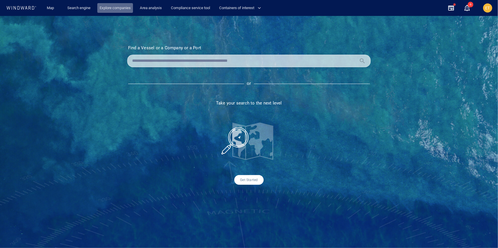
click at [117, 7] on link "Explore companies" at bounding box center [115, 8] width 36 height 10
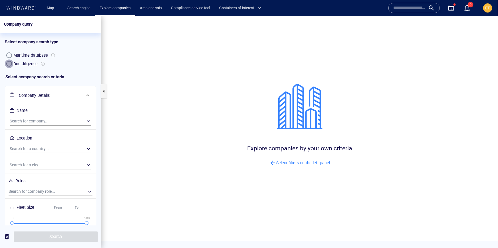
click at [9, 65] on div "button" at bounding box center [9, 64] width 6 height 6
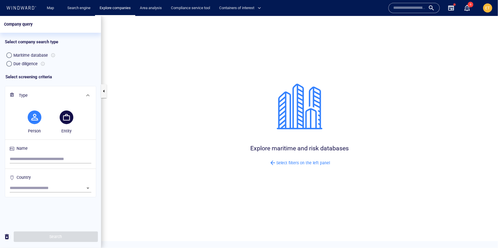
click at [70, 116] on button "button" at bounding box center [67, 117] width 14 height 14
click at [26, 8] on icon at bounding box center [21, 8] width 31 height 4
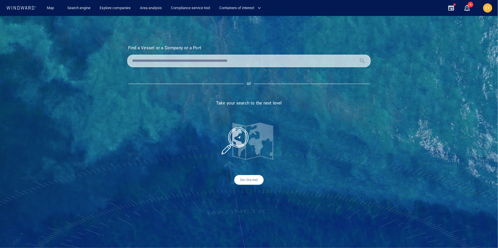
click at [180, 57] on input "text" at bounding box center [244, 61] width 224 height 9
click at [173, 64] on input "text" at bounding box center [244, 61] width 224 height 9
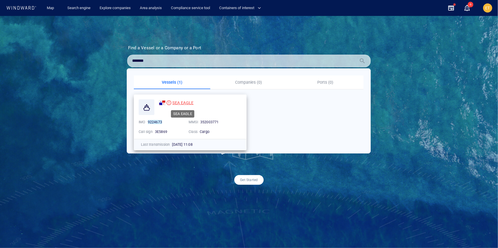
click at [186, 102] on span "SEA EAGLE" at bounding box center [182, 103] width 21 height 5
drag, startPoint x: 156, startPoint y: 61, endPoint x: 137, endPoint y: 61, distance: 19.4
click at [137, 61] on input "*******" at bounding box center [244, 61] width 224 height 9
type input "*******"
click at [188, 102] on span "SEA PEARL" at bounding box center [182, 103] width 21 height 5
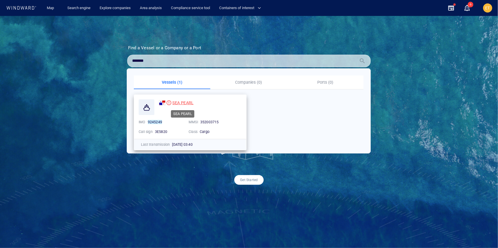
click at [181, 102] on span "SEA PEARL" at bounding box center [182, 103] width 21 height 5
click at [87, 8] on link "Search engine" at bounding box center [79, 8] width 28 height 10
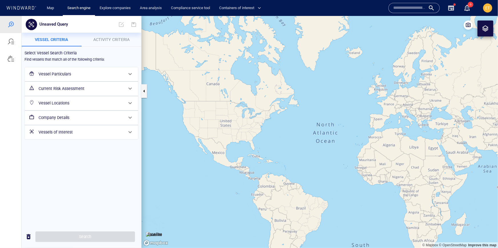
click at [68, 78] on div "Vessel Particulars" at bounding box center [80, 74] width 89 height 12
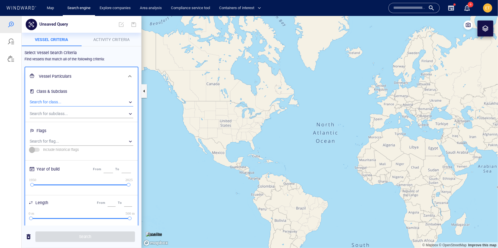
click at [60, 100] on div "​" at bounding box center [82, 102] width 104 height 9
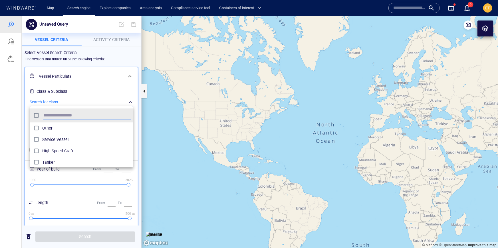
scroll to position [57, 104]
click at [42, 125] on span "Tanker" at bounding box center [86, 128] width 89 height 7
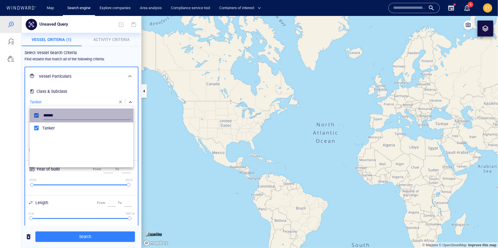
drag, startPoint x: 56, startPoint y: 116, endPoint x: 41, endPoint y: 115, distance: 15.5
click at [41, 115] on div "******" at bounding box center [81, 115] width 101 height 11
type input "*****"
click at [41, 127] on div "grid" at bounding box center [37, 128] width 10 height 9
click at [17, 130] on div at bounding box center [249, 132] width 498 height 232
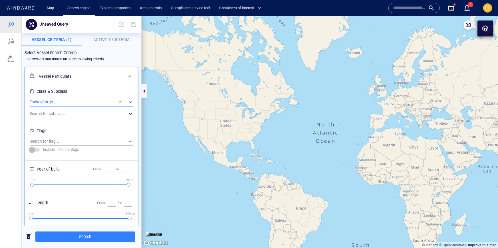
click at [106, 39] on span "Activity Criteria" at bounding box center [111, 39] width 36 height 5
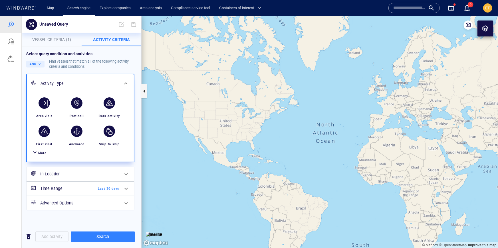
click at [37, 153] on div at bounding box center [34, 153] width 7 height 8
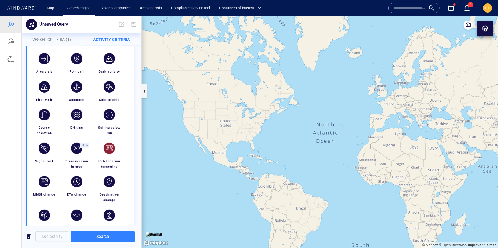
scroll to position [48, 0]
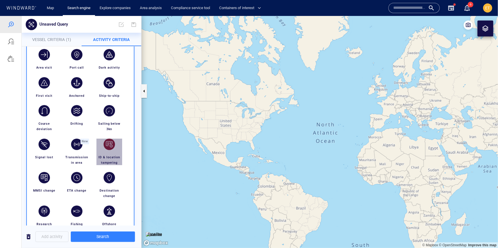
click at [107, 150] on div "button" at bounding box center [109, 144] width 16 height 16
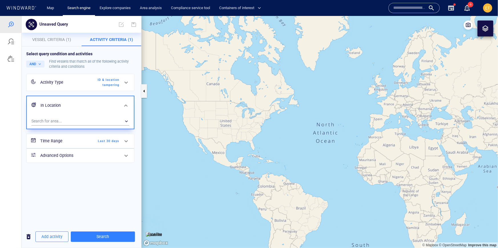
click at [116, 141] on span "Last 30 days" at bounding box center [102, 141] width 33 height 5
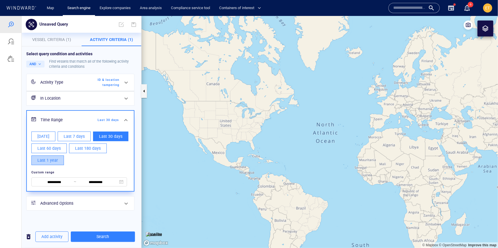
click at [52, 158] on span "Last 1 year" at bounding box center [47, 160] width 21 height 7
type input "**********"
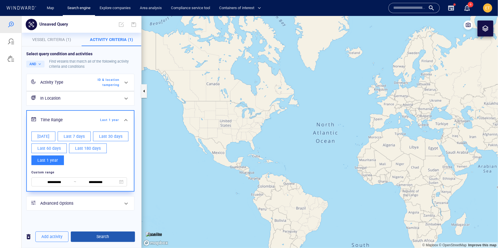
click at [97, 235] on span "Search" at bounding box center [102, 236] width 55 height 7
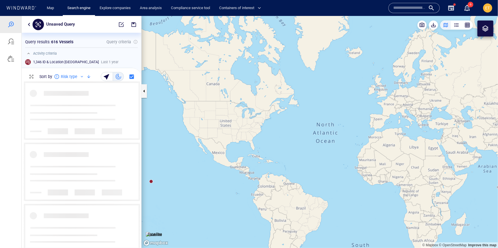
scroll to position [166, 119]
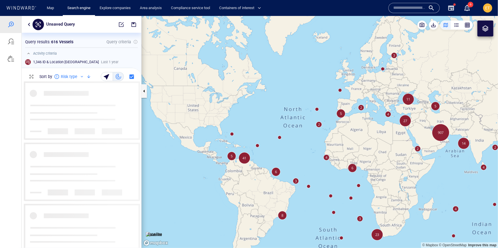
drag, startPoint x: 377, startPoint y: 178, endPoint x: 264, endPoint y: 106, distance: 133.9
click at [264, 106] on canvas "Map" at bounding box center [319, 132] width 356 height 232
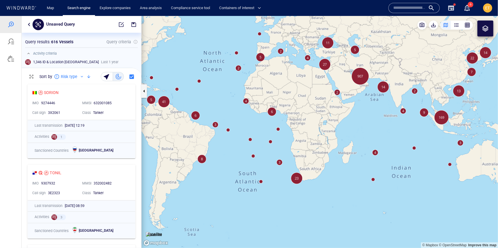
drag, startPoint x: 272, startPoint y: 108, endPoint x: 161, endPoint y: 123, distance: 112.8
click at [161, 123] on canvas "Map" at bounding box center [319, 132] width 356 height 232
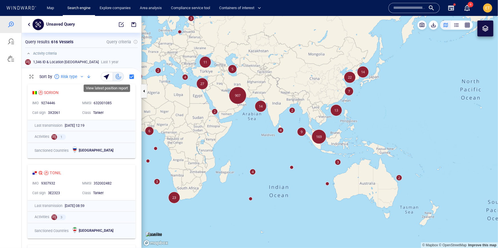
click at [109, 76] on div "button" at bounding box center [107, 76] width 8 height 8
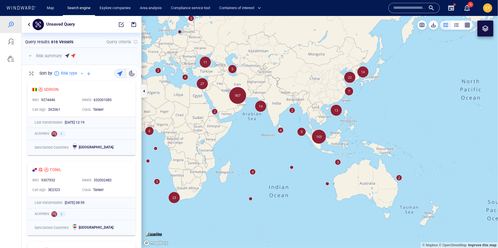
scroll to position [170, 119]
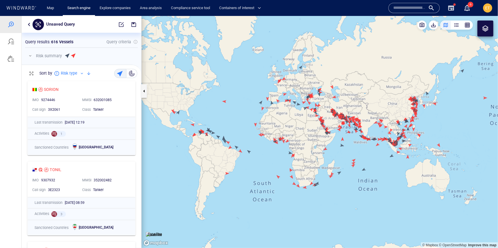
click at [30, 57] on span "button" at bounding box center [30, 55] width 0 height 5
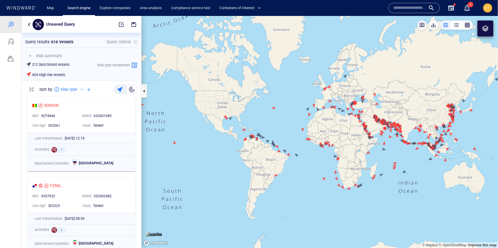
scroll to position [153, 119]
drag, startPoint x: 294, startPoint y: 134, endPoint x: 242, endPoint y: 133, distance: 52.2
click at [242, 133] on canvas "Map" at bounding box center [319, 132] width 356 height 232
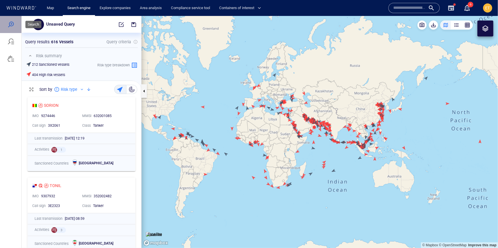
click at [12, 24] on div at bounding box center [10, 24] width 7 height 7
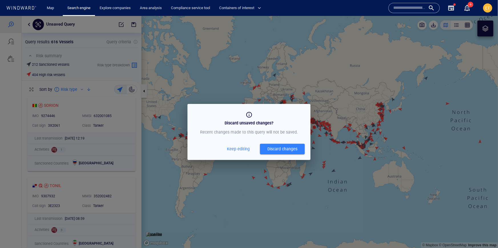
click at [271, 153] on button "Discard changes" at bounding box center [282, 149] width 45 height 11
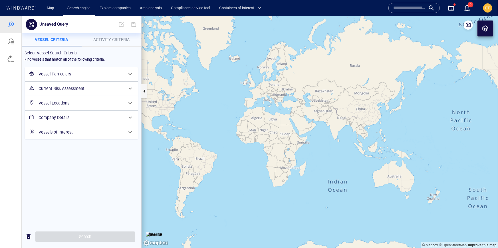
click at [87, 75] on h6 "Vessel Particulars" at bounding box center [81, 73] width 85 height 7
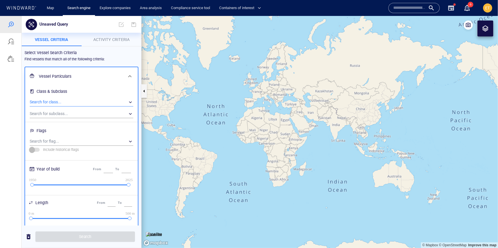
click at [57, 99] on div "​" at bounding box center [82, 102] width 104 height 9
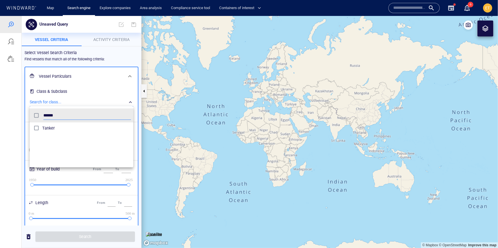
scroll to position [57, 104]
type input "******"
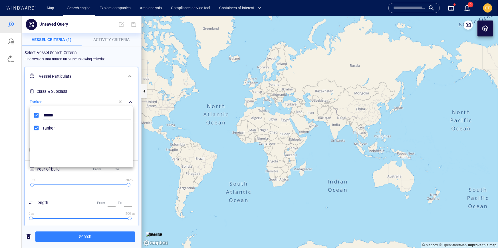
click at [106, 39] on div at bounding box center [249, 132] width 498 height 232
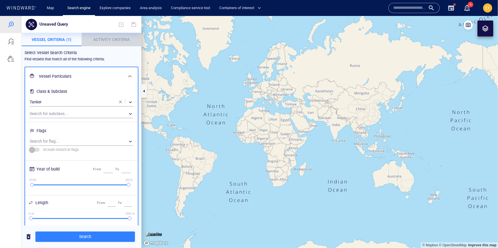
click at [109, 39] on span "Activity Criteria" at bounding box center [111, 39] width 36 height 5
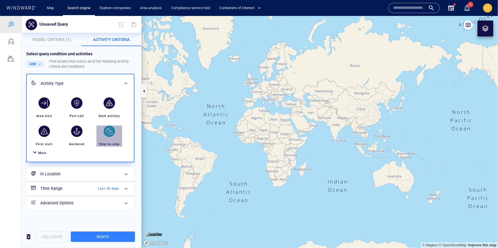
click at [108, 133] on div "button" at bounding box center [109, 130] width 11 height 11
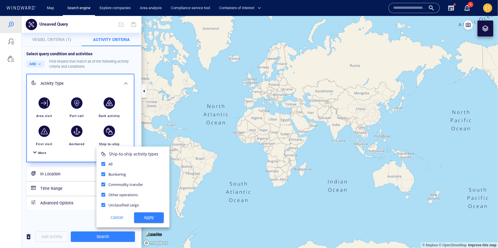
click at [126, 129] on div at bounding box center [249, 132] width 498 height 232
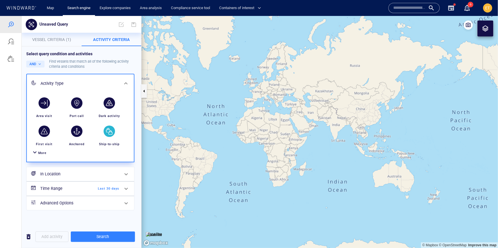
click at [109, 133] on div "button" at bounding box center [109, 130] width 11 height 11
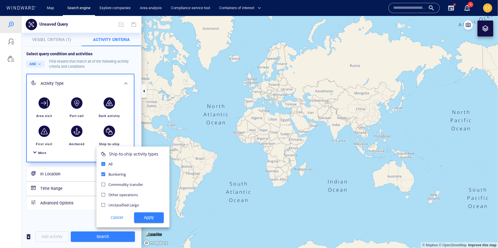
click at [76, 169] on div at bounding box center [249, 132] width 498 height 232
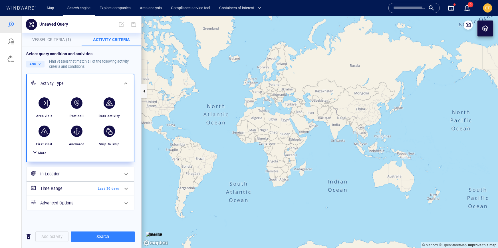
click at [72, 173] on h6 "In Location" at bounding box center [79, 174] width 79 height 7
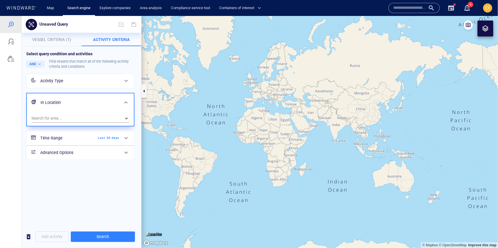
click at [73, 181] on div "Select query condition and activities AND Find vessels that match all of the fo…" at bounding box center [81, 135] width 119 height 179
click at [65, 117] on div "​" at bounding box center [80, 118] width 98 height 9
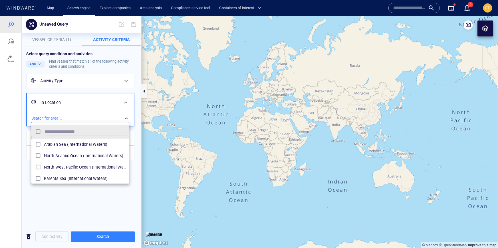
scroll to position [57, 98]
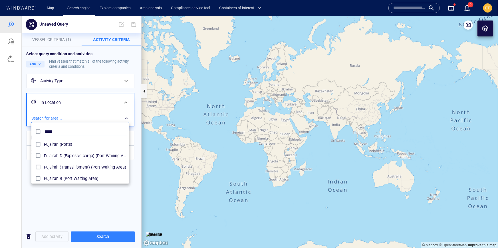
type input "*****"
click at [21, 158] on div at bounding box center [249, 132] width 498 height 232
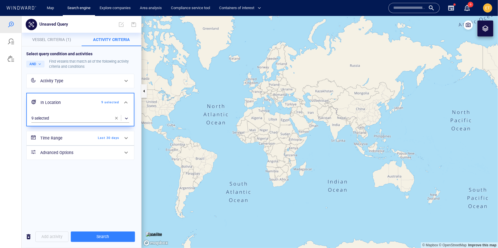
click at [95, 138] on span "Last 30 days" at bounding box center [102, 137] width 33 height 5
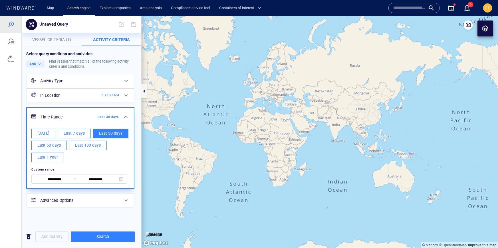
click at [47, 134] on span "Today" at bounding box center [43, 133] width 12 height 7
type input "**********"
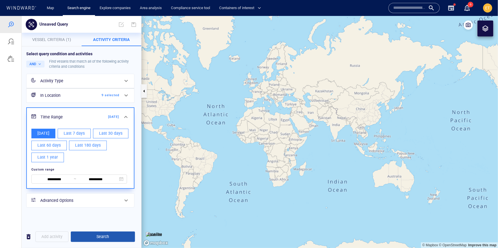
click at [108, 236] on span "Search" at bounding box center [102, 236] width 55 height 7
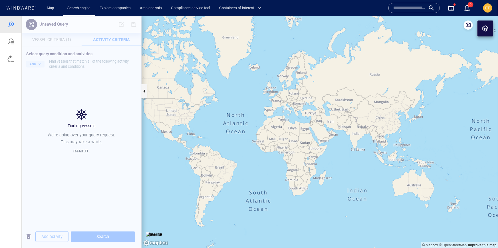
drag, startPoint x: 290, startPoint y: 138, endPoint x: 309, endPoint y: 147, distance: 21.6
click at [309, 147] on canvas "Map" at bounding box center [319, 132] width 356 height 232
click at [311, 142] on canvas "Map" at bounding box center [319, 132] width 356 height 232
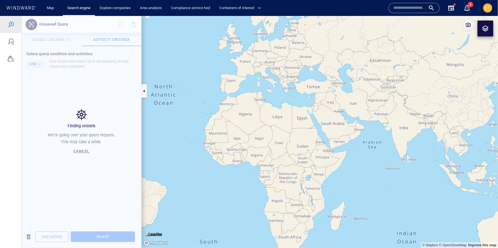
click at [340, 132] on canvas "Map" at bounding box center [319, 132] width 356 height 232
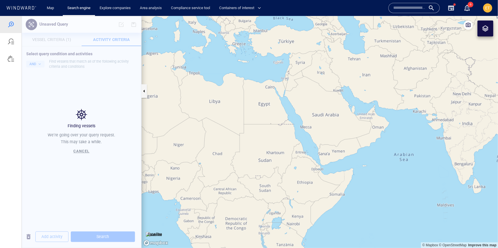
drag, startPoint x: 345, startPoint y: 132, endPoint x: 334, endPoint y: 131, distance: 11.4
click at [334, 131] on canvas "Map" at bounding box center [319, 132] width 356 height 232
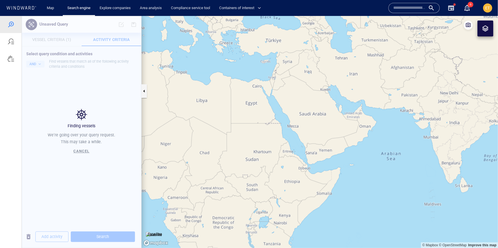
drag, startPoint x: 335, startPoint y: 133, endPoint x: 309, endPoint y: 133, distance: 26.0
click at [309, 133] on canvas "Map" at bounding box center [319, 132] width 356 height 232
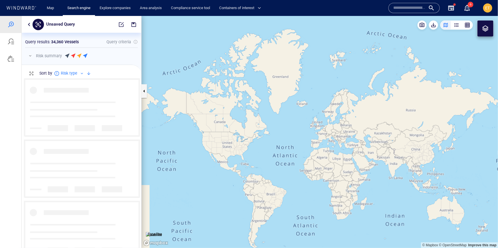
scroll to position [170, 119]
click at [80, 151] on rect at bounding box center [81, 169] width 119 height 60
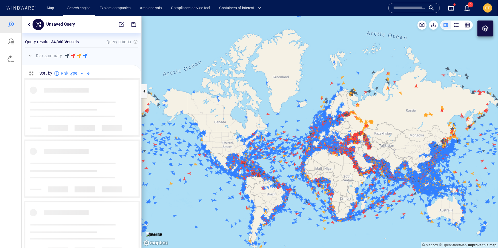
click at [28, 23] on button "button" at bounding box center [29, 24] width 7 height 7
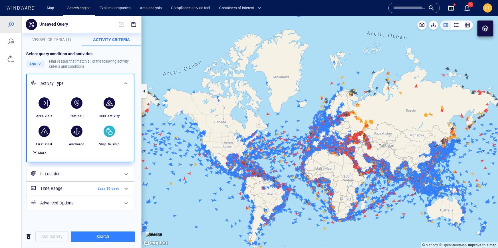
click at [112, 133] on div "button" at bounding box center [109, 130] width 11 height 11
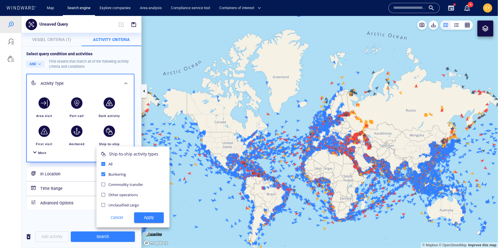
click at [147, 215] on span "Apply" at bounding box center [149, 217] width 21 height 7
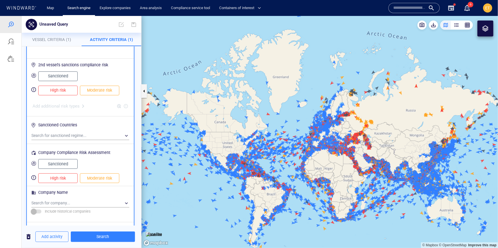
scroll to position [241, 0]
click at [110, 237] on span "Search" at bounding box center [102, 236] width 55 height 7
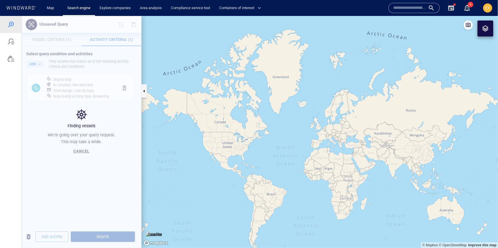
scroll to position [0, 0]
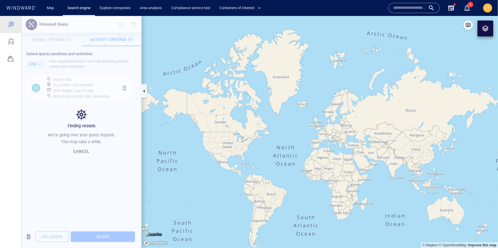
click at [84, 153] on div "Cancel" at bounding box center [81, 152] width 18 height 10
click at [81, 150] on span "Cancel" at bounding box center [82, 151] width 16 height 4
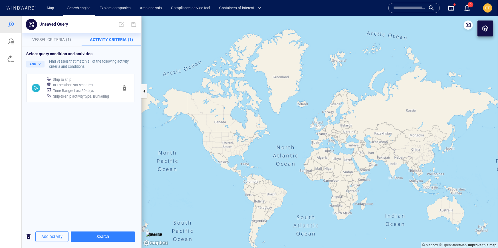
click at [102, 74] on div "Ship-to-ship In Location : Not selected Time Range : Last 30 days Ship-to-ship …" at bounding box center [80, 88] width 108 height 29
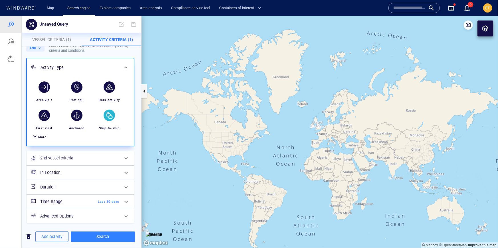
scroll to position [17, 0]
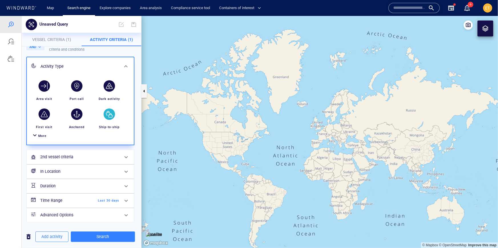
click at [118, 198] on span "Last 30 days" at bounding box center [102, 200] width 33 height 5
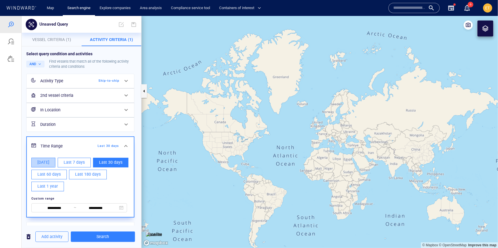
click at [42, 161] on span "Today" at bounding box center [43, 162] width 12 height 7
type input "**********"
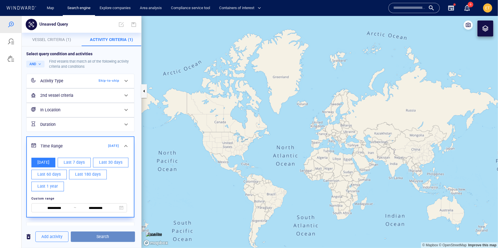
click at [106, 236] on span "Search" at bounding box center [102, 236] width 55 height 7
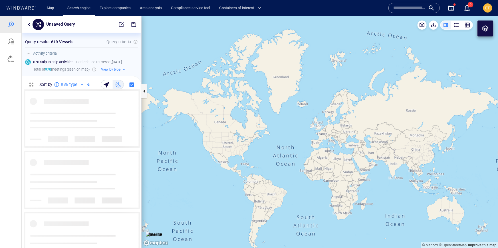
scroll to position [159, 119]
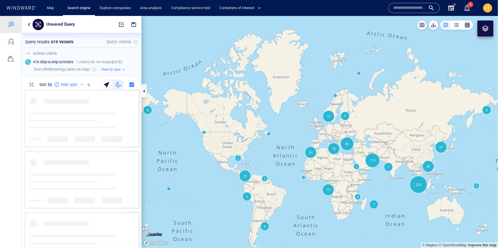
drag, startPoint x: 337, startPoint y: 174, endPoint x: 319, endPoint y: 169, distance: 18.6
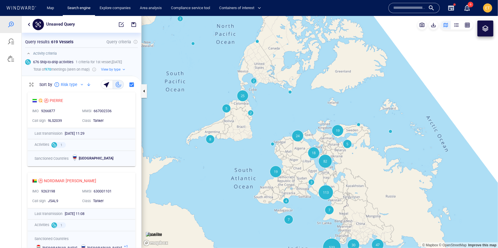
drag, startPoint x: 341, startPoint y: 173, endPoint x: 339, endPoint y: 177, distance: 4.0
click at [339, 177] on canvas "Map" at bounding box center [319, 132] width 356 height 232
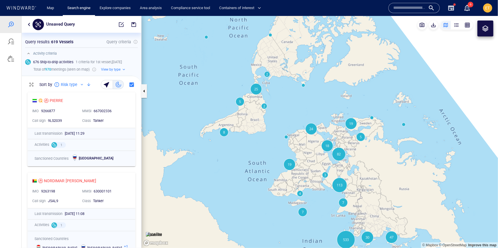
click at [317, 175] on canvas "Map" at bounding box center [319, 132] width 356 height 232
click at [313, 175] on canvas "Map" at bounding box center [319, 132] width 356 height 232
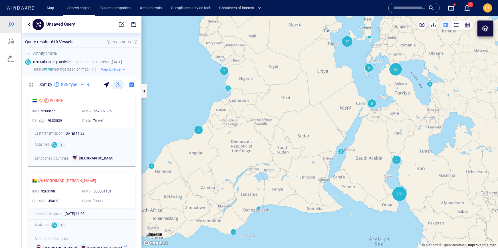
drag, startPoint x: 362, startPoint y: 186, endPoint x: 352, endPoint y: 165, distance: 23.1
click at [352, 165] on canvas "Map" at bounding box center [319, 132] width 356 height 232
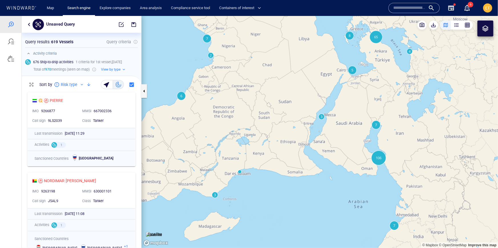
drag, startPoint x: 323, startPoint y: 162, endPoint x: 355, endPoint y: 122, distance: 51.1
click at [355, 122] on canvas "Map" at bounding box center [319, 132] width 356 height 232
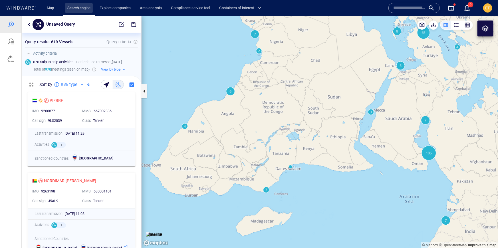
click at [75, 7] on link "Search engine" at bounding box center [79, 8] width 28 height 10
click at [79, 6] on link "Search engine" at bounding box center [79, 8] width 28 height 10
click at [12, 10] on div at bounding box center [21, 7] width 31 height 5
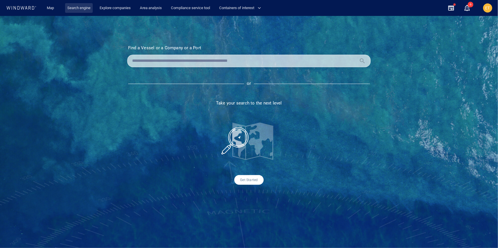
click at [85, 8] on link "Search engine" at bounding box center [79, 8] width 28 height 10
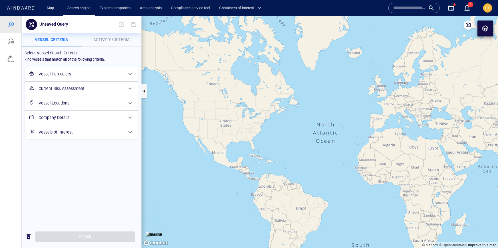
click at [62, 73] on h6 "Vessel Particulars" at bounding box center [81, 73] width 85 height 7
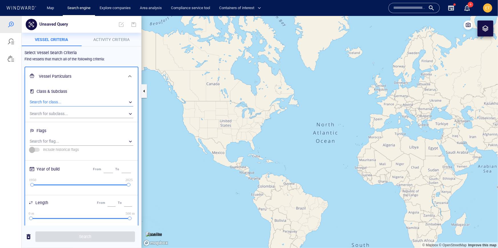
click at [48, 102] on div "​" at bounding box center [82, 102] width 104 height 9
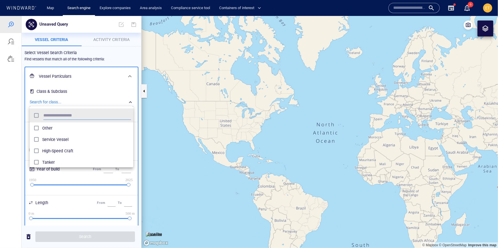
scroll to position [57, 104]
type input "******"
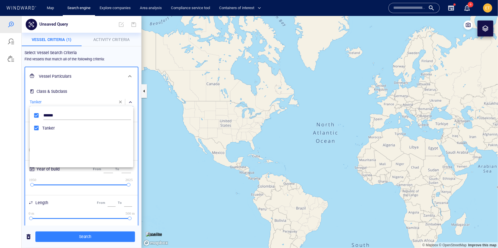
click at [19, 122] on div at bounding box center [249, 132] width 498 height 232
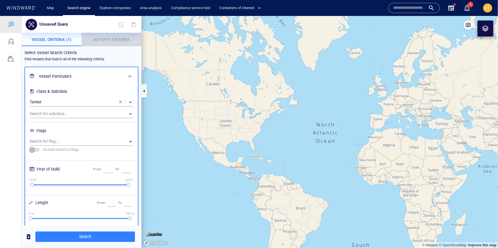
click at [111, 40] on span "Activity Criteria" at bounding box center [111, 39] width 36 height 5
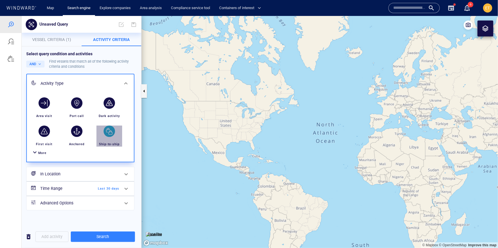
click at [106, 129] on div "button" at bounding box center [109, 130] width 11 height 11
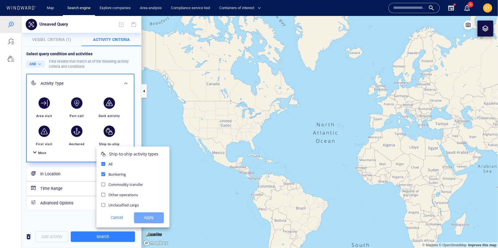
click at [148, 217] on span "Apply" at bounding box center [149, 217] width 21 height 7
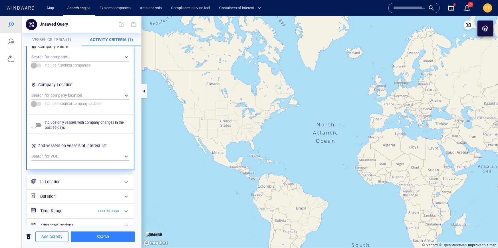
scroll to position [398, 0]
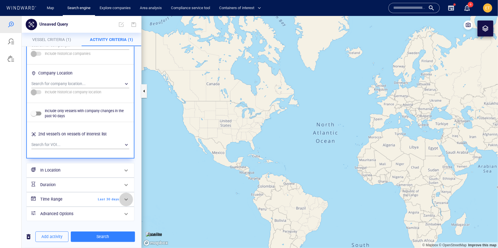
click at [125, 198] on span at bounding box center [126, 199] width 7 height 7
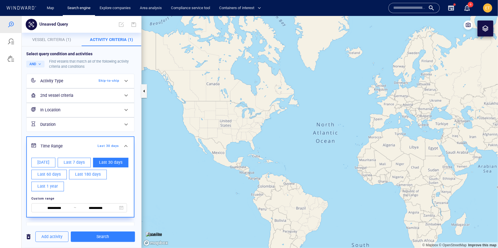
click at [45, 163] on span "[DATE]" at bounding box center [43, 162] width 12 height 7
type input "**********"
click at [91, 104] on div "In Location" at bounding box center [80, 110] width 84 height 12
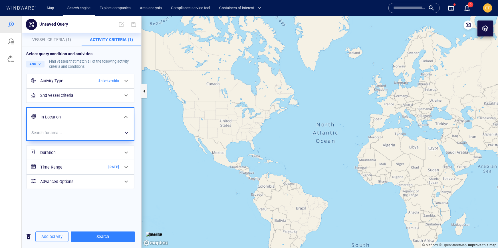
click at [88, 111] on div "In Location" at bounding box center [79, 117] width 83 height 12
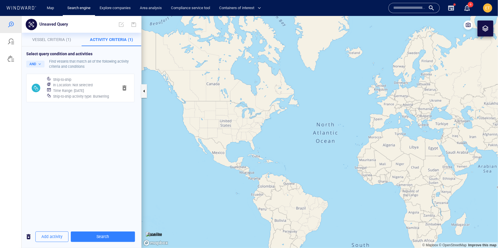
click at [88, 111] on div "Select query condition and activities AND Find vessels that match all of the fo…" at bounding box center [81, 135] width 119 height 179
click at [83, 86] on h6 "In Location : Not selected" at bounding box center [73, 85] width 40 height 6
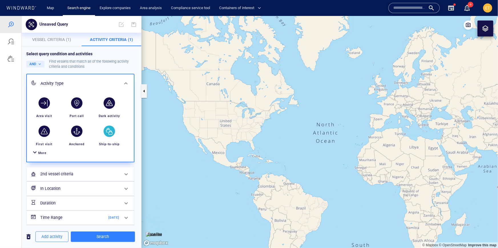
click at [101, 189] on h6 "In Location" at bounding box center [79, 188] width 79 height 7
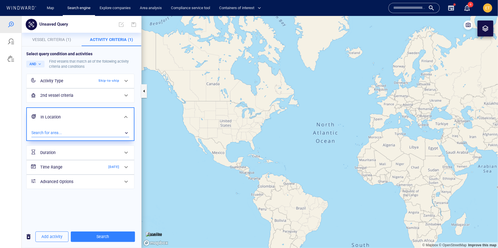
click at [69, 129] on div "​" at bounding box center [80, 133] width 98 height 9
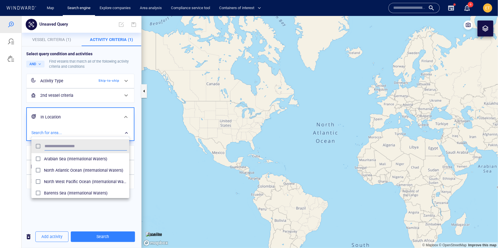
scroll to position [57, 98]
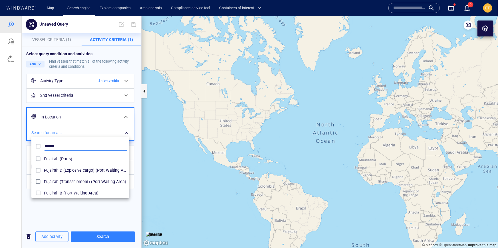
type input "******"
click at [19, 161] on div at bounding box center [249, 132] width 498 height 232
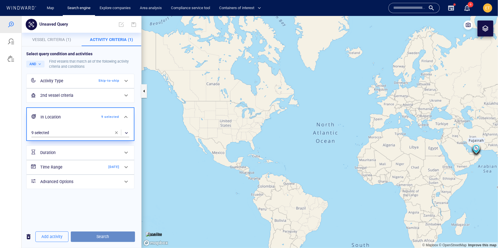
click at [110, 237] on span "Search" at bounding box center [102, 236] width 55 height 7
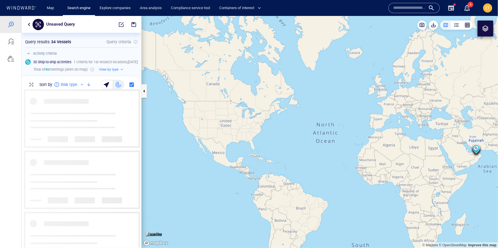
scroll to position [159, 119]
drag, startPoint x: 434, startPoint y: 153, endPoint x: 337, endPoint y: 158, distance: 97.7
click at [337, 158] on canvas "Map" at bounding box center [319, 132] width 356 height 232
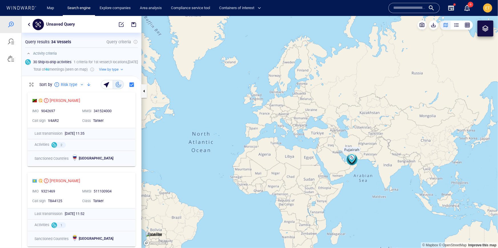
click at [367, 166] on canvas "Map" at bounding box center [319, 132] width 356 height 232
click at [359, 165] on canvas "Map" at bounding box center [319, 132] width 356 height 232
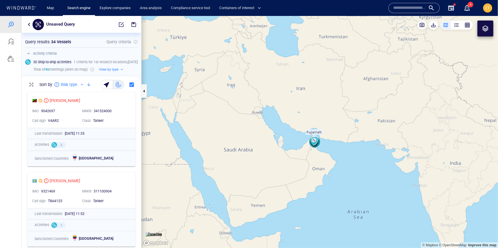
click at [341, 161] on canvas "Map" at bounding box center [319, 132] width 356 height 232
click at [316, 149] on canvas "Map" at bounding box center [319, 132] width 356 height 232
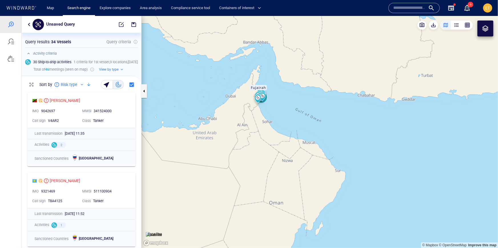
click at [271, 104] on canvas "Map" at bounding box center [319, 132] width 356 height 232
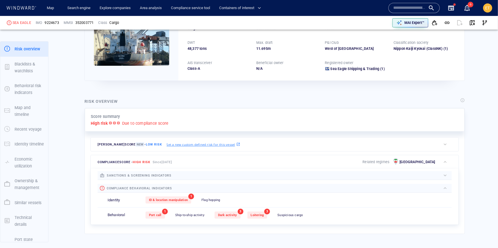
scroll to position [66, 0]
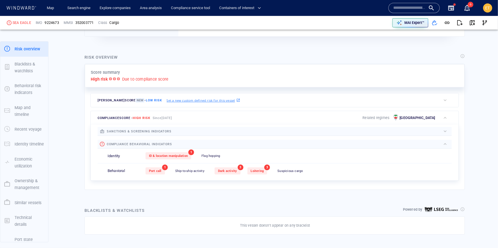
scroll to position [111, 0]
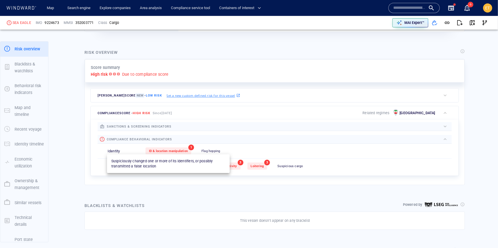
click at [162, 152] on span "ID & location manipulation" at bounding box center [168, 151] width 39 height 4
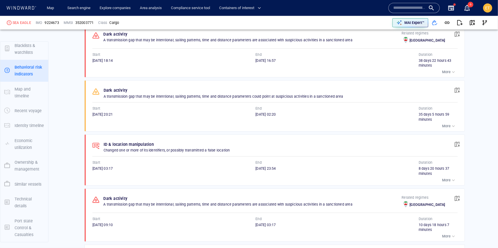
scroll to position [347, 0]
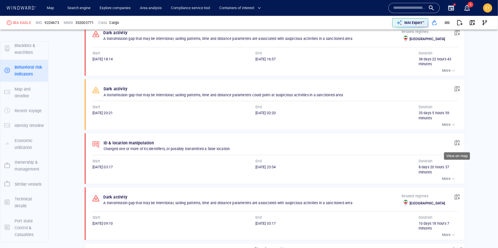
click at [457, 143] on span "button" at bounding box center [457, 143] width 6 height 6
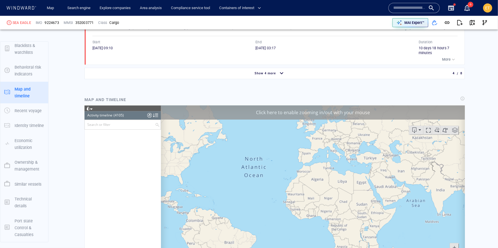
scroll to position [57330, 0]
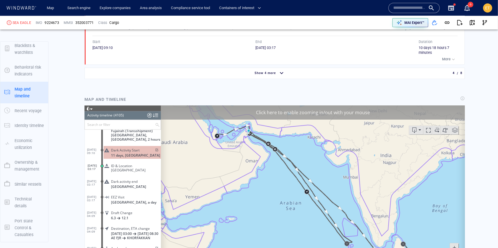
drag, startPoint x: 345, startPoint y: 160, endPoint x: 374, endPoint y: 168, distance: 30.0
click at [374, 168] on canvas "Map" at bounding box center [313, 194] width 304 height 177
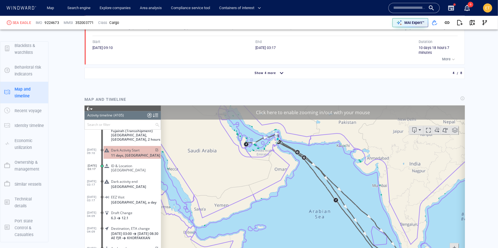
click at [274, 155] on canvas "Map" at bounding box center [313, 194] width 304 height 177
click at [275, 144] on canvas "Map" at bounding box center [313, 194] width 304 height 177
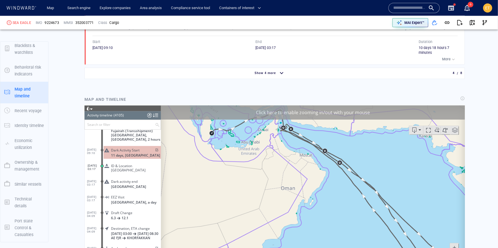
click at [275, 134] on canvas "Map" at bounding box center [313, 194] width 304 height 177
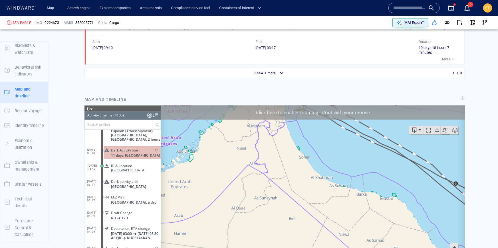
drag, startPoint x: 275, startPoint y: 134, endPoint x: 263, endPoint y: 202, distance: 69.2
click at [262, 210] on canvas "Map" at bounding box center [313, 194] width 304 height 177
drag, startPoint x: 279, startPoint y: 155, endPoint x: 269, endPoint y: 213, distance: 59.3
click at [269, 213] on canvas "Map" at bounding box center [313, 194] width 304 height 177
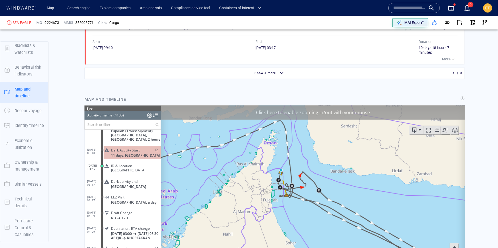
click at [269, 185] on canvas "Map" at bounding box center [313, 194] width 304 height 177
click at [268, 178] on canvas "Map" at bounding box center [313, 194] width 304 height 177
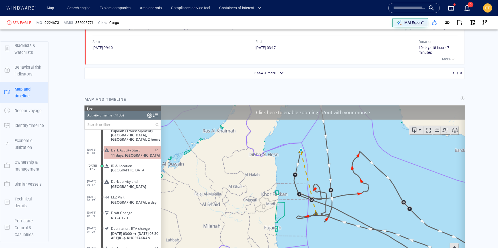
click at [276, 168] on canvas "Map" at bounding box center [313, 194] width 304 height 177
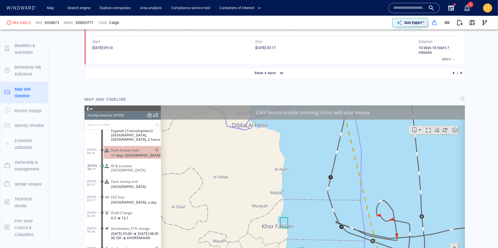
click at [307, 155] on canvas "Map" at bounding box center [313, 194] width 304 height 177
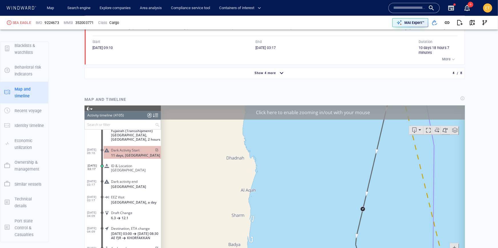
drag, startPoint x: 321, startPoint y: 155, endPoint x: 234, endPoint y: 210, distance: 102.8
click at [234, 210] on canvas "Map" at bounding box center [313, 194] width 304 height 177
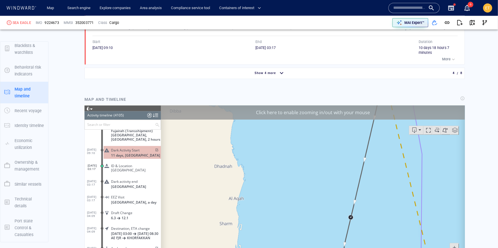
drag, startPoint x: 325, startPoint y: 175, endPoint x: 256, endPoint y: 141, distance: 77.3
click at [256, 141] on canvas "Map" at bounding box center [313, 194] width 304 height 177
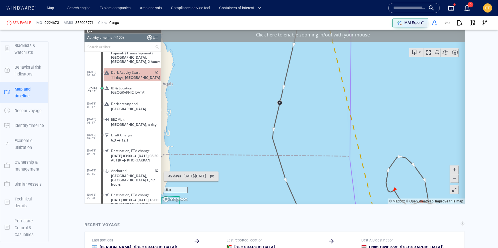
scroll to position [625, 0]
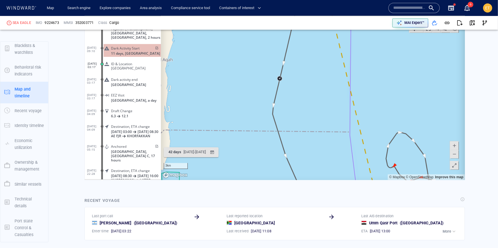
click at [454, 155] on span at bounding box center [454, 154] width 6 height 9
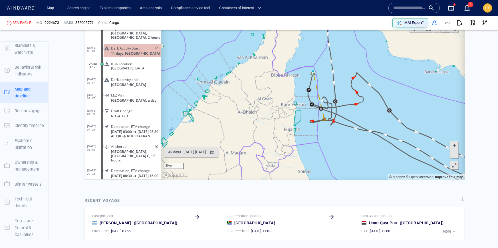
drag, startPoint x: 334, startPoint y: 139, endPoint x: 334, endPoint y: 155, distance: 16.3
click at [334, 155] on canvas "Map" at bounding box center [313, 91] width 304 height 177
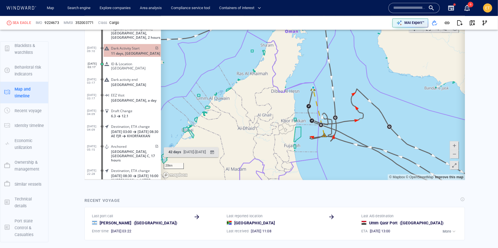
click at [323, 147] on canvas "Map" at bounding box center [313, 91] width 304 height 177
click at [316, 135] on canvas "Map" at bounding box center [313, 91] width 304 height 177
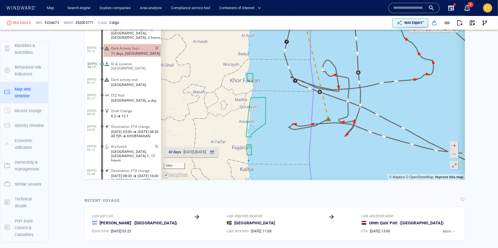
click at [316, 135] on canvas "Map" at bounding box center [313, 91] width 304 height 177
click at [316, 134] on canvas "Map" at bounding box center [313, 91] width 304 height 177
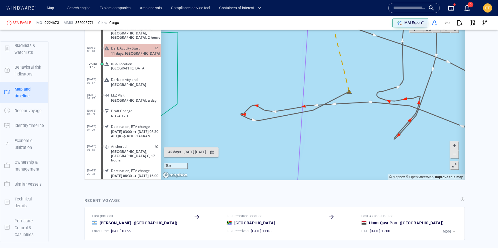
click at [252, 126] on canvas "Map" at bounding box center [313, 91] width 304 height 177
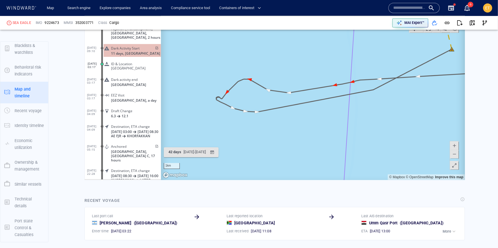
drag, startPoint x: 238, startPoint y: 121, endPoint x: 241, endPoint y: 127, distance: 6.8
click at [241, 127] on canvas "Map" at bounding box center [313, 91] width 304 height 177
drag, startPoint x: 352, startPoint y: 131, endPoint x: 240, endPoint y: 114, distance: 113.3
click at [240, 114] on canvas "Map" at bounding box center [313, 91] width 304 height 177
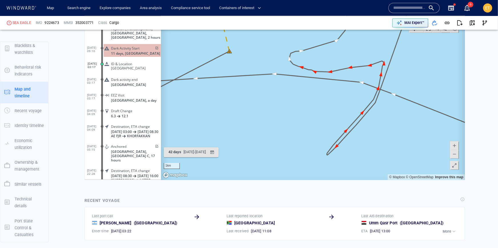
drag, startPoint x: 321, startPoint y: 114, endPoint x: 288, endPoint y: 136, distance: 39.8
click at [288, 136] on canvas "Map" at bounding box center [313, 91] width 304 height 177
click at [325, 159] on canvas "Map" at bounding box center [313, 91] width 304 height 177
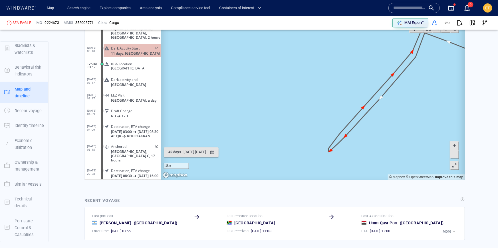
click at [325, 159] on canvas "Map" at bounding box center [313, 91] width 304 height 177
click at [347, 149] on canvas "Map" at bounding box center [313, 91] width 304 height 177
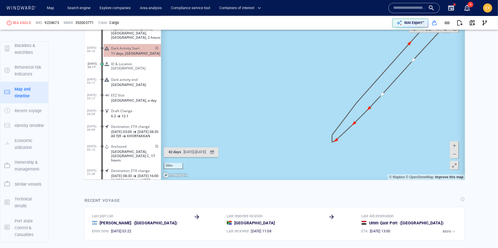
click at [347, 149] on canvas "Map" at bounding box center [313, 91] width 304 height 177
click at [337, 144] on canvas "Map" at bounding box center [313, 91] width 304 height 177
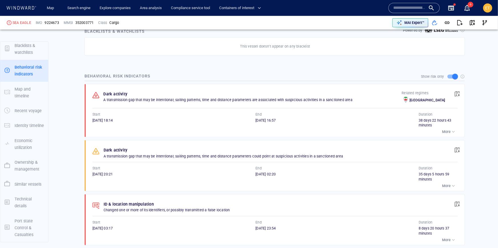
scroll to position [294, 0]
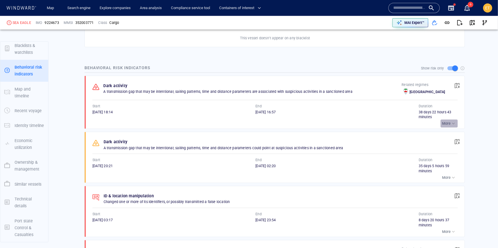
click at [449, 122] on p "More" at bounding box center [446, 123] width 9 height 5
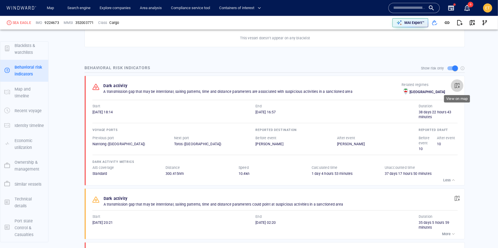
click at [456, 85] on span "button" at bounding box center [457, 86] width 6 height 6
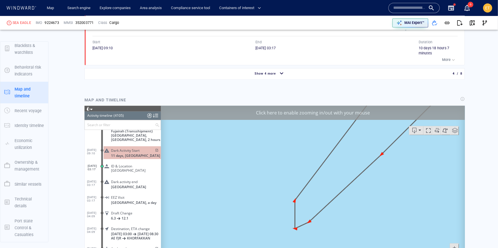
scroll to position [60937, 0]
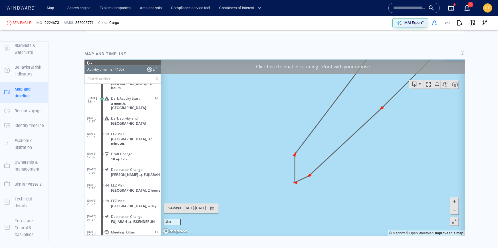
scroll to position [629, 0]
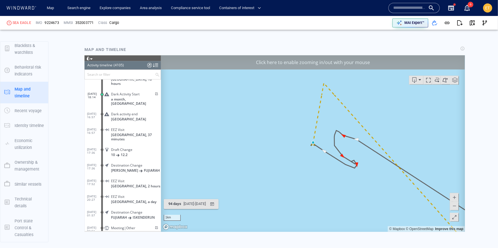
drag, startPoint x: 408, startPoint y: 138, endPoint x: 342, endPoint y: 145, distance: 66.9
click at [339, 145] on canvas "Map" at bounding box center [313, 143] width 304 height 177
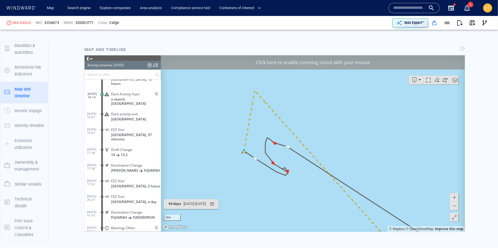
click at [454, 207] on span at bounding box center [454, 206] width 6 height 9
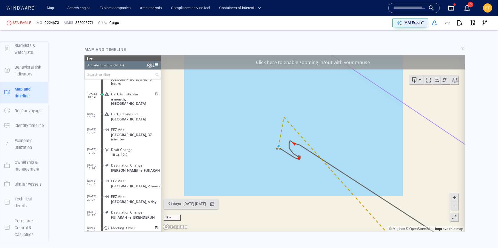
click at [454, 207] on span at bounding box center [454, 206] width 6 height 9
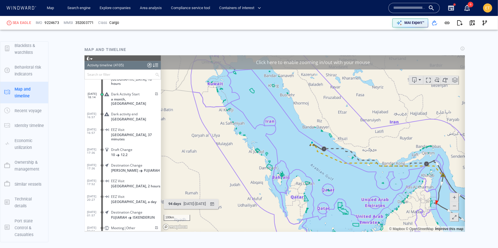
click at [454, 207] on span at bounding box center [454, 206] width 6 height 9
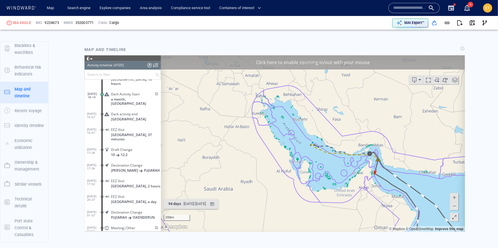
click at [339, 135] on canvas "Map" at bounding box center [313, 143] width 304 height 177
click at [336, 135] on canvas "Map" at bounding box center [313, 143] width 304 height 177
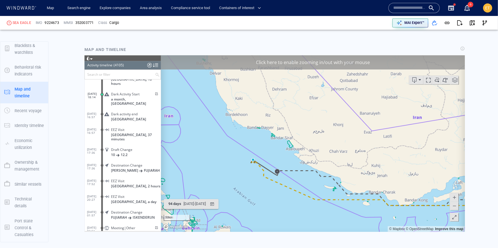
drag, startPoint x: 294, startPoint y: 160, endPoint x: 313, endPoint y: 151, distance: 20.4
click at [313, 151] on canvas "Map" at bounding box center [313, 143] width 304 height 177
drag, startPoint x: 293, startPoint y: 175, endPoint x: 298, endPoint y: 198, distance: 23.1
click at [298, 198] on canvas "Map" at bounding box center [313, 143] width 304 height 177
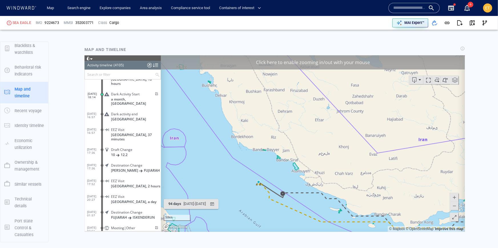
drag, startPoint x: 267, startPoint y: 144, endPoint x: 279, endPoint y: 165, distance: 24.3
click at [279, 165] on canvas "Map" at bounding box center [313, 143] width 304 height 177
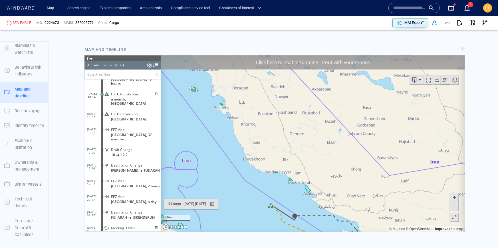
drag, startPoint x: 286, startPoint y: 183, endPoint x: 286, endPoint y: 168, distance: 14.3
click at [286, 168] on canvas "Map" at bounding box center [313, 143] width 304 height 177
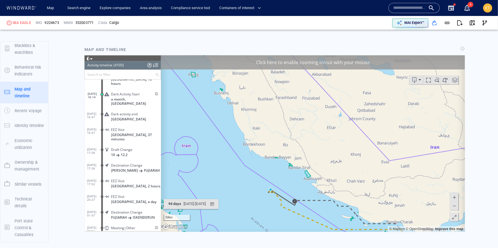
drag, startPoint x: 283, startPoint y: 185, endPoint x: 283, endPoint y: 173, distance: 12.6
click at [283, 173] on canvas "Map" at bounding box center [313, 143] width 304 height 177
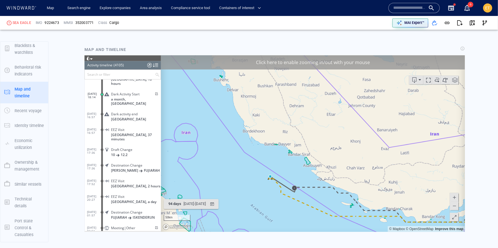
click at [264, 194] on canvas "Map" at bounding box center [313, 143] width 304 height 177
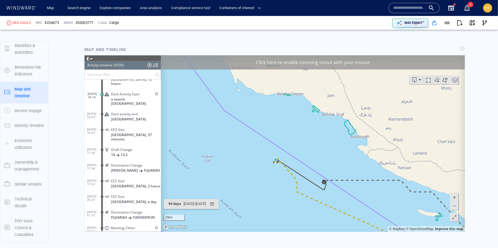
click at [275, 175] on canvas "Map" at bounding box center [313, 143] width 304 height 177
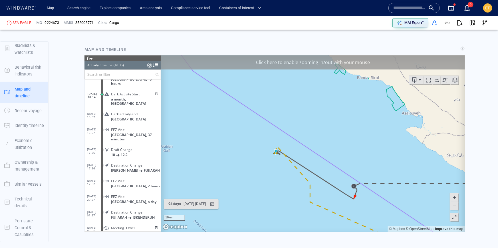
drag, startPoint x: 275, startPoint y: 175, endPoint x: 262, endPoint y: 175, distance: 12.8
click at [262, 175] on canvas "Map" at bounding box center [313, 143] width 304 height 177
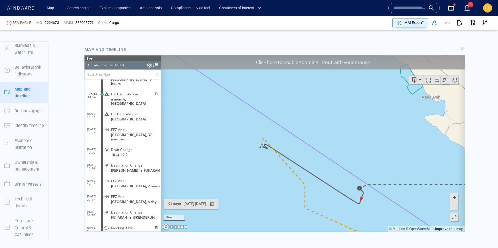
click at [453, 208] on span at bounding box center [454, 206] width 6 height 9
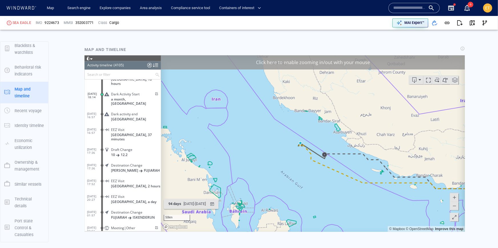
click at [453, 208] on span at bounding box center [454, 206] width 6 height 9
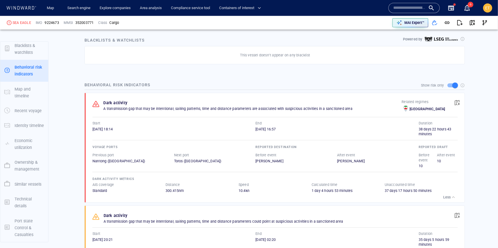
scroll to position [282, 0]
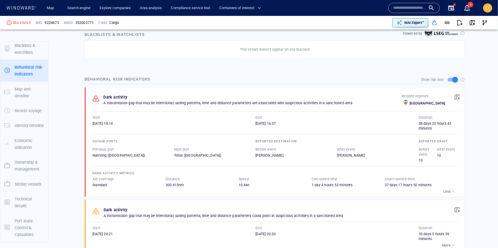
click at [411, 5] on input "text" at bounding box center [409, 8] width 33 height 9
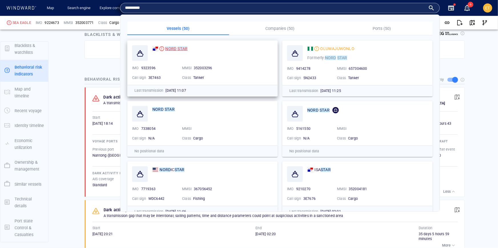
type input "*********"
click at [183, 49] on mark "STAR" at bounding box center [182, 48] width 10 height 5
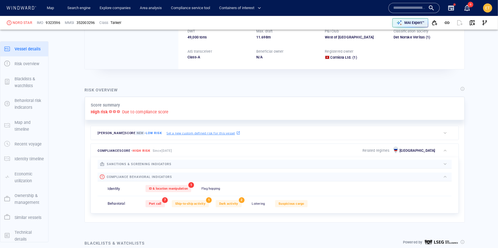
scroll to position [15, 0]
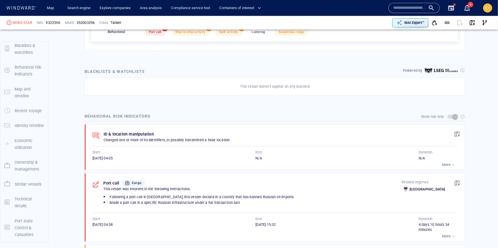
scroll to position [253, 0]
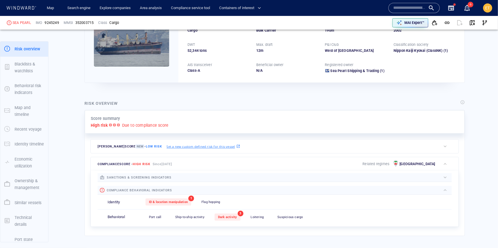
scroll to position [55, 0]
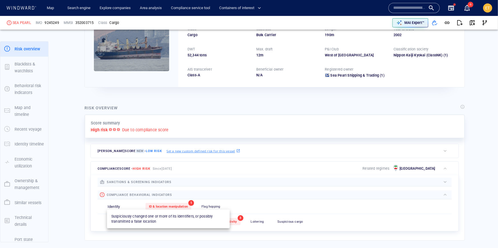
click at [163, 203] on div "ID & location manipulation" at bounding box center [168, 206] width 46 height 7
click at [164, 205] on span "ID & location manipulation" at bounding box center [168, 207] width 39 height 4
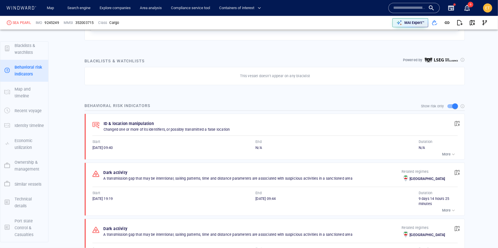
scroll to position [264, 0]
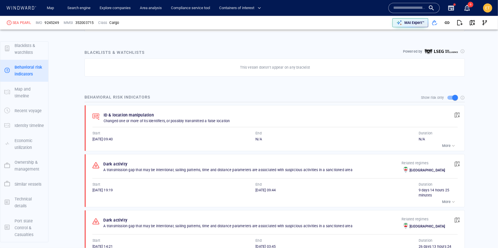
click at [456, 114] on span "button" at bounding box center [457, 115] width 6 height 6
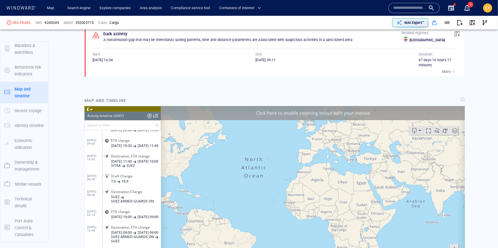
scroll to position [508, 0]
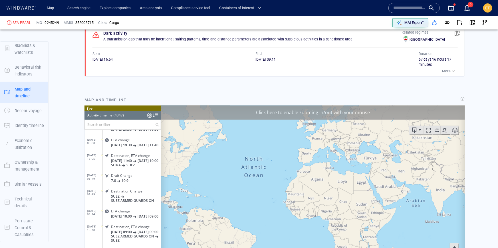
scroll to position [66945, 0]
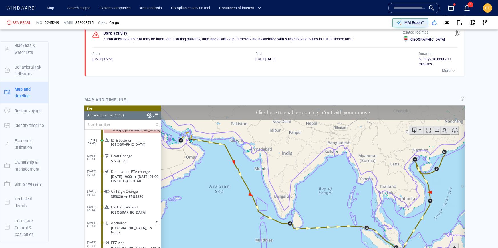
drag, startPoint x: 231, startPoint y: 151, endPoint x: 279, endPoint y: 157, distance: 47.7
click at [279, 157] on canvas "Map" at bounding box center [313, 194] width 304 height 177
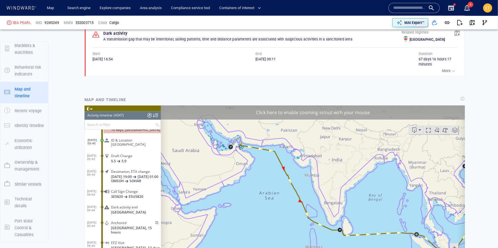
click at [232, 155] on canvas "Map" at bounding box center [313, 194] width 304 height 177
click at [244, 154] on canvas "Map" at bounding box center [313, 194] width 304 height 177
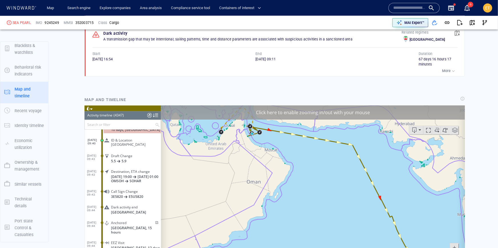
click at [251, 147] on canvas "Map" at bounding box center [313, 194] width 304 height 177
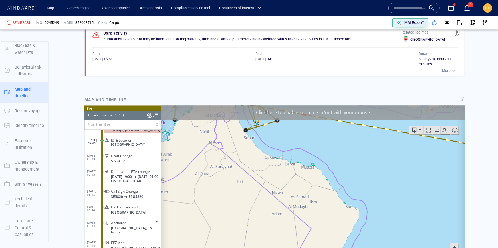
drag, startPoint x: 259, startPoint y: 136, endPoint x: 249, endPoint y: 196, distance: 61.2
click at [249, 196] on canvas "Map" at bounding box center [313, 194] width 304 height 177
drag, startPoint x: 262, startPoint y: 165, endPoint x: 254, endPoint y: 209, distance: 44.5
click at [254, 209] on canvas "Map" at bounding box center [313, 194] width 304 height 177
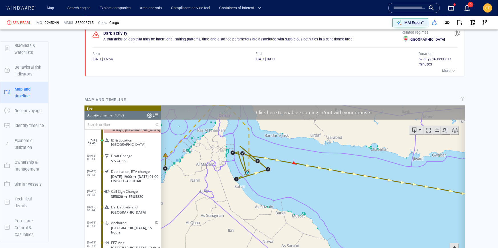
click at [263, 193] on canvas "Map" at bounding box center [313, 194] width 304 height 177
click at [255, 186] on canvas "Map" at bounding box center [313, 194] width 304 height 177
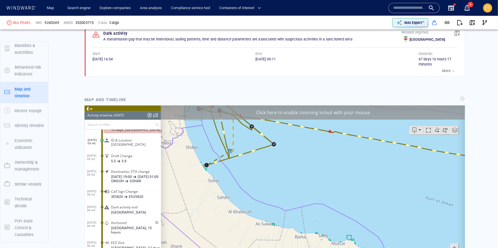
drag, startPoint x: 262, startPoint y: 209, endPoint x: 283, endPoint y: 238, distance: 35.7
click at [283, 238] on canvas "Map" at bounding box center [313, 194] width 304 height 177
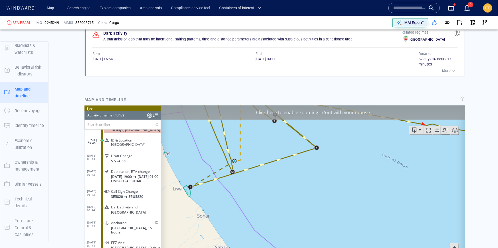
drag, startPoint x: 245, startPoint y: 154, endPoint x: 261, endPoint y: 206, distance: 55.0
click at [261, 206] on canvas "Map" at bounding box center [313, 194] width 304 height 177
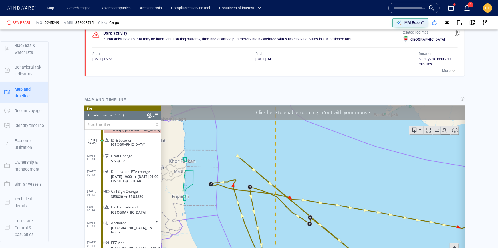
drag, startPoint x: 248, startPoint y: 185, endPoint x: 262, endPoint y: 204, distance: 22.5
click at [262, 204] on canvas "Map" at bounding box center [313, 194] width 304 height 177
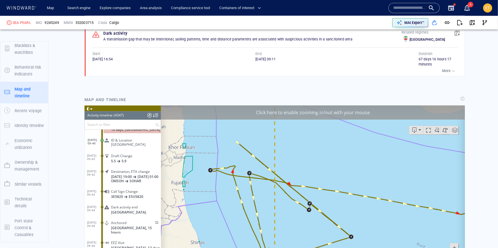
click at [244, 156] on canvas "Map" at bounding box center [313, 194] width 304 height 177
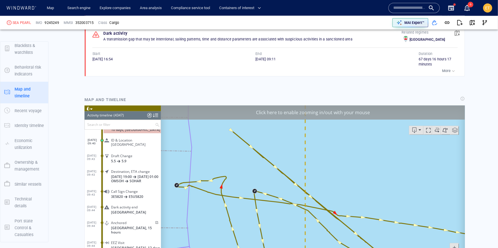
drag, startPoint x: 235, startPoint y: 145, endPoint x: 226, endPoint y: 157, distance: 14.8
click at [226, 157] on canvas "Map" at bounding box center [313, 194] width 304 height 177
click at [230, 169] on canvas "Map" at bounding box center [313, 194] width 304 height 177
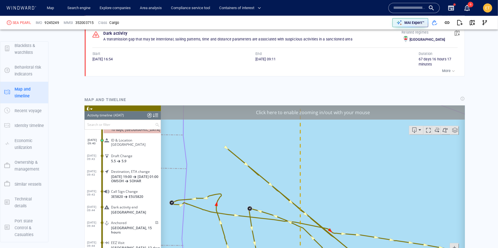
click at [234, 171] on canvas "Map" at bounding box center [313, 194] width 304 height 177
click at [249, 179] on canvas "Map" at bounding box center [313, 194] width 304 height 177
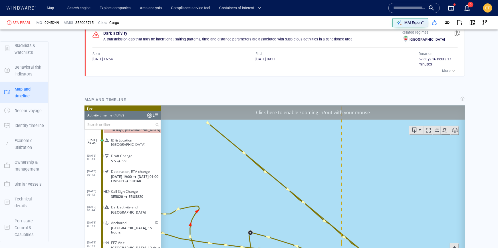
click at [260, 178] on canvas "Map" at bounding box center [313, 194] width 304 height 177
click at [262, 174] on canvas "Map" at bounding box center [313, 194] width 304 height 177
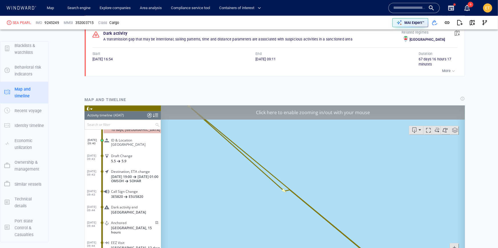
drag, startPoint x: 270, startPoint y: 166, endPoint x: 313, endPoint y: 238, distance: 84.5
click at [313, 238] on canvas "Map" at bounding box center [313, 194] width 304 height 177
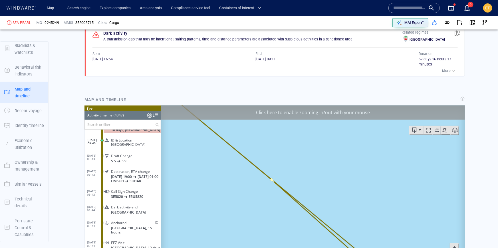
drag, startPoint x: 253, startPoint y: 193, endPoint x: 283, endPoint y: 224, distance: 44.0
click at [283, 224] on canvas "Map" at bounding box center [313, 194] width 304 height 177
drag, startPoint x: 230, startPoint y: 189, endPoint x: 259, endPoint y: 226, distance: 48.1
click at [259, 226] on canvas "Map" at bounding box center [313, 194] width 304 height 177
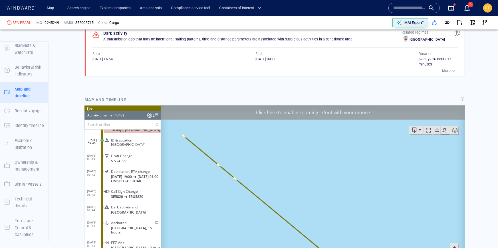
drag, startPoint x: 251, startPoint y: 218, endPoint x: 209, endPoint y: 176, distance: 60.1
click at [209, 176] on canvas "Map" at bounding box center [313, 194] width 304 height 177
drag, startPoint x: 219, startPoint y: 185, endPoint x: 199, endPoint y: 177, distance: 21.4
click at [199, 177] on canvas "Map" at bounding box center [313, 194] width 304 height 177
drag, startPoint x: 219, startPoint y: 196, endPoint x: 211, endPoint y: 184, distance: 14.1
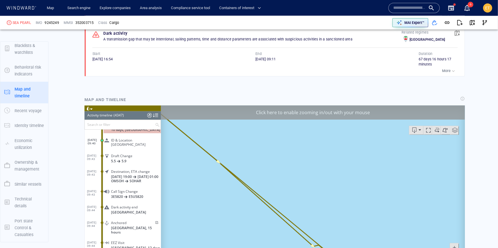
click at [211, 184] on canvas "Map" at bounding box center [313, 194] width 304 height 177
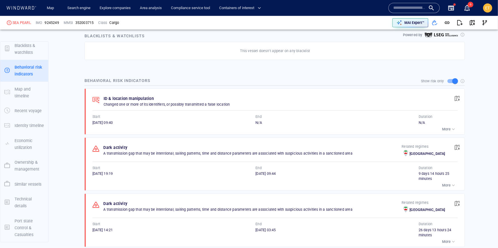
scroll to position [282, 0]
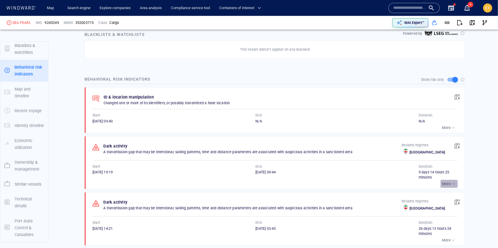
click at [450, 183] on div "button" at bounding box center [453, 184] width 6 height 6
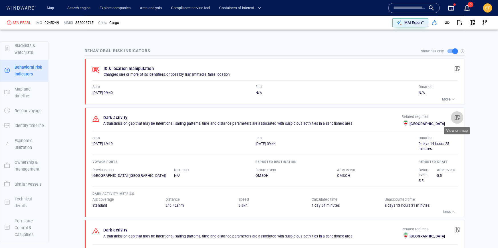
click at [458, 117] on span "button" at bounding box center [457, 118] width 6 height 6
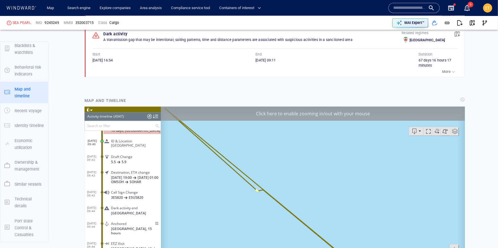
scroll to position [565, 0]
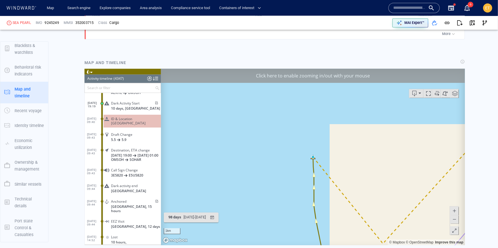
scroll to position [609, 0]
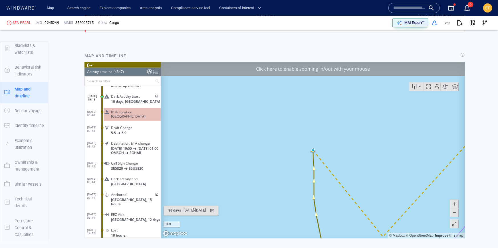
click at [455, 213] on span at bounding box center [454, 212] width 6 height 9
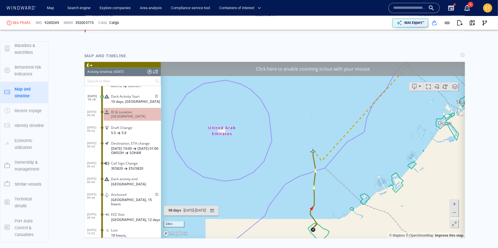
click at [455, 213] on span at bounding box center [454, 212] width 6 height 9
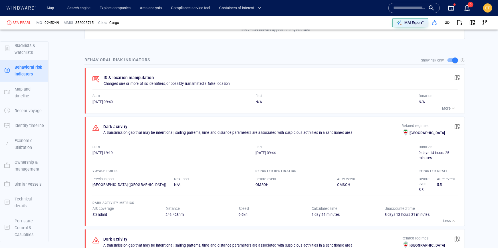
scroll to position [279, 0]
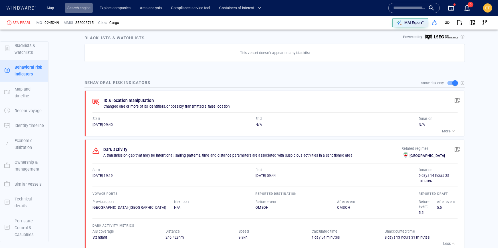
click at [76, 10] on link "Search engine" at bounding box center [79, 8] width 28 height 10
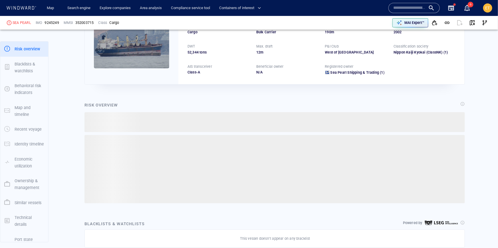
scroll to position [75, 0]
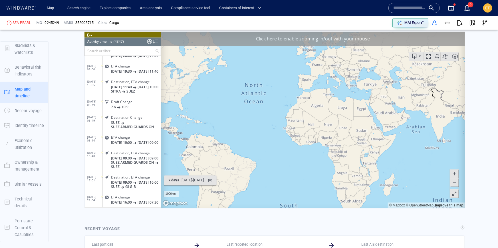
scroll to position [68032, 0]
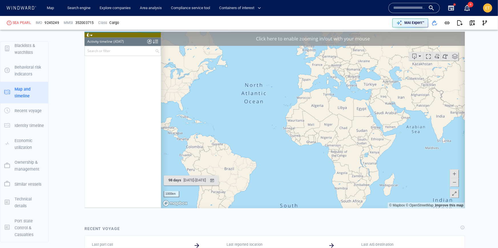
click at [111, 48] on input "text" at bounding box center [119, 50] width 70 height 9
click at [91, 63] on div at bounding box center [90, 62] width 6 height 7
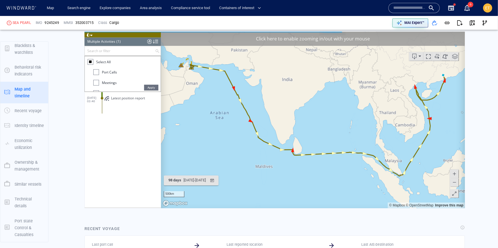
click at [97, 72] on div at bounding box center [96, 72] width 6 height 6
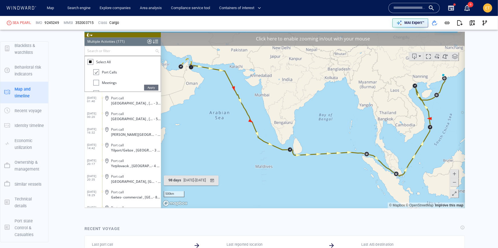
click at [149, 85] on span "Apply" at bounding box center [151, 88] width 14 height 6
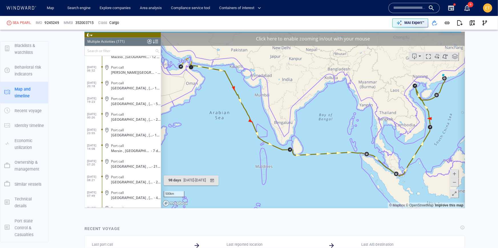
scroll to position [2536, 0]
click at [121, 176] on span "Port call" at bounding box center [117, 177] width 13 height 4
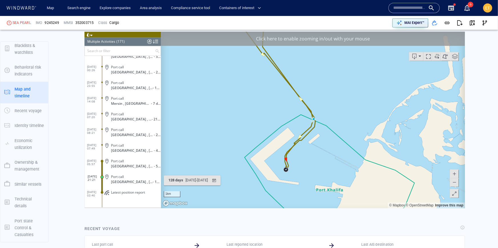
click at [455, 183] on span at bounding box center [454, 182] width 6 height 9
click at [454, 178] on span at bounding box center [454, 182] width 6 height 9
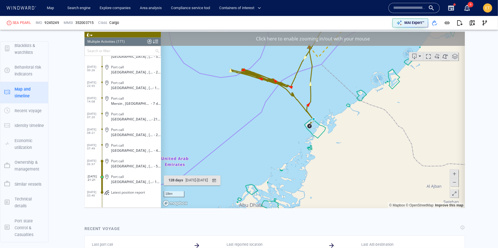
click at [454, 178] on span at bounding box center [454, 182] width 6 height 9
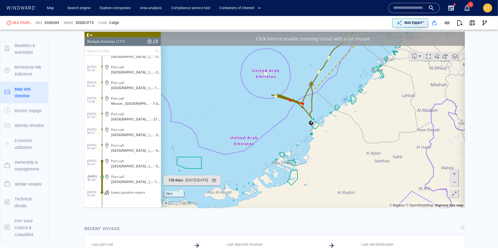
click at [294, 119] on canvas "Map" at bounding box center [313, 120] width 304 height 177
click at [294, 105] on canvas "Map" at bounding box center [313, 120] width 304 height 177
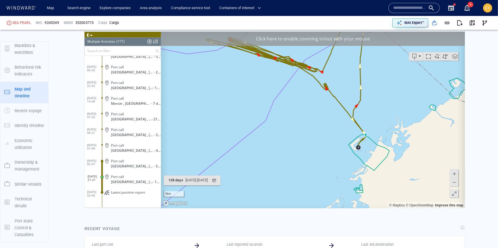
drag, startPoint x: 292, startPoint y: 94, endPoint x: 295, endPoint y: 135, distance: 40.9
click at [295, 135] on canvas "Map" at bounding box center [313, 120] width 304 height 177
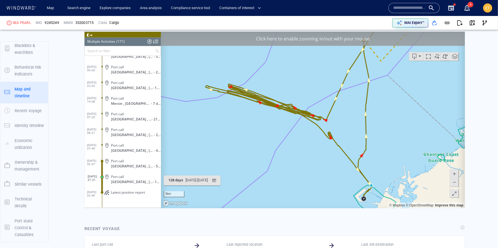
drag, startPoint x: 255, startPoint y: 105, endPoint x: 254, endPoint y: 135, distance: 29.7
click at [254, 135] on canvas "Map" at bounding box center [313, 120] width 304 height 177
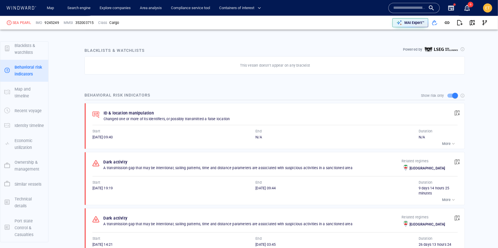
scroll to position [271, 0]
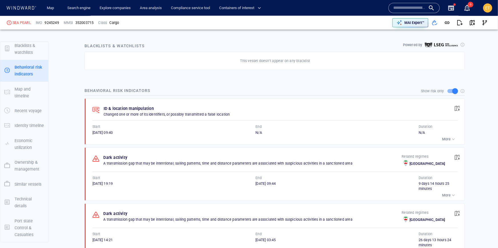
click at [451, 137] on div "button" at bounding box center [453, 140] width 6 height 6
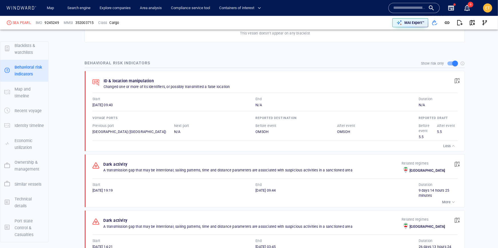
scroll to position [299, 0]
click at [456, 78] on span "button" at bounding box center [457, 81] width 6 height 6
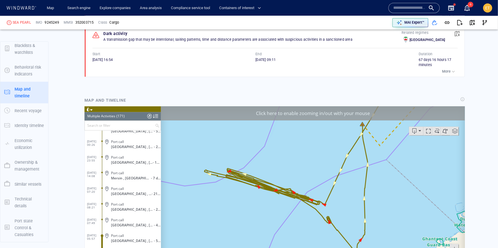
scroll to position [542, 0]
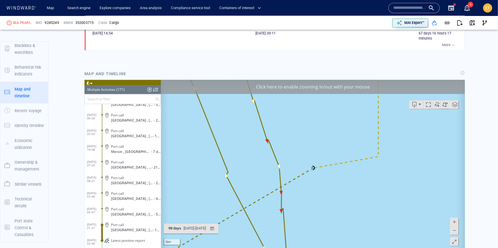
scroll to position [571, 0]
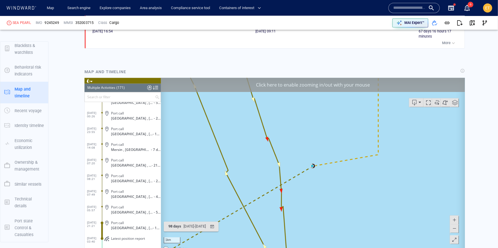
click at [456, 229] on span at bounding box center [454, 228] width 6 height 9
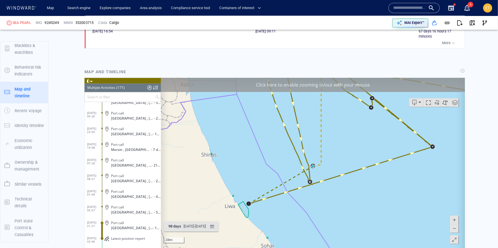
click at [456, 229] on span at bounding box center [454, 228] width 6 height 9
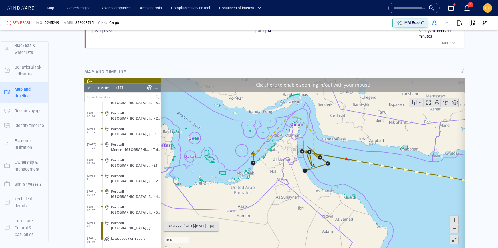
click at [325, 171] on canvas "Map" at bounding box center [313, 166] width 304 height 177
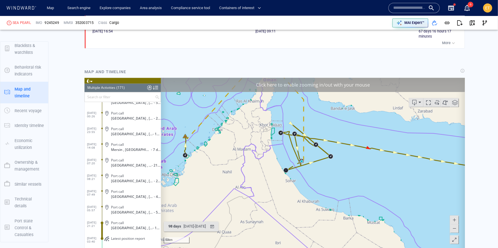
drag, startPoint x: 319, startPoint y: 171, endPoint x: 323, endPoint y: 184, distance: 13.7
click at [323, 184] on canvas "Map" at bounding box center [313, 166] width 304 height 177
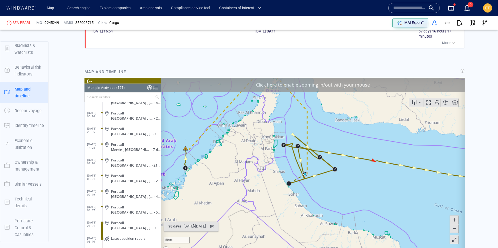
click at [313, 162] on canvas "Map" at bounding box center [313, 166] width 304 height 177
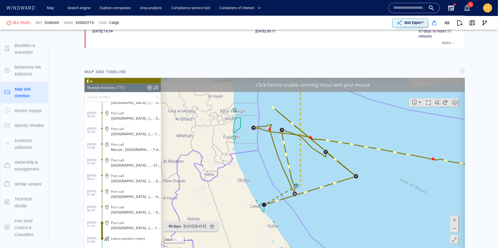
click at [314, 155] on canvas "Map" at bounding box center [313, 166] width 304 height 177
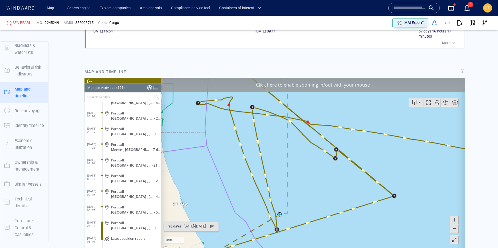
drag, startPoint x: 305, startPoint y: 153, endPoint x: 318, endPoint y: 203, distance: 51.5
click at [318, 203] on canvas "Map" at bounding box center [313, 166] width 304 height 177
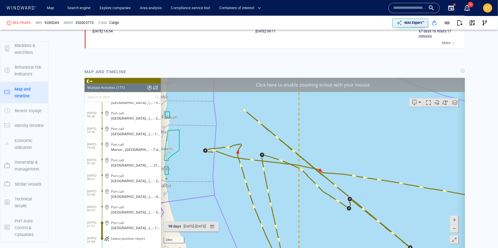
drag, startPoint x: 329, startPoint y: 216, endPoint x: 301, endPoint y: 202, distance: 31.8
click at [301, 202] on canvas "Map" at bounding box center [313, 166] width 304 height 177
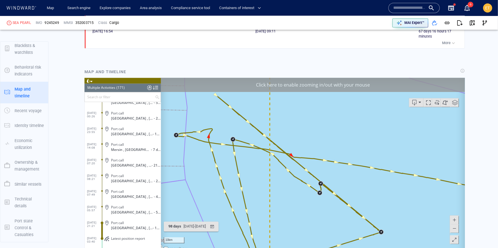
click at [329, 230] on canvas "Map" at bounding box center [313, 166] width 304 height 177
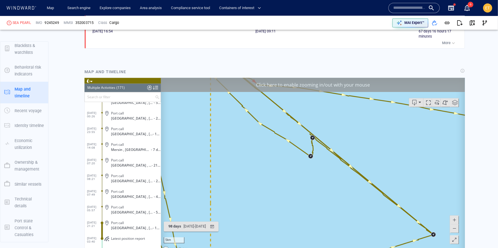
drag, startPoint x: 321, startPoint y: 195, endPoint x: 321, endPoint y: 209, distance: 14.5
click at [321, 209] on canvas "Map" at bounding box center [313, 166] width 304 height 177
click at [312, 177] on canvas "Map" at bounding box center [313, 166] width 304 height 177
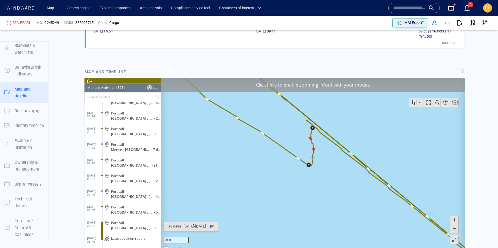
click at [455, 232] on span at bounding box center [454, 228] width 6 height 9
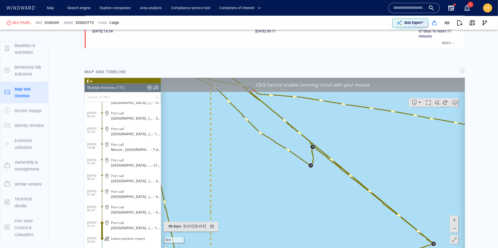
click at [455, 232] on span at bounding box center [454, 228] width 6 height 9
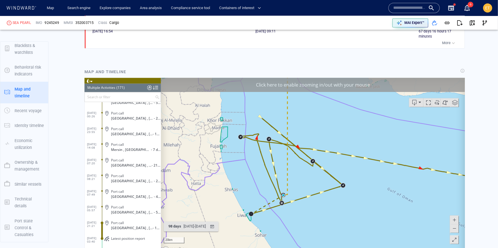
drag, startPoint x: 296, startPoint y: 176, endPoint x: 296, endPoint y: 202, distance: 26.0
click at [296, 202] on canvas "Map" at bounding box center [313, 166] width 304 height 177
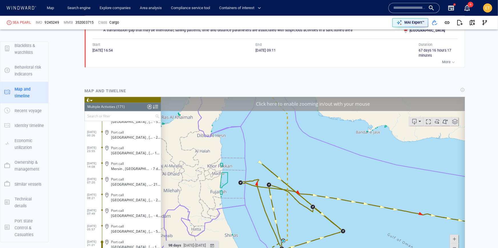
scroll to position [595, 0]
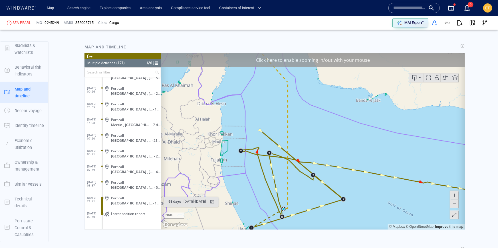
drag, startPoint x: 291, startPoint y: 179, endPoint x: 291, endPoint y: 184, distance: 5.2
click at [291, 184] on canvas "Map" at bounding box center [313, 141] width 304 height 177
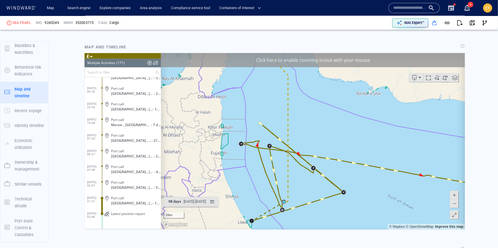
click at [345, 186] on canvas "Map" at bounding box center [313, 141] width 304 height 177
click at [347, 191] on canvas "Map" at bounding box center [313, 141] width 304 height 177
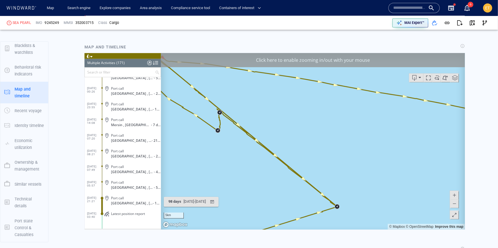
click at [345, 195] on canvas "Map" at bounding box center [313, 141] width 304 height 177
click at [333, 196] on canvas "Map" at bounding box center [313, 141] width 304 height 177
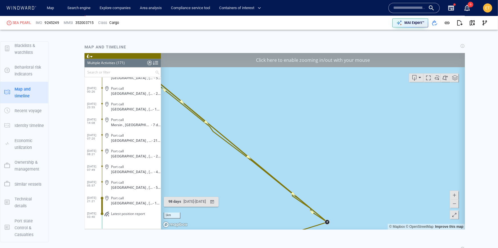
drag, startPoint x: 317, startPoint y: 193, endPoint x: 320, endPoint y: 162, distance: 31.2
click at [320, 162] on canvas "Map" at bounding box center [313, 141] width 304 height 177
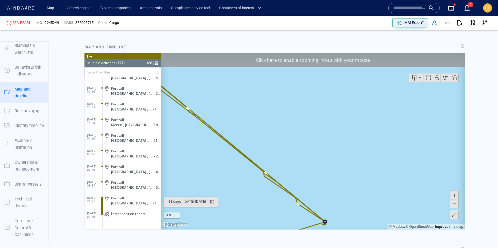
click at [322, 199] on canvas "Map" at bounding box center [313, 141] width 304 height 177
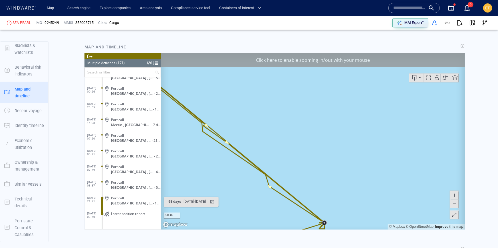
drag, startPoint x: 321, startPoint y: 204, endPoint x: 292, endPoint y: 153, distance: 58.7
click at [292, 153] on canvas "Map" at bounding box center [313, 141] width 304 height 177
click at [302, 190] on canvas "Map" at bounding box center [313, 141] width 304 height 177
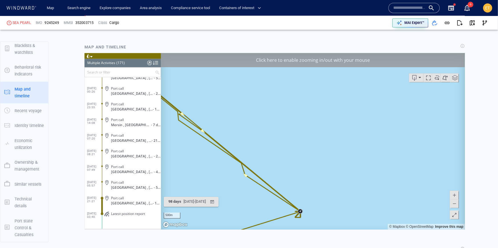
click at [303, 208] on canvas "Map" at bounding box center [313, 141] width 304 height 177
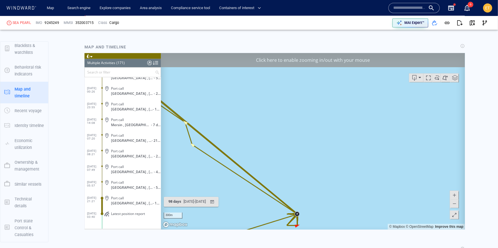
click at [304, 212] on canvas "Map" at bounding box center [313, 141] width 304 height 177
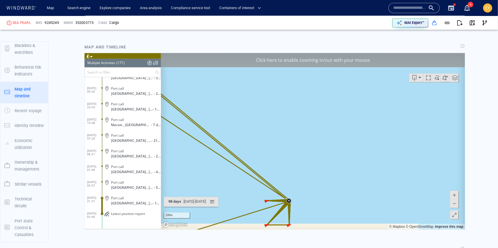
drag, startPoint x: 302, startPoint y: 215, endPoint x: 300, endPoint y: 179, distance: 36.5
click at [300, 179] on canvas "Map" at bounding box center [313, 141] width 304 height 177
click at [299, 192] on canvas "Map" at bounding box center [313, 141] width 304 height 177
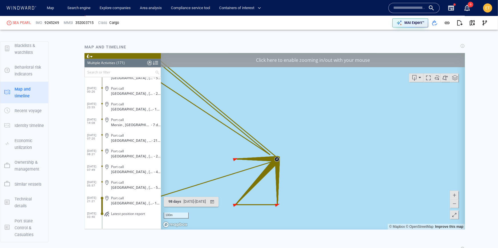
click at [292, 193] on canvas "Map" at bounding box center [313, 141] width 304 height 177
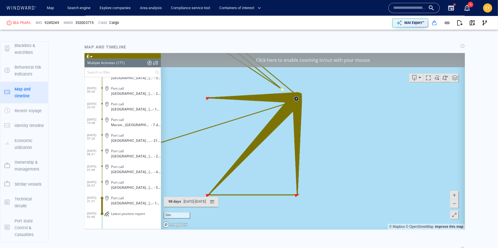
drag, startPoint x: 279, startPoint y: 185, endPoint x: 327, endPoint y: 165, distance: 52.4
click at [327, 165] on canvas "Map" at bounding box center [313, 141] width 304 height 177
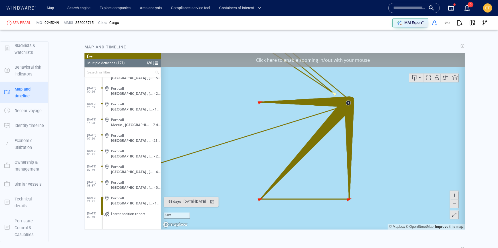
drag, startPoint x: 331, startPoint y: 165, endPoint x: 372, endPoint y: 164, distance: 40.8
click at [372, 164] on canvas "Map" at bounding box center [313, 141] width 304 height 177
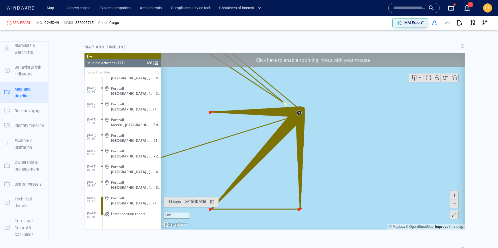
drag, startPoint x: 231, startPoint y: 118, endPoint x: 184, endPoint y: 115, distance: 46.9
click at [184, 115] on canvas "Map" at bounding box center [313, 141] width 304 height 177
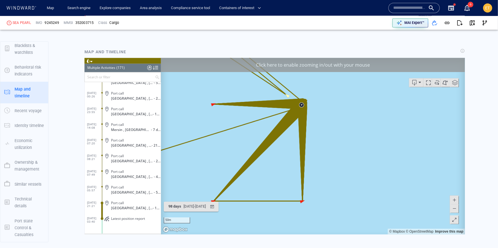
scroll to position [590, 0]
click at [454, 212] on span at bounding box center [454, 208] width 6 height 9
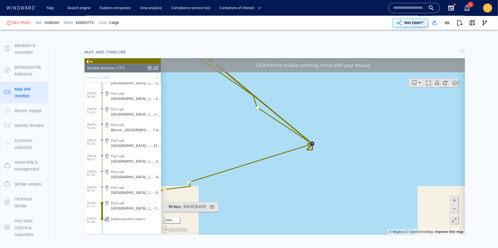
click at [454, 212] on span at bounding box center [454, 208] width 6 height 9
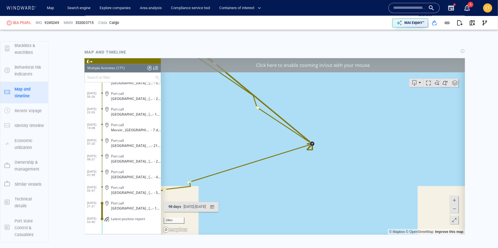
click at [454, 212] on span at bounding box center [454, 208] width 6 height 9
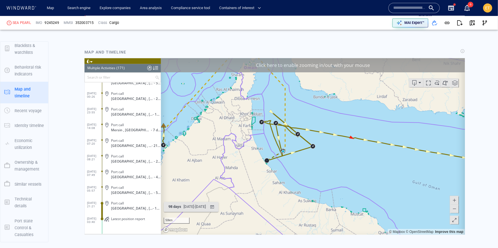
click at [454, 212] on span at bounding box center [454, 208] width 6 height 9
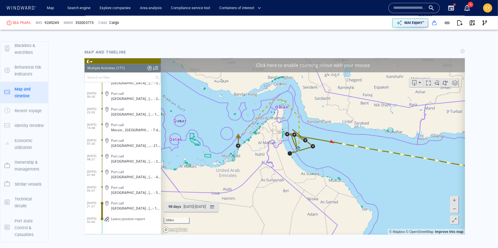
click at [455, 209] on span at bounding box center [454, 208] width 6 height 9
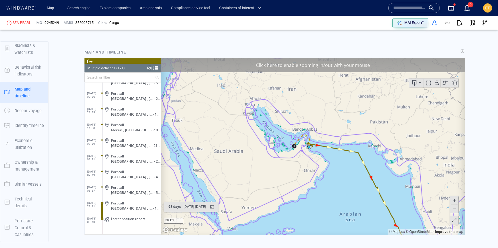
click at [455, 209] on span at bounding box center [454, 208] width 6 height 9
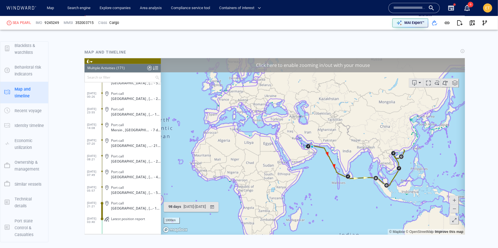
click at [346, 189] on canvas "Map" at bounding box center [313, 146] width 304 height 177
click at [305, 162] on canvas "Map" at bounding box center [313, 146] width 304 height 177
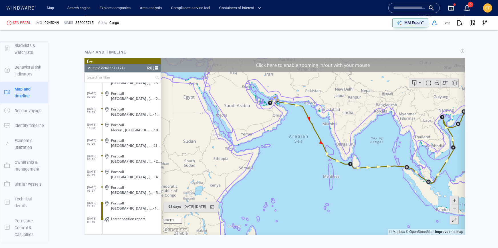
drag, startPoint x: 310, startPoint y: 144, endPoint x: 299, endPoint y: 194, distance: 51.3
click at [299, 194] on canvas "Map" at bounding box center [313, 146] width 304 height 177
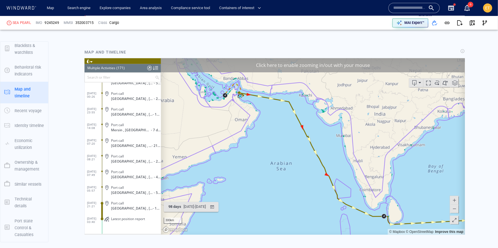
click at [305, 150] on canvas "Map" at bounding box center [313, 146] width 304 height 177
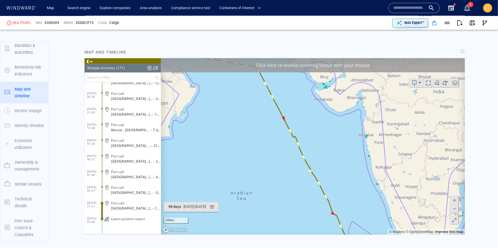
drag, startPoint x: 300, startPoint y: 142, endPoint x: 284, endPoint y: 156, distance: 21.8
click at [284, 156] on canvas "Map" at bounding box center [313, 146] width 304 height 177
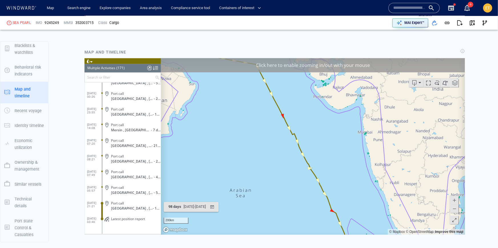
click at [286, 146] on canvas "Map" at bounding box center [313, 146] width 304 height 177
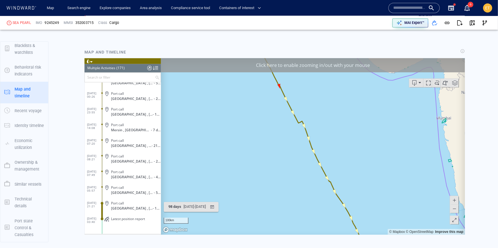
drag, startPoint x: 289, startPoint y: 143, endPoint x: 269, endPoint y: 155, distance: 24.0
click at [269, 155] on canvas "Map" at bounding box center [313, 146] width 304 height 177
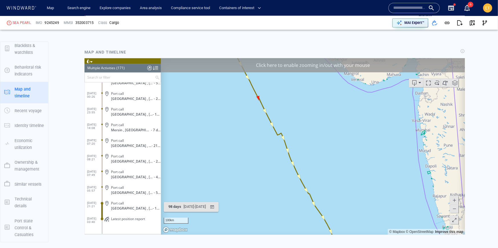
click at [273, 154] on canvas "Map" at bounding box center [313, 146] width 304 height 177
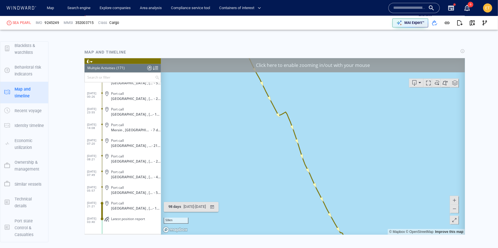
drag, startPoint x: 273, startPoint y: 161, endPoint x: 253, endPoint y: 147, distance: 24.1
click at [253, 147] on canvas "Map" at bounding box center [313, 146] width 304 height 177
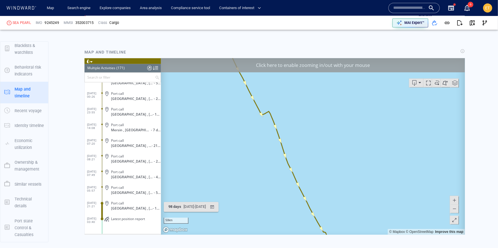
drag, startPoint x: 281, startPoint y: 112, endPoint x: 283, endPoint y: 125, distance: 13.4
click at [283, 125] on canvas "Map" at bounding box center [313, 146] width 304 height 177
click at [291, 126] on canvas "Map" at bounding box center [313, 146] width 304 height 177
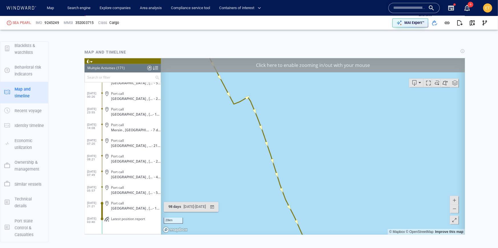
click at [273, 115] on canvas "Map" at bounding box center [313, 146] width 304 height 177
drag, startPoint x: 264, startPoint y: 112, endPoint x: 278, endPoint y: 124, distance: 18.2
click at [278, 124] on canvas "Map" at bounding box center [313, 146] width 304 height 177
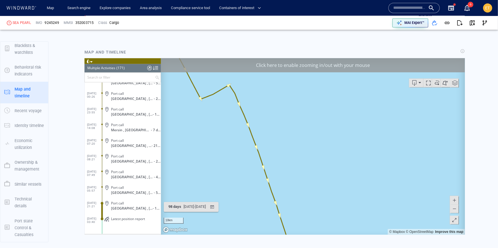
click at [455, 209] on span at bounding box center [454, 208] width 6 height 9
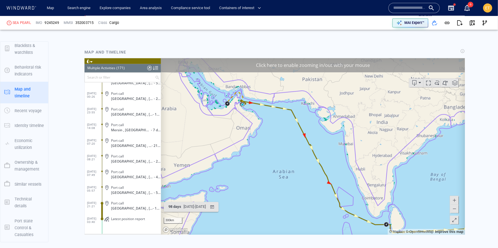
click at [455, 209] on span at bounding box center [454, 208] width 6 height 9
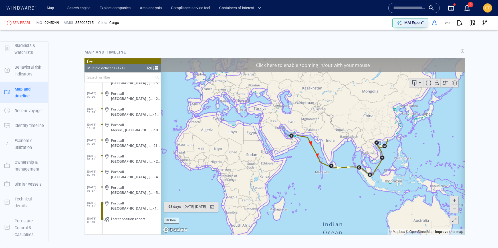
click at [454, 202] on span at bounding box center [454, 200] width 6 height 9
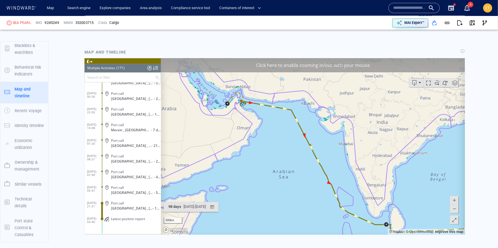
drag, startPoint x: 353, startPoint y: 191, endPoint x: 339, endPoint y: 179, distance: 18.0
click at [339, 179] on canvas "Map" at bounding box center [313, 146] width 304 height 177
click at [327, 178] on canvas "Map" at bounding box center [313, 146] width 304 height 177
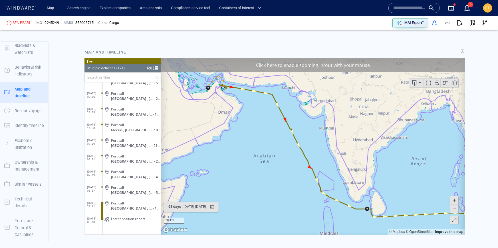
click at [307, 164] on canvas "Map" at bounding box center [313, 146] width 304 height 177
click at [300, 155] on canvas "Map" at bounding box center [313, 146] width 304 height 177
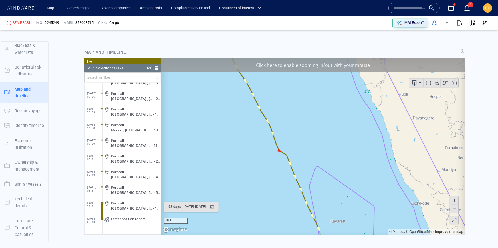
click at [300, 155] on canvas "Map" at bounding box center [313, 146] width 304 height 177
click at [295, 153] on canvas "Map" at bounding box center [313, 146] width 304 height 177
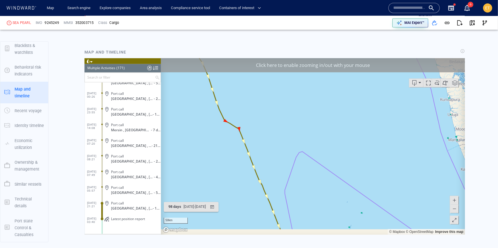
drag, startPoint x: 299, startPoint y: 163, endPoint x: 267, endPoint y: 137, distance: 40.9
click at [267, 137] on canvas "Map" at bounding box center [313, 146] width 304 height 177
drag, startPoint x: 296, startPoint y: 170, endPoint x: 271, endPoint y: 127, distance: 49.8
click at [271, 127] on canvas "Map" at bounding box center [313, 146] width 304 height 177
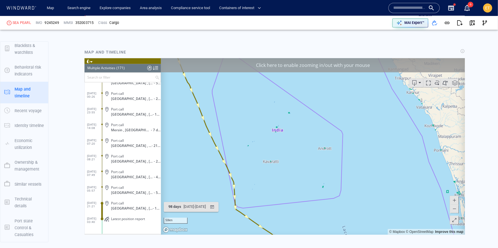
drag, startPoint x: 306, startPoint y: 176, endPoint x: 309, endPoint y: 144, distance: 32.1
click at [309, 144] on canvas "Map" at bounding box center [313, 146] width 304 height 177
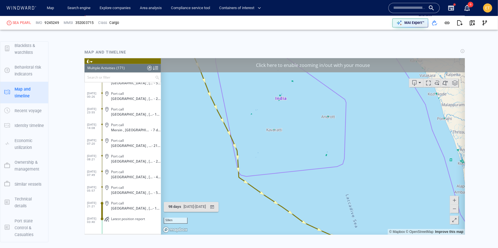
click at [455, 211] on span at bounding box center [454, 208] width 6 height 9
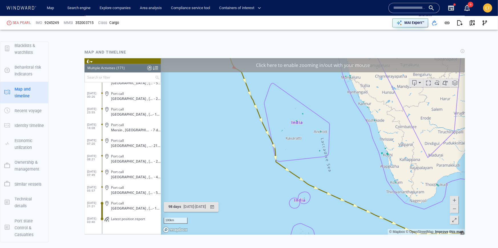
click at [455, 211] on span at bounding box center [454, 208] width 6 height 9
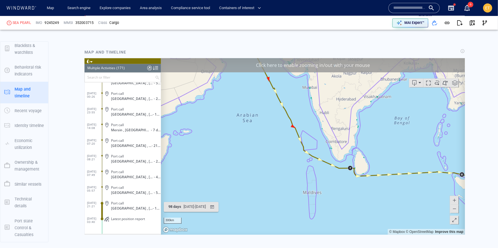
click at [356, 185] on canvas "Map" at bounding box center [313, 146] width 304 height 177
click at [345, 170] on canvas "Map" at bounding box center [313, 146] width 304 height 177
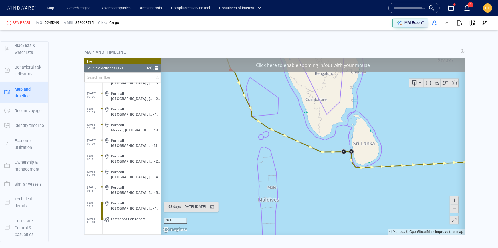
click at [345, 170] on canvas "Map" at bounding box center [313, 146] width 304 height 177
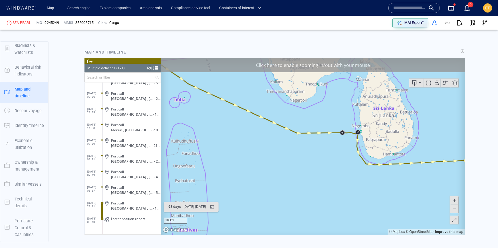
drag, startPoint x: 361, startPoint y: 179, endPoint x: 365, endPoint y: 184, distance: 6.9
click at [365, 184] on canvas "Map" at bounding box center [313, 146] width 304 height 177
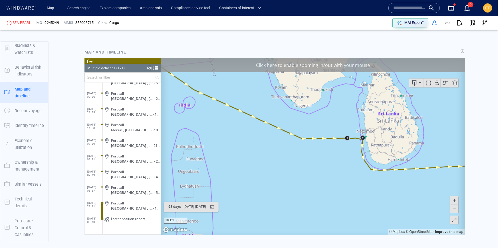
drag, startPoint x: 370, startPoint y: 193, endPoint x: 409, endPoint y: 213, distance: 44.1
click at [409, 213] on canvas "Map" at bounding box center [313, 146] width 304 height 177
drag, startPoint x: 356, startPoint y: 181, endPoint x: 374, endPoint y: 193, distance: 21.4
click at [374, 193] on canvas "Map" at bounding box center [313, 146] width 304 height 177
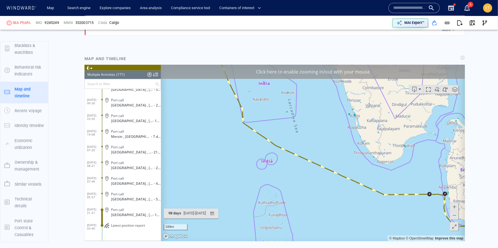
scroll to position [591, 0]
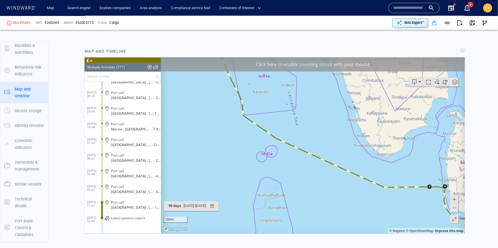
drag, startPoint x: 414, startPoint y: 219, endPoint x: 365, endPoint y: 197, distance: 53.0
click at [365, 197] on canvas "Map" at bounding box center [313, 145] width 304 height 177
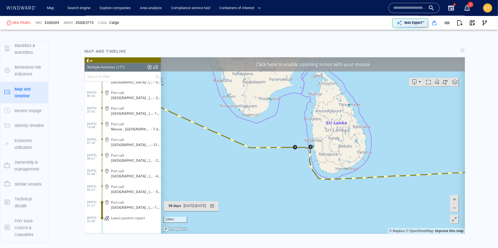
drag, startPoint x: 379, startPoint y: 200, endPoint x: 291, endPoint y: 183, distance: 89.0
click at [291, 183] on canvas "Map" at bounding box center [313, 145] width 304 height 177
drag, startPoint x: 371, startPoint y: 184, endPoint x: 277, endPoint y: 180, distance: 94.2
click at [277, 180] on canvas "Map" at bounding box center [313, 145] width 304 height 177
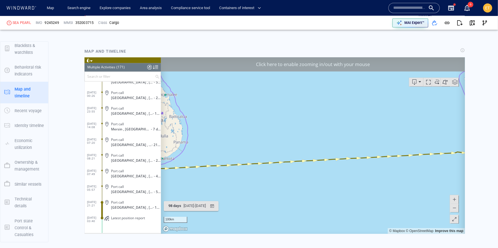
drag, startPoint x: 373, startPoint y: 185, endPoint x: 282, endPoint y: 178, distance: 90.9
click at [282, 178] on canvas "Map" at bounding box center [313, 145] width 304 height 177
drag, startPoint x: 349, startPoint y: 170, endPoint x: 286, endPoint y: 164, distance: 63.6
click at [286, 164] on canvas "Map" at bounding box center [313, 145] width 304 height 177
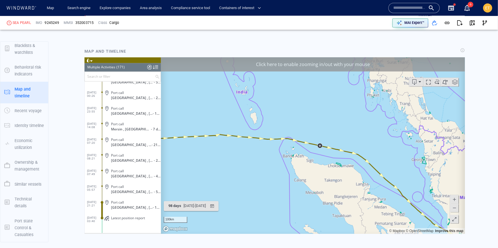
drag, startPoint x: 350, startPoint y: 175, endPoint x: 326, endPoint y: 141, distance: 41.5
click at [326, 141] on canvas "Map" at bounding box center [313, 145] width 304 height 177
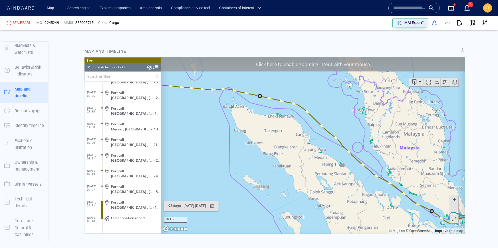
drag, startPoint x: 390, startPoint y: 154, endPoint x: 329, endPoint y: 144, distance: 62.0
click at [329, 144] on canvas "Map" at bounding box center [313, 145] width 304 height 177
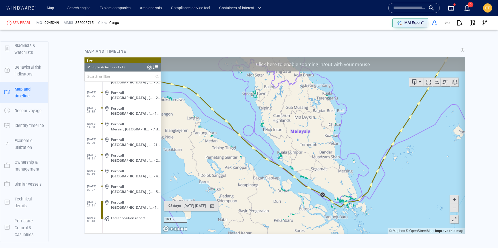
click at [455, 211] on span at bounding box center [454, 208] width 6 height 9
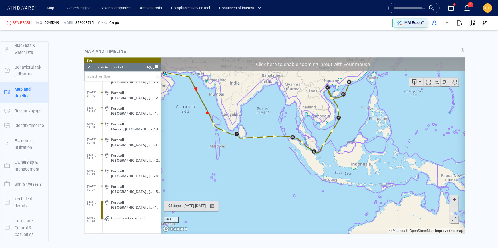
drag, startPoint x: 368, startPoint y: 144, endPoint x: 369, endPoint y: 170, distance: 25.7
click at [369, 170] on canvas "Map" at bounding box center [313, 145] width 304 height 177
click at [356, 137] on canvas "Map" at bounding box center [313, 145] width 304 height 177
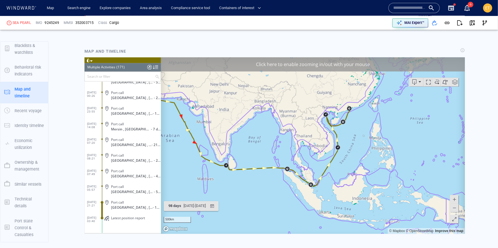
click at [337, 133] on canvas "Map" at bounding box center [313, 145] width 304 height 177
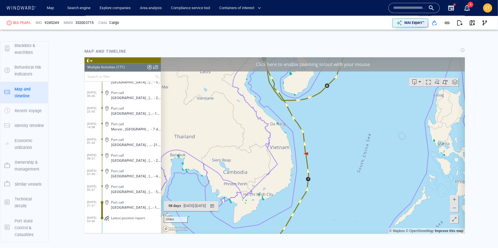
click at [318, 153] on canvas "Map" at bounding box center [313, 145] width 304 height 177
click at [303, 155] on canvas "Map" at bounding box center [313, 145] width 304 height 177
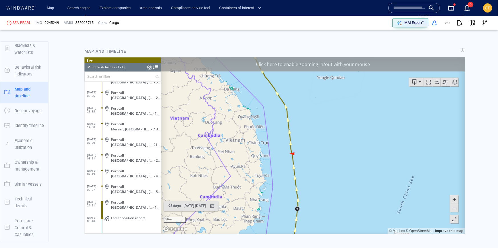
click at [291, 154] on canvas "Map" at bounding box center [313, 145] width 304 height 177
click at [284, 153] on canvas "Map" at bounding box center [313, 145] width 304 height 177
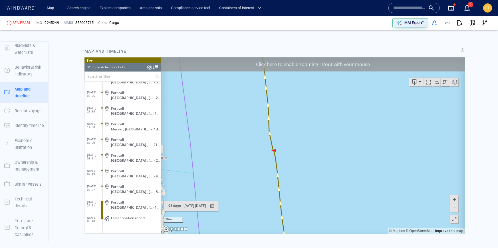
click at [284, 153] on canvas "Map" at bounding box center [313, 145] width 304 height 177
click at [277, 151] on canvas "Map" at bounding box center [313, 145] width 304 height 177
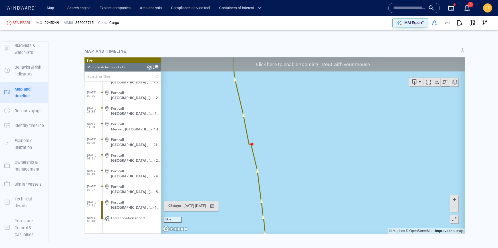
click at [263, 146] on canvas "Map" at bounding box center [313, 145] width 304 height 177
click at [244, 143] on canvas "Map" at bounding box center [313, 145] width 304 height 177
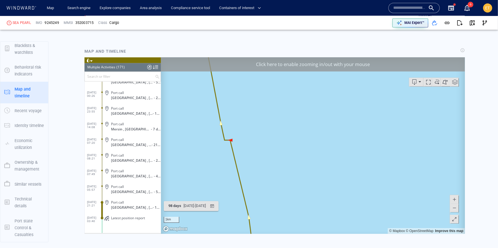
drag, startPoint x: 243, startPoint y: 146, endPoint x: 291, endPoint y: 149, distance: 47.7
click at [291, 149] on canvas "Map" at bounding box center [313, 145] width 304 height 177
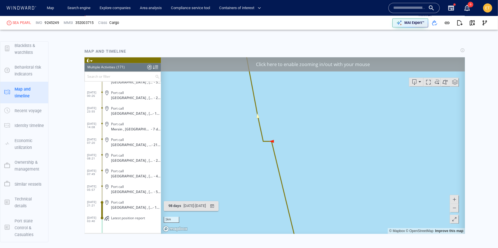
click at [298, 167] on canvas "Map" at bounding box center [313, 145] width 304 height 177
click at [274, 179] on canvas "Map" at bounding box center [313, 145] width 304 height 177
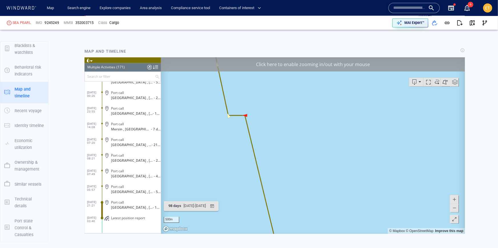
click at [274, 179] on canvas "Map" at bounding box center [313, 145] width 304 height 177
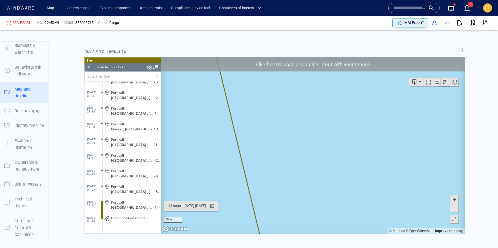
drag, startPoint x: 273, startPoint y: 178, endPoint x: 341, endPoint y: 215, distance: 77.0
click at [341, 215] on canvas "Map" at bounding box center [313, 145] width 304 height 177
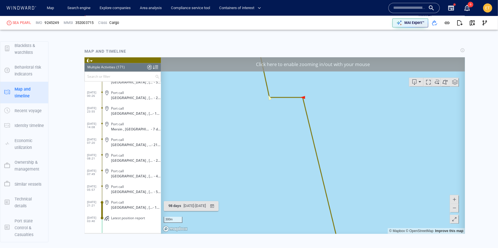
drag, startPoint x: 272, startPoint y: 116, endPoint x: 272, endPoint y: 139, distance: 22.5
click at [272, 139] on canvas "Map" at bounding box center [313, 145] width 304 height 177
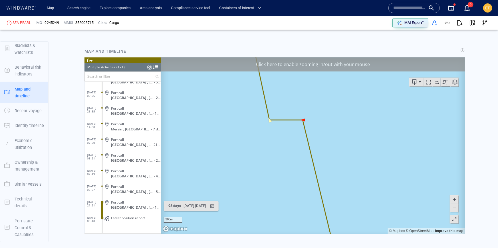
click at [456, 209] on span at bounding box center [454, 208] width 6 height 9
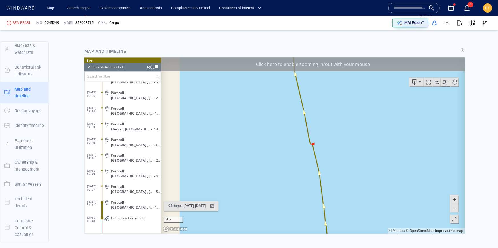
click at [456, 209] on span at bounding box center [454, 208] width 6 height 9
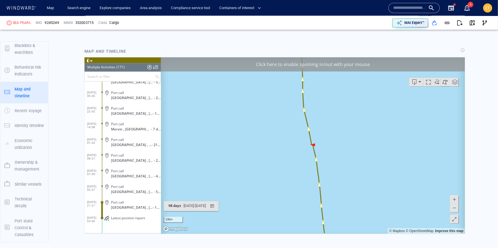
click at [453, 209] on span at bounding box center [454, 208] width 6 height 9
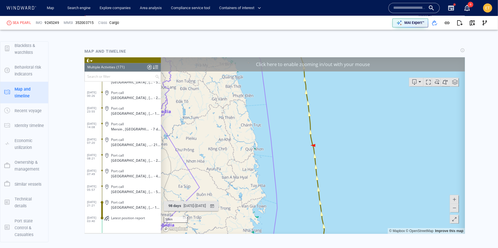
click at [453, 209] on span at bounding box center [454, 208] width 6 height 9
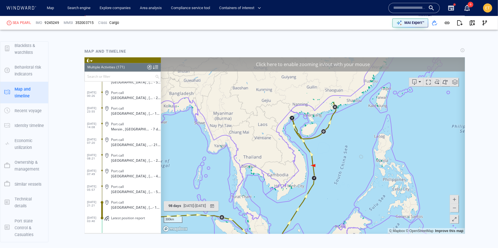
drag, startPoint x: 348, startPoint y: 110, endPoint x: 350, endPoint y: 146, distance: 36.2
click at [350, 146] on canvas "Map" at bounding box center [313, 145] width 304 height 177
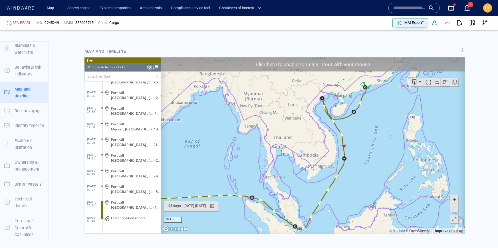
drag, startPoint x: 338, startPoint y: 139, endPoint x: 367, endPoint y: 104, distance: 46.2
click at [367, 104] on canvas "Map" at bounding box center [313, 145] width 304 height 177
click at [352, 149] on canvas "Map" at bounding box center [313, 145] width 304 height 177
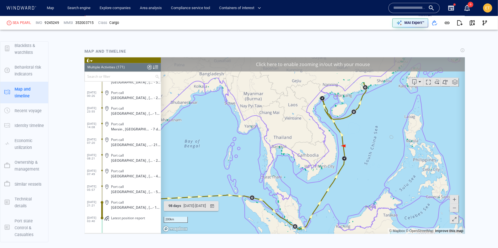
click at [352, 149] on canvas "Map" at bounding box center [313, 145] width 304 height 177
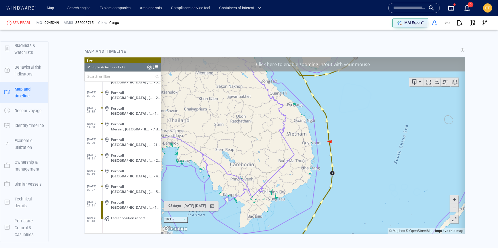
click at [334, 146] on canvas "Map" at bounding box center [313, 145] width 304 height 177
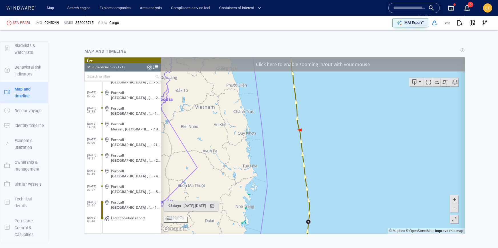
drag, startPoint x: 309, startPoint y: 136, endPoint x: 319, endPoint y: 135, distance: 10.6
click at [319, 135] on canvas "Map" at bounding box center [313, 145] width 304 height 177
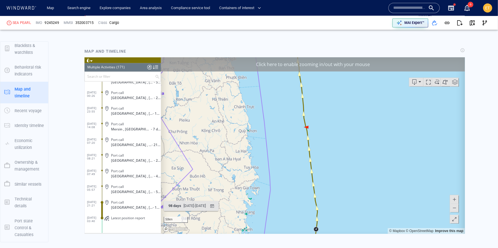
drag, startPoint x: 325, startPoint y: 151, endPoint x: 311, endPoint y: 163, distance: 18.3
click at [311, 163] on canvas "Map" at bounding box center [313, 145] width 304 height 177
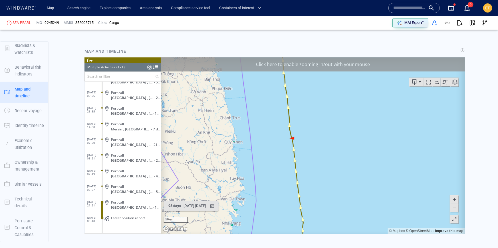
drag, startPoint x: 310, startPoint y: 155, endPoint x: 304, endPoint y: 154, distance: 6.7
click at [304, 154] on canvas "Map" at bounding box center [313, 145] width 304 height 177
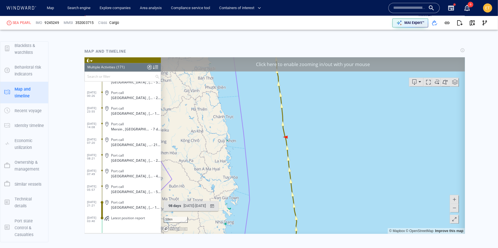
click at [302, 148] on canvas "Map" at bounding box center [313, 145] width 304 height 177
drag, startPoint x: 287, startPoint y: 136, endPoint x: 309, endPoint y: 153, distance: 27.0
click at [309, 153] on canvas "Map" at bounding box center [313, 145] width 304 height 177
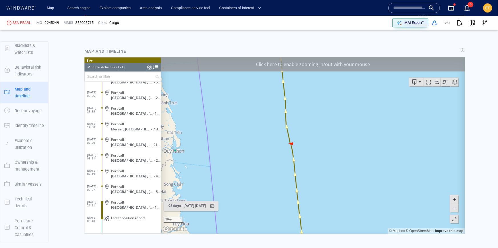
drag, startPoint x: 309, startPoint y: 153, endPoint x: 321, endPoint y: 198, distance: 47.0
click at [321, 198] on canvas "Map" at bounding box center [313, 145] width 304 height 177
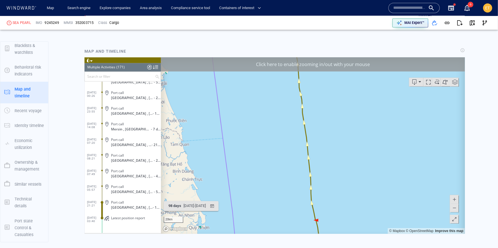
click at [454, 210] on span at bounding box center [454, 208] width 6 height 9
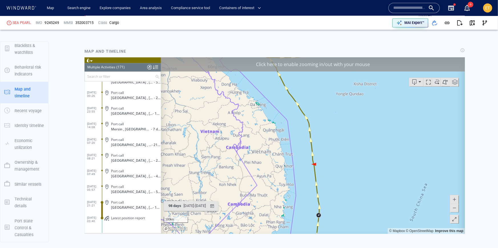
click at [454, 210] on span at bounding box center [454, 208] width 6 height 9
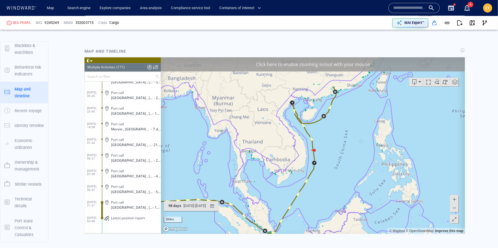
drag, startPoint x: 360, startPoint y: 147, endPoint x: 360, endPoint y: 167, distance: 20.2
click at [360, 167] on canvas "Map" at bounding box center [313, 145] width 304 height 177
click at [333, 142] on canvas "Map" at bounding box center [313, 145] width 304 height 177
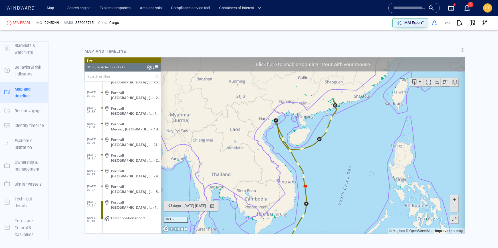
click at [334, 123] on canvas "Map" at bounding box center [313, 145] width 304 height 177
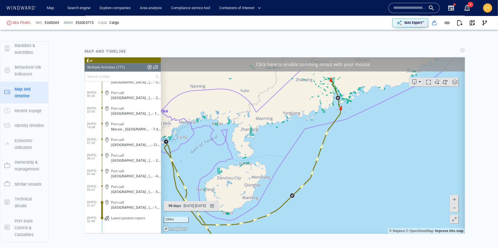
drag, startPoint x: 339, startPoint y: 112, endPoint x: 339, endPoint y: 194, distance: 82.1
click at [339, 194] on canvas "Map" at bounding box center [313, 145] width 304 height 177
click at [352, 147] on canvas "Map" at bounding box center [313, 145] width 304 height 177
click at [341, 133] on canvas "Map" at bounding box center [313, 145] width 304 height 177
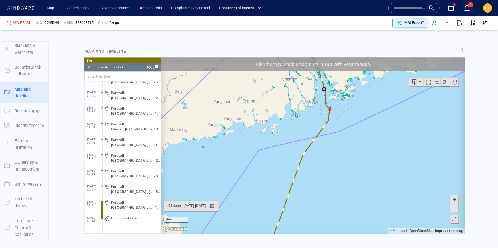
click at [341, 133] on canvas "Map" at bounding box center [313, 145] width 304 height 177
click at [332, 108] on canvas "Map" at bounding box center [313, 145] width 304 height 177
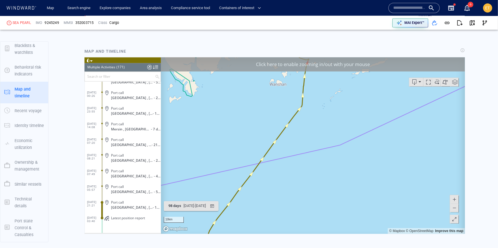
drag, startPoint x: 332, startPoint y: 108, endPoint x: 332, endPoint y: 151, distance: 42.5
click at [332, 151] on canvas "Map" at bounding box center [313, 145] width 304 height 177
drag, startPoint x: 309, startPoint y: 94, endPoint x: 313, endPoint y: 119, distance: 25.2
click at [313, 119] on canvas "Map" at bounding box center [313, 145] width 304 height 177
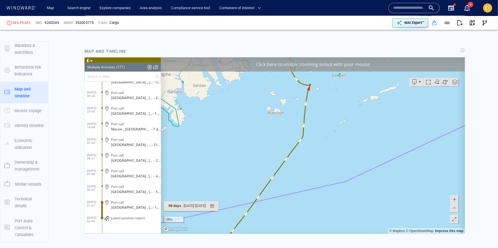
click at [313, 96] on canvas "Map" at bounding box center [313, 145] width 304 height 177
click at [313, 84] on canvas "Map" at bounding box center [313, 145] width 304 height 177
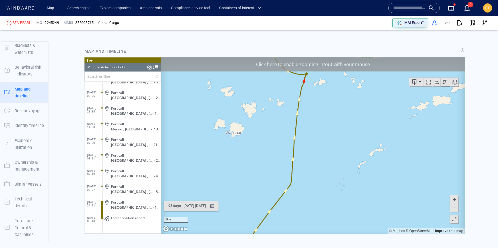
drag, startPoint x: 312, startPoint y: 81, endPoint x: 313, endPoint y: 125, distance: 43.7
click at [313, 125] on canvas "Map" at bounding box center [313, 145] width 304 height 177
click at [305, 90] on canvas "Map" at bounding box center [313, 145] width 304 height 177
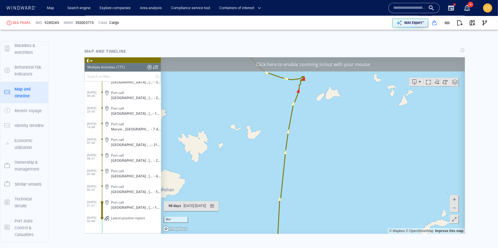
click at [305, 90] on canvas "Map" at bounding box center [313, 145] width 304 height 177
click at [303, 79] on canvas "Map" at bounding box center [313, 145] width 304 height 177
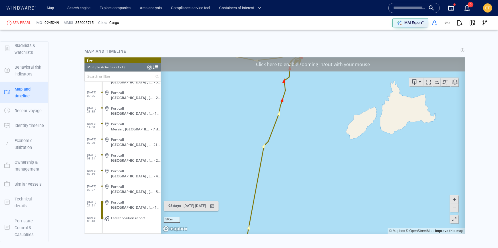
drag, startPoint x: 303, startPoint y: 79, endPoint x: 304, endPoint y: 130, distance: 51.4
click at [304, 130] on canvas "Map" at bounding box center [313, 145] width 304 height 177
drag, startPoint x: 304, startPoint y: 106, endPoint x: 304, endPoint y: 125, distance: 19.1
click at [304, 125] on canvas "Map" at bounding box center [313, 145] width 304 height 177
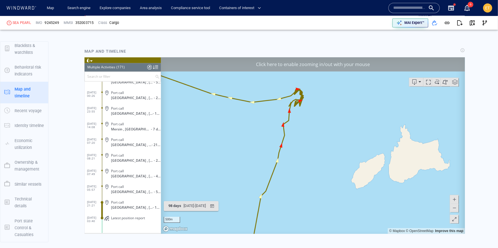
click at [302, 106] on canvas "Map" at bounding box center [313, 145] width 304 height 177
click at [305, 107] on canvas "Map" at bounding box center [313, 145] width 304 height 177
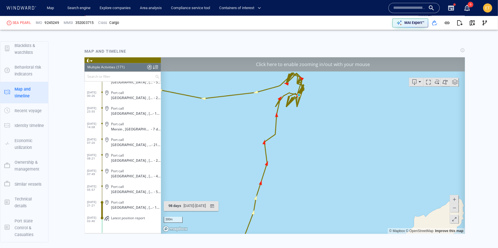
click at [305, 107] on canvas "Map" at bounding box center [313, 145] width 304 height 177
drag, startPoint x: 305, startPoint y: 107, endPoint x: 306, endPoint y: 135, distance: 28.3
click at [306, 135] on canvas "Map" at bounding box center [313, 145] width 304 height 177
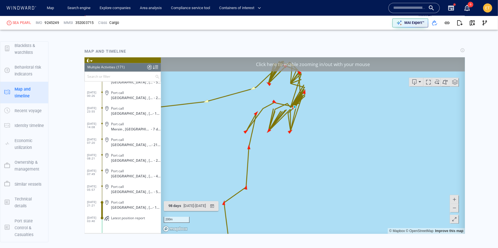
click at [306, 132] on canvas "Map" at bounding box center [313, 145] width 304 height 177
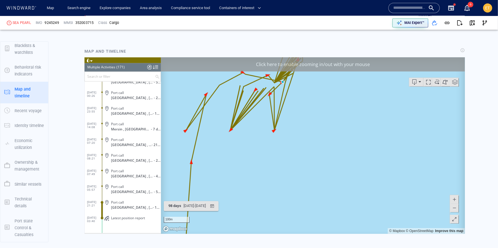
drag, startPoint x: 288, startPoint y: 143, endPoint x: 314, endPoint y: 151, distance: 27.3
click at [314, 151] on canvas "Map" at bounding box center [313, 145] width 304 height 177
drag, startPoint x: 314, startPoint y: 151, endPoint x: 315, endPoint y: 202, distance: 51.4
click at [315, 202] on canvas "Map" at bounding box center [313, 145] width 304 height 177
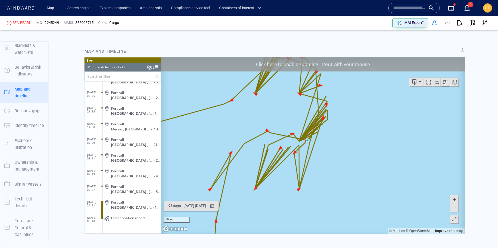
drag, startPoint x: 332, startPoint y: 160, endPoint x: 333, endPoint y: 184, distance: 24.0
click at [333, 184] on canvas "Map" at bounding box center [313, 145] width 304 height 177
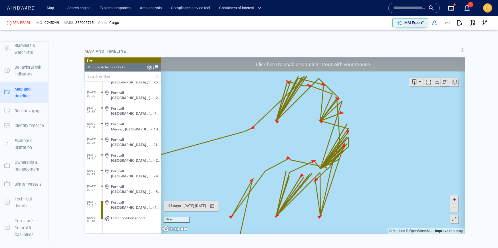
drag, startPoint x: 400, startPoint y: 185, endPoint x: 420, endPoint y: 189, distance: 19.7
click at [420, 189] on canvas "Map" at bounding box center [313, 145] width 304 height 177
click at [300, 210] on canvas "Map" at bounding box center [313, 145] width 304 height 177
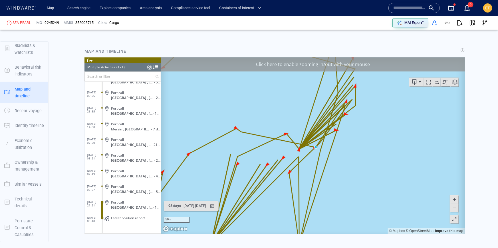
drag, startPoint x: 398, startPoint y: 150, endPoint x: 358, endPoint y: 195, distance: 59.8
click at [358, 195] on canvas "Map" at bounding box center [313, 145] width 304 height 177
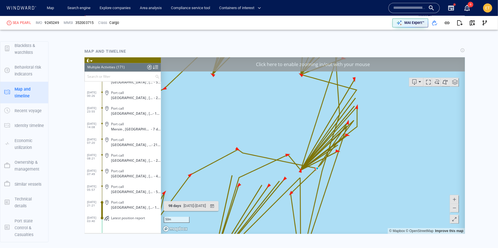
click at [453, 208] on span at bounding box center [454, 208] width 6 height 9
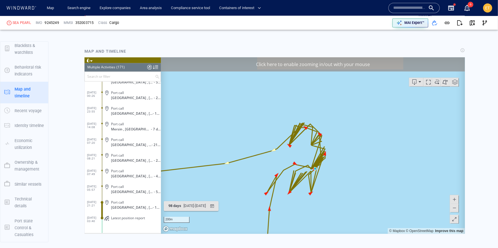
drag, startPoint x: 375, startPoint y: 158, endPoint x: 376, endPoint y: 175, distance: 17.4
click at [376, 175] on canvas "Map" at bounding box center [313, 145] width 304 height 177
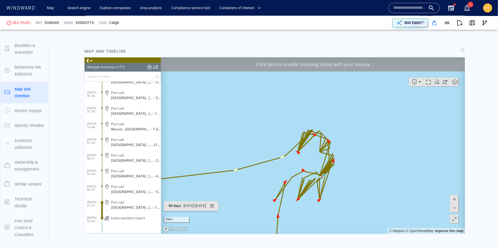
drag, startPoint x: 333, startPoint y: 172, endPoint x: 341, endPoint y: 179, distance: 10.8
click at [341, 179] on canvas "Map" at bounding box center [313, 145] width 304 height 177
click at [335, 178] on canvas "Map" at bounding box center [313, 145] width 304 height 177
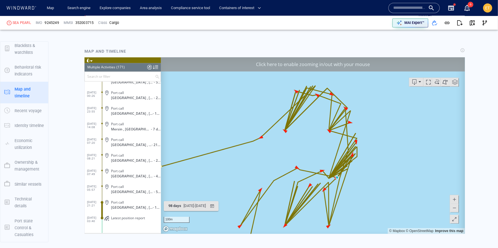
drag, startPoint x: 348, startPoint y: 178, endPoint x: 374, endPoint y: 184, distance: 26.4
click at [374, 184] on canvas "Map" at bounding box center [313, 145] width 304 height 177
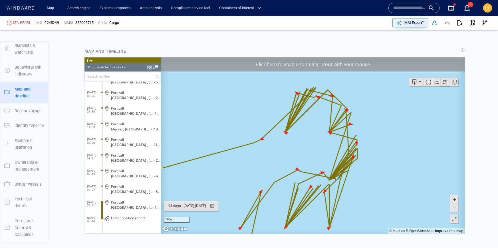
click at [370, 183] on canvas "Map" at bounding box center [313, 145] width 304 height 177
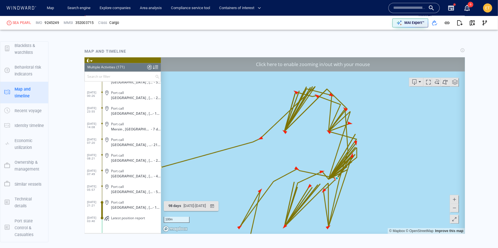
click at [358, 126] on canvas "Map" at bounding box center [313, 145] width 304 height 177
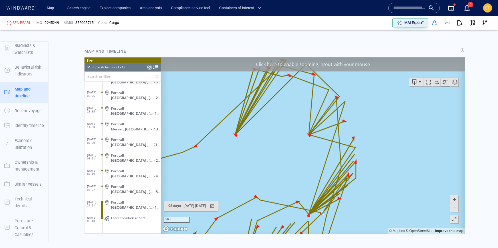
click at [350, 124] on canvas "Map" at bounding box center [313, 145] width 304 height 177
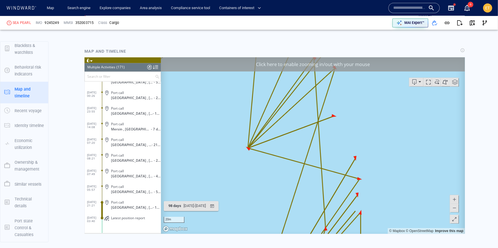
click at [350, 124] on canvas "Map" at bounding box center [313, 145] width 304 height 177
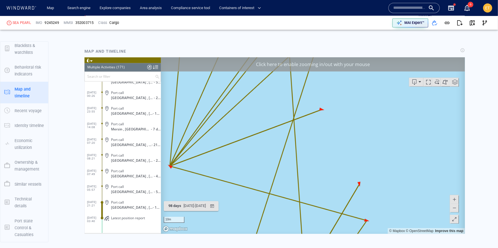
drag, startPoint x: 328, startPoint y: 135, endPoint x: 406, endPoint y: 141, distance: 77.8
click at [406, 141] on canvas "Map" at bounding box center [313, 145] width 304 height 177
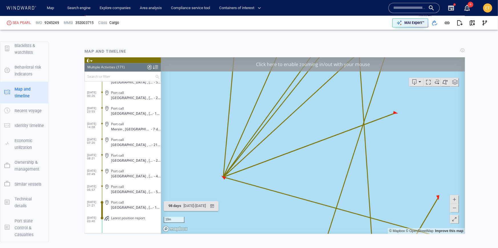
drag, startPoint x: 299, startPoint y: 138, endPoint x: 245, endPoint y: 198, distance: 80.4
click at [245, 198] on canvas "Map" at bounding box center [313, 145] width 304 height 177
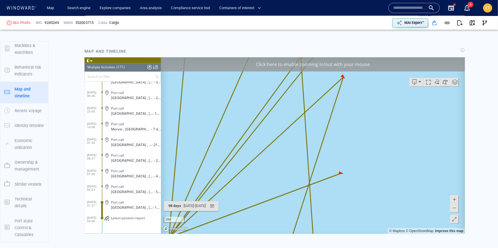
drag, startPoint x: 353, startPoint y: 112, endPoint x: 363, endPoint y: 70, distance: 43.4
click at [363, 70] on div "Click here to enable zooming in/out with your mouse 10m © Mapbox © OpenStreetMa…" at bounding box center [313, 145] width 304 height 177
drag, startPoint x: 371, startPoint y: 148, endPoint x: 370, endPoint y: 94, distance: 54.5
click at [370, 94] on canvas "Map" at bounding box center [313, 145] width 304 height 177
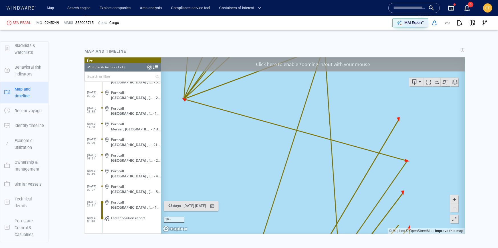
drag, startPoint x: 347, startPoint y: 161, endPoint x: 351, endPoint y: 90, distance: 70.8
click at [351, 90] on canvas "Map" at bounding box center [313, 145] width 304 height 177
drag, startPoint x: 291, startPoint y: 120, endPoint x: 297, endPoint y: 108, distance: 13.9
click at [297, 108] on canvas "Map" at bounding box center [313, 145] width 304 height 177
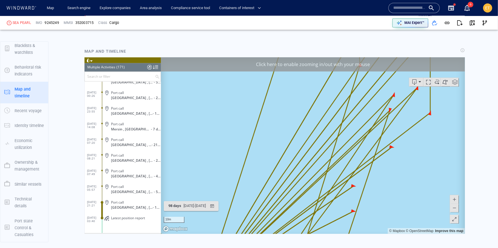
drag, startPoint x: 290, startPoint y: 119, endPoint x: 300, endPoint y: 106, distance: 16.8
click at [300, 106] on canvas "Map" at bounding box center [313, 145] width 304 height 177
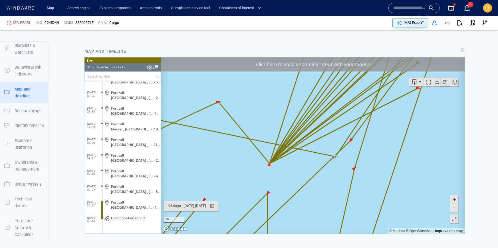
drag, startPoint x: 285, startPoint y: 168, endPoint x: 266, endPoint y: 182, distance: 23.6
click at [266, 182] on canvas "Map" at bounding box center [313, 145] width 304 height 177
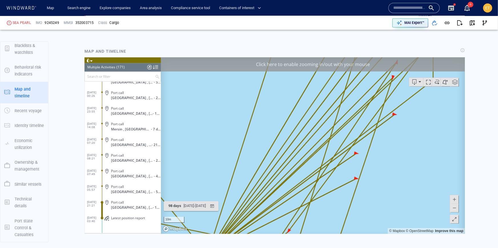
drag, startPoint x: 286, startPoint y: 157, endPoint x: 255, endPoint y: 225, distance: 74.8
click at [255, 225] on canvas "Map" at bounding box center [313, 145] width 304 height 177
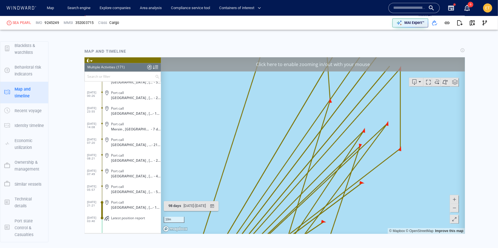
click at [454, 208] on span at bounding box center [454, 208] width 6 height 9
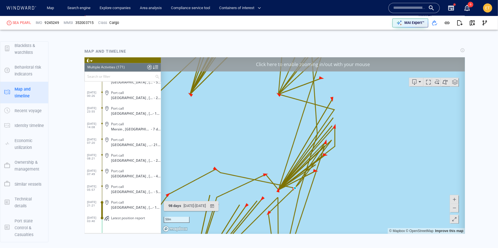
click at [454, 208] on span at bounding box center [454, 208] width 6 height 9
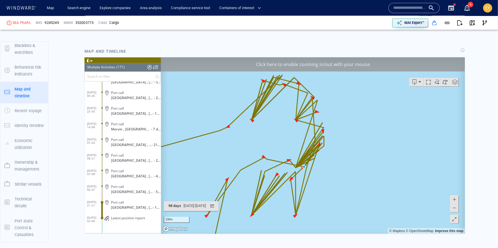
click at [454, 208] on span at bounding box center [454, 208] width 6 height 9
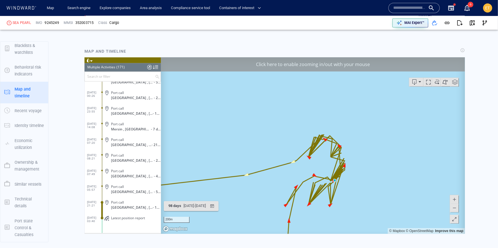
drag, startPoint x: 326, startPoint y: 153, endPoint x: 352, endPoint y: 178, distance: 36.1
click at [352, 178] on canvas "Map" at bounding box center [313, 145] width 304 height 177
click at [319, 210] on canvas "Map" at bounding box center [313, 145] width 304 height 177
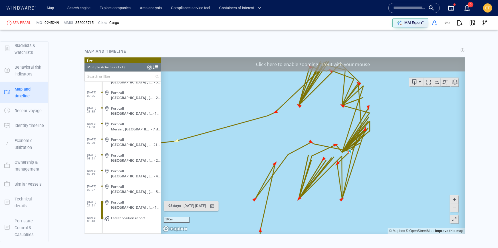
drag, startPoint x: 315, startPoint y: 216, endPoint x: 318, endPoint y: 229, distance: 12.9
click at [318, 229] on canvas "Map" at bounding box center [313, 145] width 304 height 177
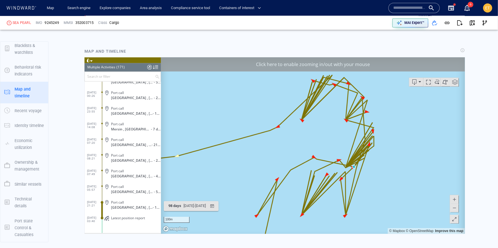
click at [451, 209] on span at bounding box center [454, 208] width 6 height 9
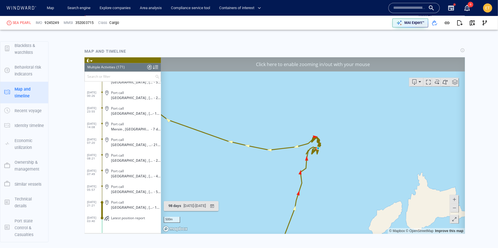
click at [451, 209] on span at bounding box center [454, 208] width 6 height 9
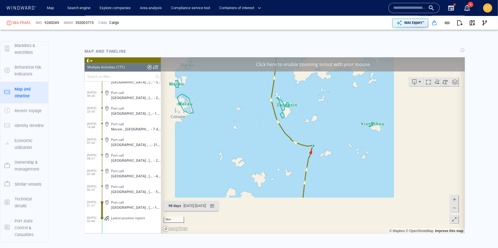
drag, startPoint x: 356, startPoint y: 154, endPoint x: 361, endPoint y: 196, distance: 42.5
click at [361, 196] on canvas "Map" at bounding box center [313, 145] width 304 height 177
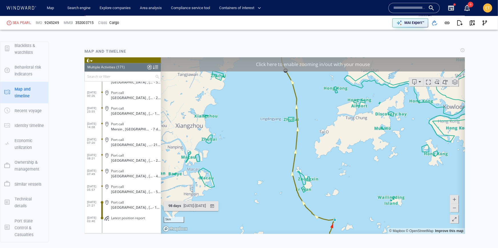
drag, startPoint x: 314, startPoint y: 172, endPoint x: 329, endPoint y: 198, distance: 30.4
click at [329, 198] on canvas "Map" at bounding box center [313, 145] width 304 height 177
drag, startPoint x: 326, startPoint y: 147, endPoint x: 344, endPoint y: 208, distance: 63.3
click at [344, 208] on canvas "Map" at bounding box center [313, 145] width 304 height 177
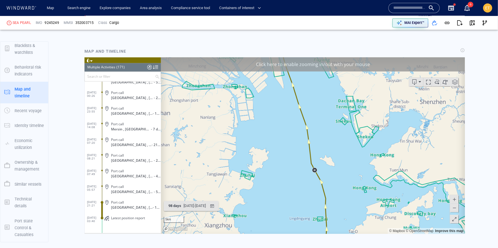
drag, startPoint x: 335, startPoint y: 144, endPoint x: 344, endPoint y: 206, distance: 62.3
click at [344, 206] on canvas "Map" at bounding box center [313, 145] width 304 height 177
drag, startPoint x: 324, startPoint y: 159, endPoint x: 349, endPoint y: 221, distance: 66.7
click at [349, 221] on canvas "Map" at bounding box center [313, 145] width 304 height 177
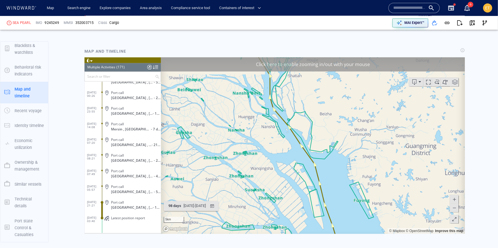
drag, startPoint x: 325, startPoint y: 161, endPoint x: 340, endPoint y: 218, distance: 58.6
click at [340, 218] on canvas "Map" at bounding box center [313, 145] width 304 height 177
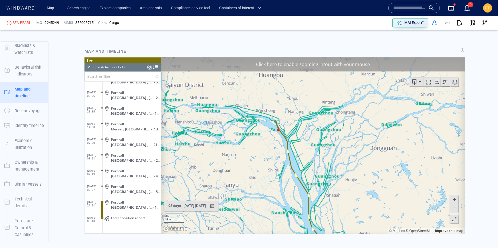
drag, startPoint x: 333, startPoint y: 192, endPoint x: 335, endPoint y: 198, distance: 6.7
click at [335, 198] on canvas "Map" at bounding box center [313, 145] width 304 height 177
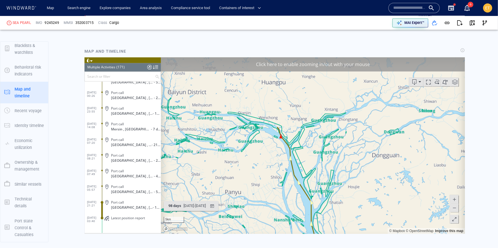
click at [289, 133] on canvas "Map" at bounding box center [313, 145] width 304 height 177
click at [277, 130] on canvas "Map" at bounding box center [313, 145] width 304 height 177
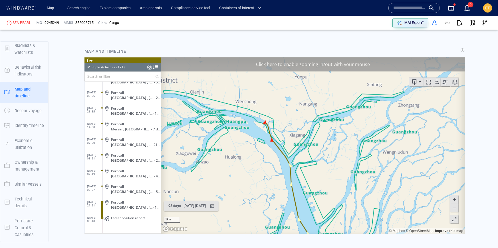
click at [262, 122] on canvas "Map" at bounding box center [313, 145] width 304 height 177
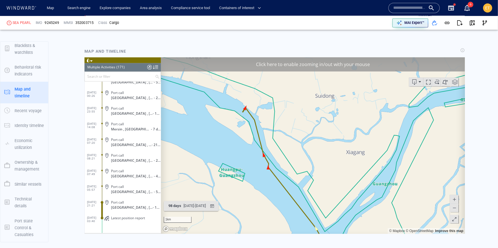
click at [259, 117] on canvas "Map" at bounding box center [313, 145] width 304 height 177
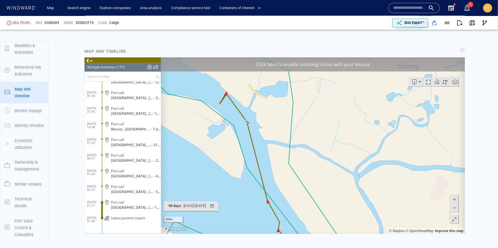
click at [247, 100] on canvas "Map" at bounding box center [313, 145] width 304 height 177
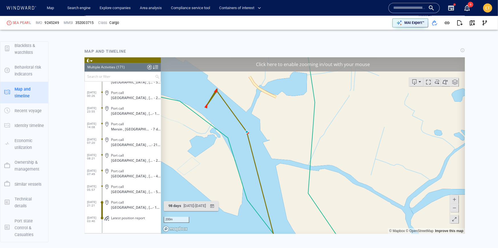
click at [228, 96] on canvas "Map" at bounding box center [313, 145] width 304 height 177
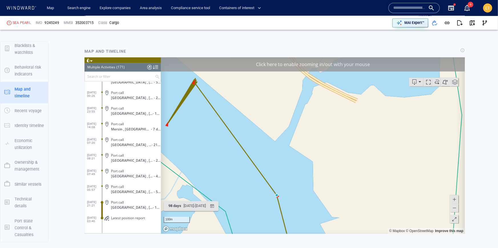
drag, startPoint x: 214, startPoint y: 94, endPoint x: 275, endPoint y: 123, distance: 66.6
click at [275, 123] on canvas "Map" at bounding box center [313, 145] width 304 height 177
drag, startPoint x: 237, startPoint y: 108, endPoint x: 282, endPoint y: 129, distance: 50.0
click at [282, 129] on canvas "Map" at bounding box center [313, 145] width 304 height 177
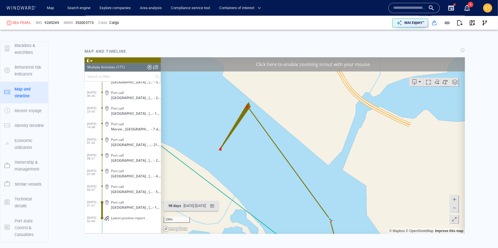
drag, startPoint x: 295, startPoint y: 115, endPoint x: 322, endPoint y: 142, distance: 38.1
click at [322, 142] on canvas "Map" at bounding box center [313, 145] width 304 height 177
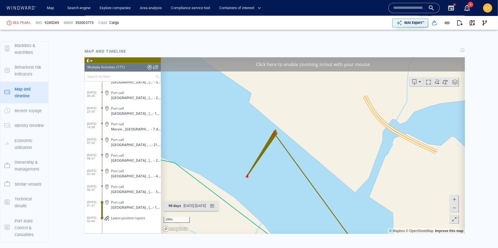
click at [456, 210] on span at bounding box center [454, 208] width 6 height 9
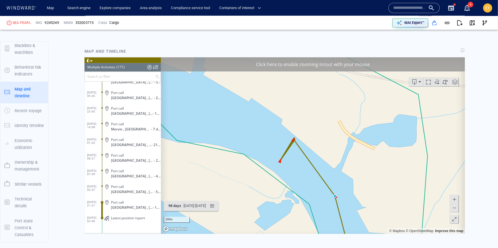
click at [456, 210] on span at bounding box center [454, 208] width 6 height 9
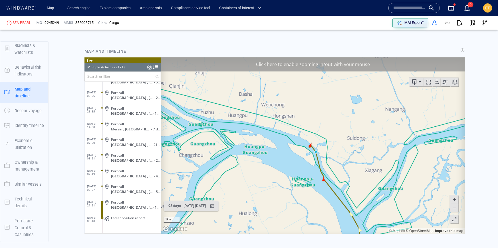
click at [398, 198] on canvas "Map" at bounding box center [313, 145] width 304 height 177
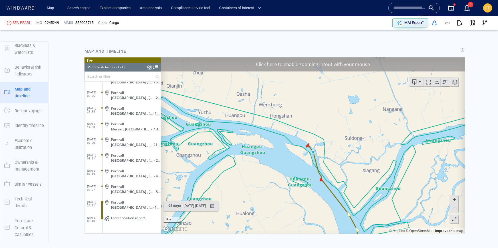
click at [310, 142] on canvas "Map" at bounding box center [313, 145] width 304 height 177
click at [313, 149] on canvas "Map" at bounding box center [313, 145] width 304 height 177
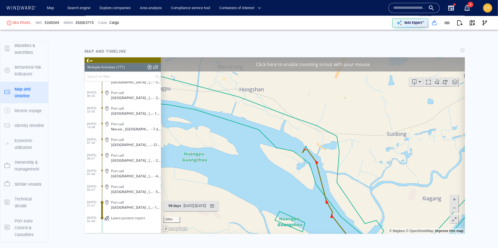
click at [313, 149] on canvas "Map" at bounding box center [313, 145] width 304 height 177
click at [311, 147] on canvas "Map" at bounding box center [313, 145] width 304 height 177
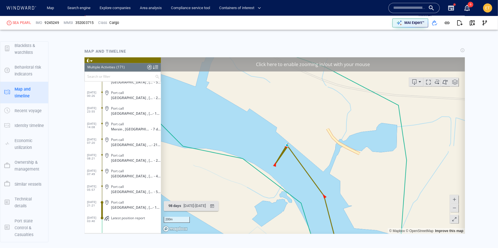
click at [300, 145] on canvas "Map" at bounding box center [313, 145] width 304 height 177
click at [286, 143] on canvas "Map" at bounding box center [313, 145] width 304 height 177
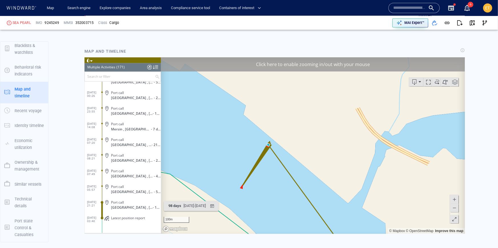
click at [286, 143] on canvas "Map" at bounding box center [313, 145] width 304 height 177
click at [271, 143] on canvas "Map" at bounding box center [313, 145] width 304 height 177
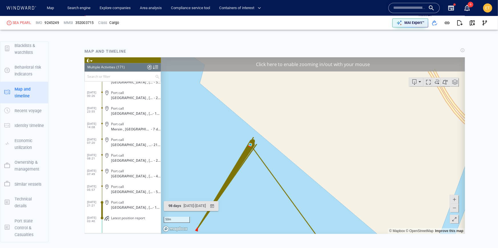
drag, startPoint x: 271, startPoint y: 143, endPoint x: 323, endPoint y: 102, distance: 66.6
click at [323, 102] on canvas "Map" at bounding box center [313, 145] width 304 height 177
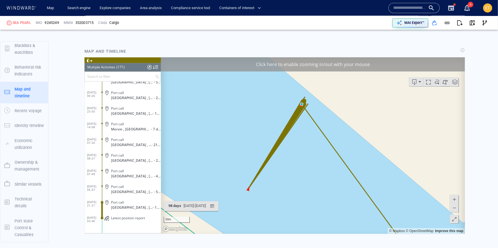
click at [320, 112] on canvas "Map" at bounding box center [313, 145] width 304 height 177
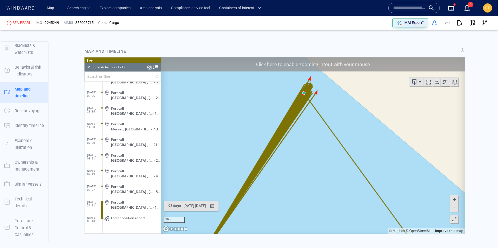
drag, startPoint x: 315, startPoint y: 114, endPoint x: 355, endPoint y: 99, distance: 42.2
click at [355, 99] on canvas "Map" at bounding box center [313, 145] width 304 height 177
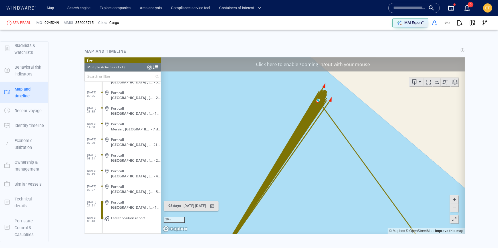
drag, startPoint x: 299, startPoint y: 148, endPoint x: 283, endPoint y: 182, distance: 37.2
click at [283, 182] on canvas "Map" at bounding box center [313, 145] width 304 height 177
click at [453, 209] on span at bounding box center [454, 208] width 6 height 9
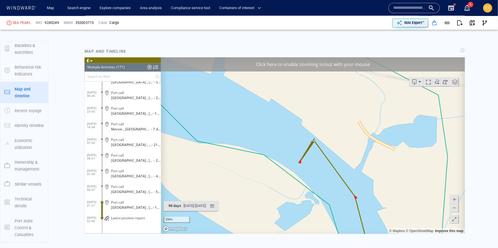
click at [453, 209] on span at bounding box center [454, 208] width 6 height 9
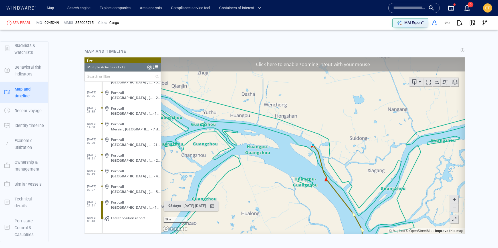
click at [453, 209] on span at bounding box center [454, 208] width 6 height 9
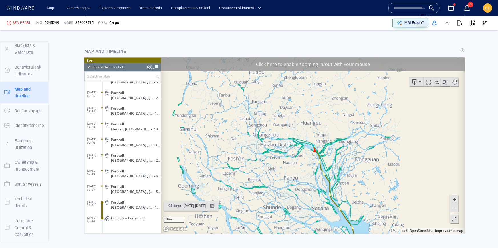
click at [453, 209] on span at bounding box center [454, 208] width 6 height 9
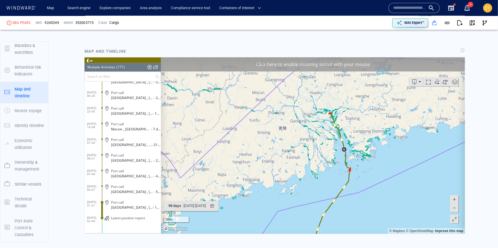
drag, startPoint x: 360, startPoint y: 183, endPoint x: 371, endPoint y: 164, distance: 22.0
click at [371, 164] on canvas "Map" at bounding box center [313, 145] width 304 height 177
click at [341, 114] on canvas "Map" at bounding box center [313, 145] width 304 height 177
click at [332, 111] on canvas "Map" at bounding box center [313, 145] width 304 height 177
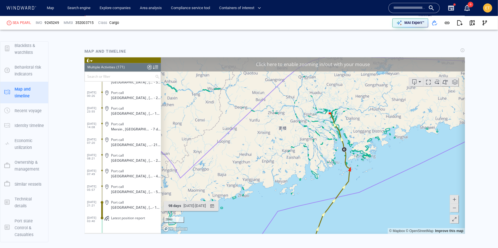
click at [332, 111] on canvas "Map" at bounding box center [313, 145] width 304 height 177
click at [323, 108] on canvas "Map" at bounding box center [313, 145] width 304 height 177
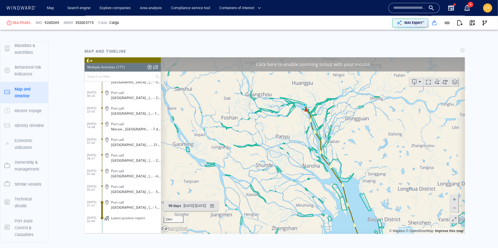
click at [323, 108] on canvas "Map" at bounding box center [313, 145] width 304 height 177
click at [303, 103] on canvas "Map" at bounding box center [313, 145] width 304 height 177
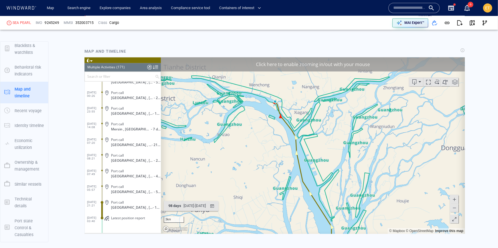
click at [289, 103] on canvas "Map" at bounding box center [313, 145] width 304 height 177
drag, startPoint x: 277, startPoint y: 101, endPoint x: 301, endPoint y: 117, distance: 29.7
click at [301, 117] on canvas "Map" at bounding box center [313, 145] width 304 height 177
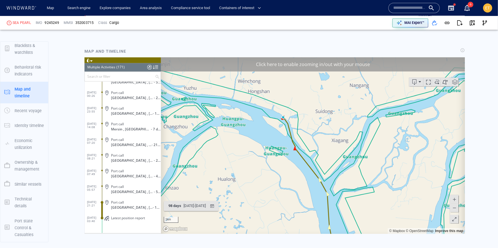
click at [291, 110] on canvas "Map" at bounding box center [313, 145] width 304 height 177
click at [287, 112] on canvas "Map" at bounding box center [313, 145] width 304 height 177
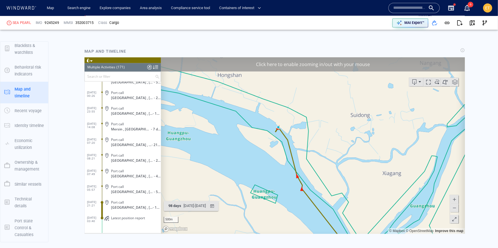
click at [287, 112] on canvas "Map" at bounding box center [313, 145] width 304 height 177
click at [279, 124] on canvas "Map" at bounding box center [313, 145] width 304 height 177
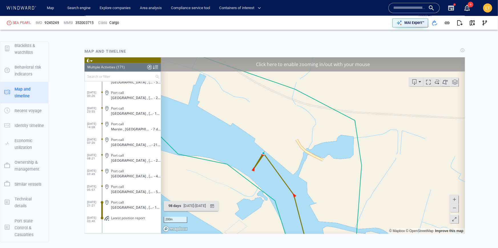
drag, startPoint x: 274, startPoint y: 141, endPoint x: 280, endPoint y: 117, distance: 24.8
click at [280, 117] on canvas "Map" at bounding box center [313, 145] width 304 height 177
click at [273, 135] on canvas "Map" at bounding box center [313, 145] width 304 height 177
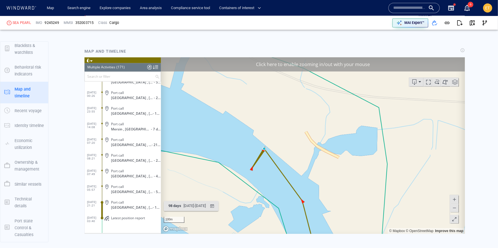
click at [268, 145] on canvas "Map" at bounding box center [313, 145] width 304 height 177
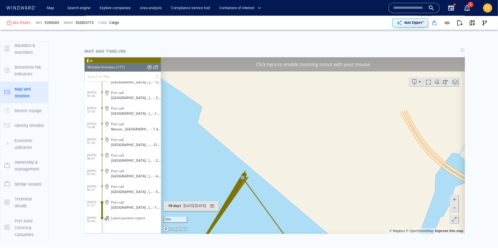
drag, startPoint x: 265, startPoint y: 157, endPoint x: 298, endPoint y: 111, distance: 56.8
click at [298, 111] on canvas "Map" at bounding box center [313, 145] width 304 height 177
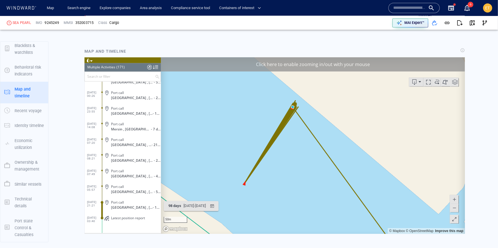
drag, startPoint x: 284, startPoint y: 137, endPoint x: 303, endPoint y: 105, distance: 37.0
click at [303, 105] on canvas "Map" at bounding box center [313, 145] width 304 height 177
click at [278, 158] on canvas "Map" at bounding box center [313, 145] width 304 height 177
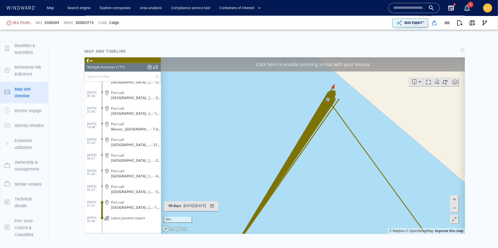
drag, startPoint x: 331, startPoint y: 176, endPoint x: 351, endPoint y: 219, distance: 47.7
click at [351, 219] on canvas "Map" at bounding box center [313, 145] width 304 height 177
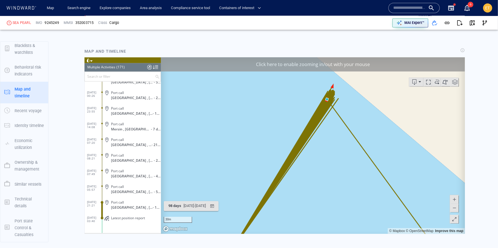
click at [453, 206] on span at bounding box center [454, 208] width 6 height 9
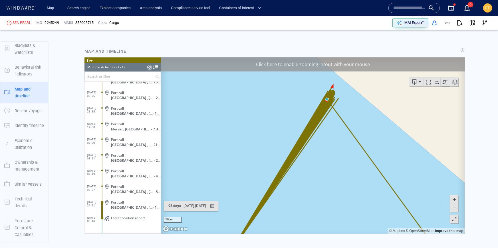
click at [453, 206] on span at bounding box center [454, 208] width 6 height 9
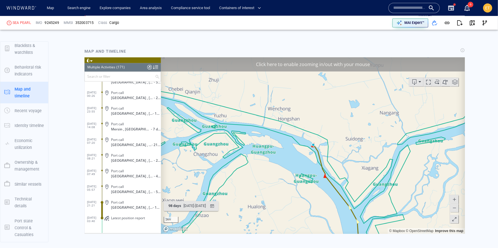
click at [453, 206] on span at bounding box center [454, 208] width 6 height 9
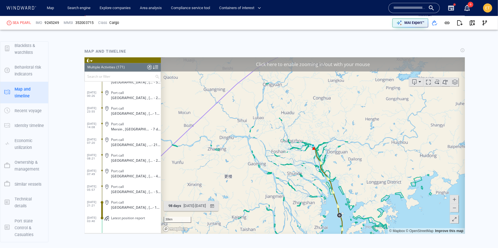
drag, startPoint x: 397, startPoint y: 186, endPoint x: 388, endPoint y: 151, distance: 36.2
click at [388, 151] on canvas "Map" at bounding box center [313, 145] width 304 height 177
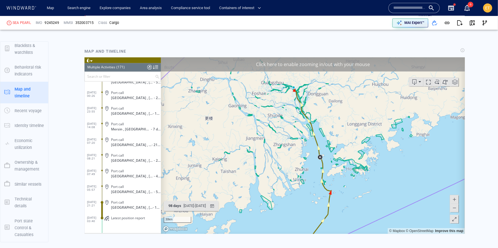
drag, startPoint x: 368, startPoint y: 188, endPoint x: 356, endPoint y: 163, distance: 27.5
click at [356, 163] on canvas "Map" at bounding box center [313, 145] width 304 height 177
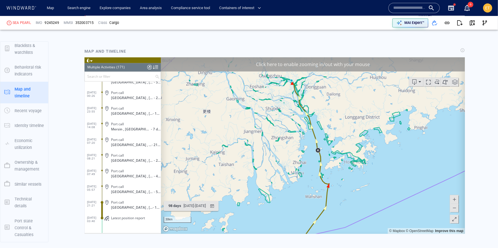
click at [453, 207] on span at bounding box center [454, 208] width 6 height 9
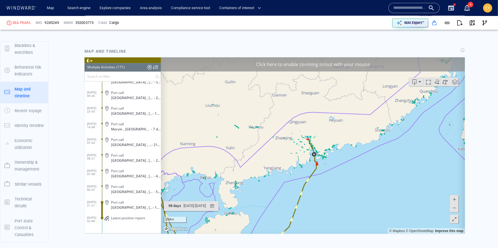
drag, startPoint x: 358, startPoint y: 166, endPoint x: 359, endPoint y: 188, distance: 22.3
click at [359, 188] on canvas "Map" at bounding box center [313, 145] width 304 height 177
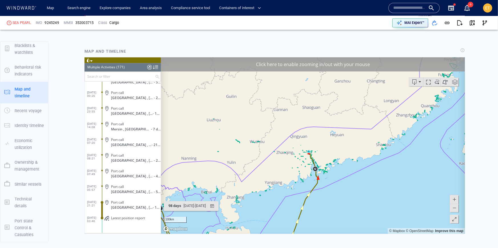
click at [456, 208] on span at bounding box center [454, 208] width 6 height 9
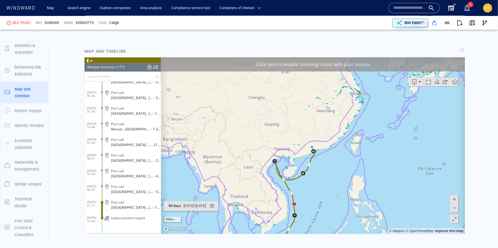
drag, startPoint x: 396, startPoint y: 171, endPoint x: 394, endPoint y: 196, distance: 24.3
click at [394, 196] on canvas "Map" at bounding box center [313, 145] width 304 height 177
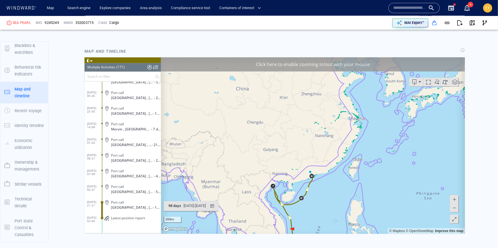
click at [453, 209] on span at bounding box center [454, 208] width 6 height 9
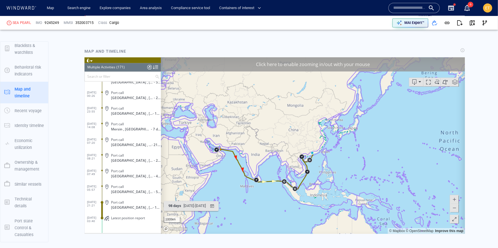
click at [455, 198] on span at bounding box center [454, 199] width 6 height 9
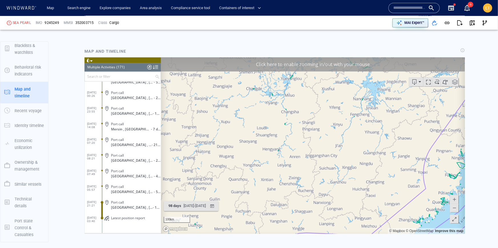
drag, startPoint x: 315, startPoint y: 196, endPoint x: 318, endPoint y: 176, distance: 20.2
click at [318, 176] on canvas "Map" at bounding box center [313, 145] width 304 height 177
drag, startPoint x: 317, startPoint y: 214, endPoint x: 295, endPoint y: 147, distance: 70.3
click at [295, 147] on canvas "Map" at bounding box center [313, 145] width 304 height 177
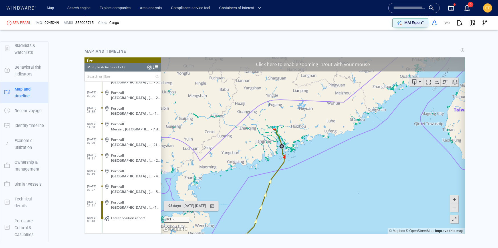
click at [299, 170] on canvas "Map" at bounding box center [313, 145] width 304 height 177
click at [268, 144] on canvas "Map" at bounding box center [313, 145] width 304 height 177
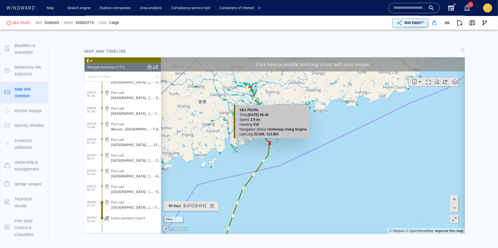
click at [277, 142] on canvas "Map" at bounding box center [313, 145] width 304 height 177
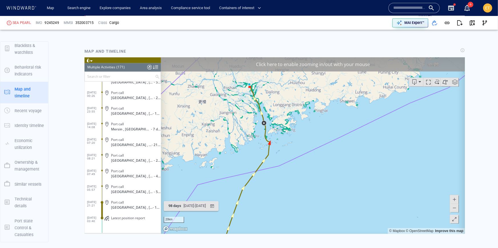
click at [277, 142] on canvas "Map" at bounding box center [313, 145] width 304 height 177
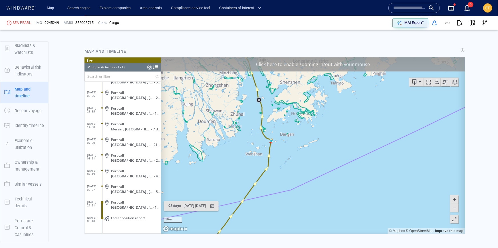
click at [277, 142] on canvas "Map" at bounding box center [313, 145] width 304 height 177
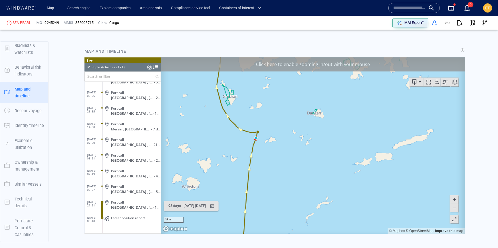
click at [268, 139] on canvas "Map" at bounding box center [313, 145] width 304 height 177
click at [259, 135] on canvas "Map" at bounding box center [313, 145] width 304 height 177
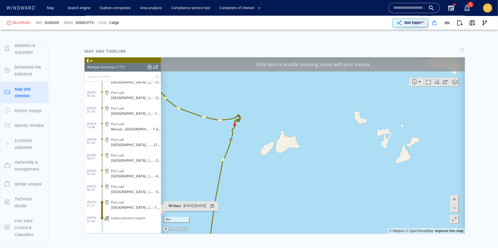
click at [251, 129] on canvas "Map" at bounding box center [313, 145] width 304 height 177
click at [229, 122] on canvas "Map" at bounding box center [313, 145] width 304 height 177
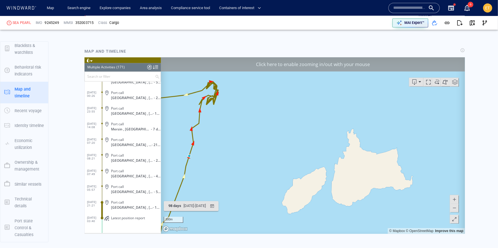
drag, startPoint x: 216, startPoint y: 109, endPoint x: 235, endPoint y: 155, distance: 49.5
click at [235, 155] on canvas "Map" at bounding box center [313, 145] width 304 height 177
click at [221, 136] on canvas "Map" at bounding box center [313, 145] width 304 height 177
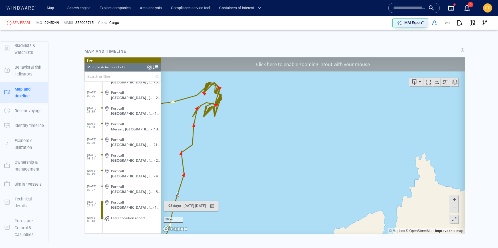
click at [221, 136] on canvas "Map" at bounding box center [313, 145] width 304 height 177
drag, startPoint x: 196, startPoint y: 121, endPoint x: 232, endPoint y: 165, distance: 56.6
click at [232, 165] on canvas "Map" at bounding box center [313, 145] width 304 height 177
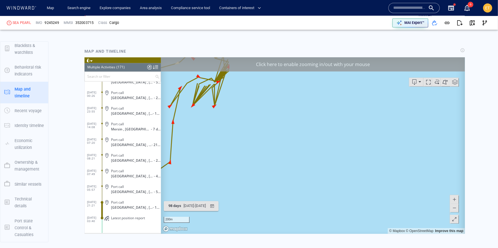
drag, startPoint x: 198, startPoint y: 135, endPoint x: 225, endPoint y: 173, distance: 47.3
click at [225, 173] on canvas "Map" at bounding box center [313, 145] width 304 height 177
click at [229, 155] on canvas "Map" at bounding box center [313, 145] width 304 height 177
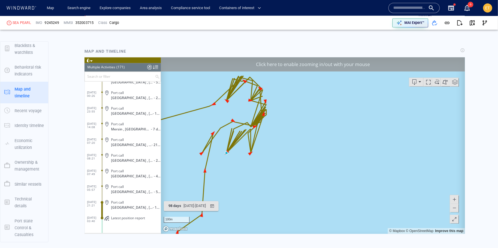
click at [239, 161] on canvas "Map" at bounding box center [313, 145] width 304 height 177
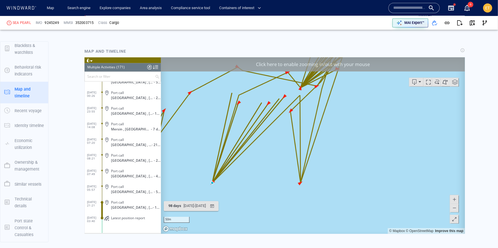
drag, startPoint x: 250, startPoint y: 158, endPoint x: 254, endPoint y: 189, distance: 31.2
click at [254, 189] on canvas "Map" at bounding box center [313, 145] width 304 height 177
drag, startPoint x: 283, startPoint y: 151, endPoint x: 278, endPoint y: 187, distance: 36.1
click at [278, 187] on canvas "Map" at bounding box center [313, 145] width 304 height 177
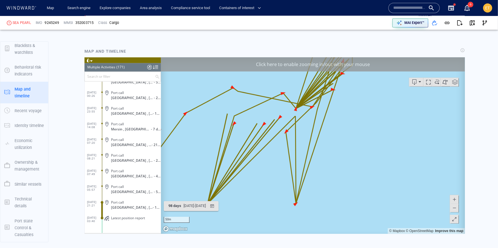
drag, startPoint x: 280, startPoint y: 180, endPoint x: 281, endPoint y: 165, distance: 14.6
click at [281, 165] on canvas "Map" at bounding box center [313, 145] width 304 height 177
drag, startPoint x: 267, startPoint y: 172, endPoint x: 286, endPoint y: 160, distance: 22.7
click at [286, 160] on canvas "Map" at bounding box center [313, 145] width 304 height 177
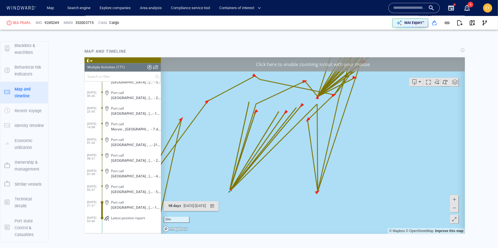
drag, startPoint x: 287, startPoint y: 164, endPoint x: 282, endPoint y: 185, distance: 21.3
click at [282, 185] on canvas "Map" at bounding box center [313, 145] width 304 height 177
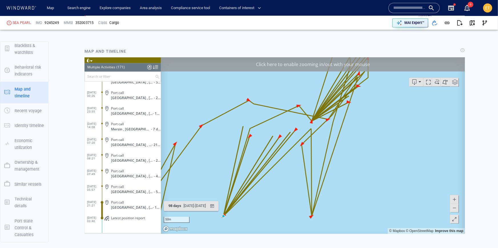
click at [293, 171] on canvas "Map" at bounding box center [313, 145] width 304 height 177
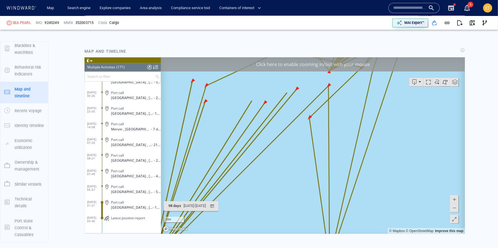
drag, startPoint x: 293, startPoint y: 158, endPoint x: 278, endPoint y: 198, distance: 43.1
click at [278, 198] on canvas "Map" at bounding box center [313, 145] width 304 height 177
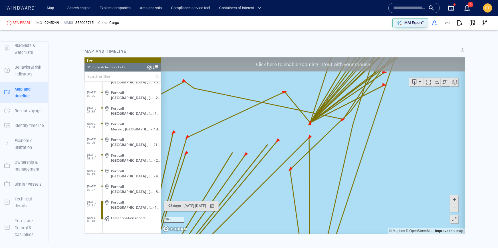
drag, startPoint x: 340, startPoint y: 145, endPoint x: 325, endPoint y: 169, distance: 27.6
click at [325, 169] on canvas "Map" at bounding box center [313, 145] width 304 height 177
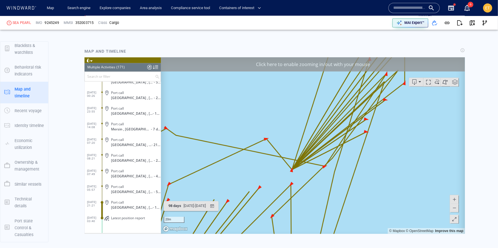
drag, startPoint x: 325, startPoint y: 149, endPoint x: 319, endPoint y: 179, distance: 30.3
click at [319, 179] on canvas "Map" at bounding box center [313, 145] width 304 height 177
click at [455, 208] on span at bounding box center [454, 208] width 6 height 9
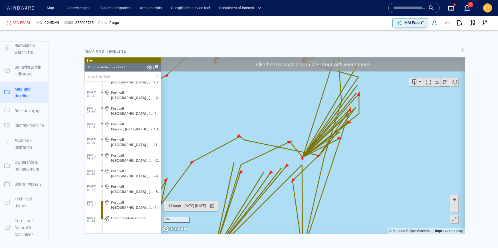
click at [455, 208] on span at bounding box center [454, 208] width 6 height 9
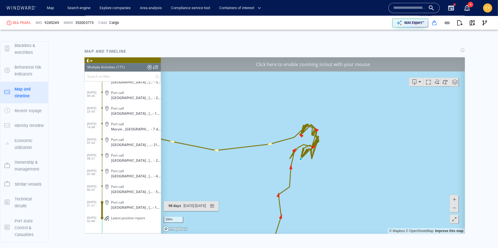
drag, startPoint x: 331, startPoint y: 146, endPoint x: 342, endPoint y: 174, distance: 30.4
click at [342, 174] on canvas "Map" at bounding box center [313, 145] width 304 height 177
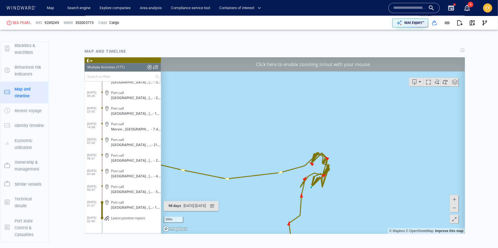
click at [342, 173] on canvas "Map" at bounding box center [313, 145] width 304 height 177
click at [334, 173] on canvas "Map" at bounding box center [313, 145] width 304 height 177
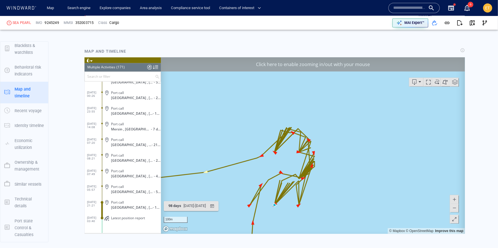
click at [325, 177] on canvas "Map" at bounding box center [313, 145] width 304 height 177
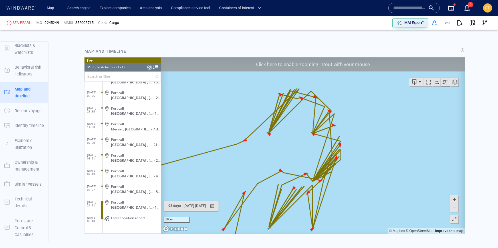
drag, startPoint x: 320, startPoint y: 180, endPoint x: 353, endPoint y: 178, distance: 33.4
click at [353, 178] on canvas "Map" at bounding box center [313, 145] width 304 height 177
click at [455, 209] on span at bounding box center [454, 208] width 6 height 9
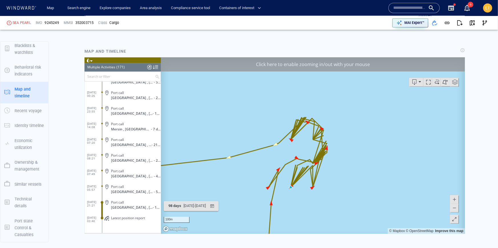
click at [455, 209] on span at bounding box center [454, 208] width 6 height 9
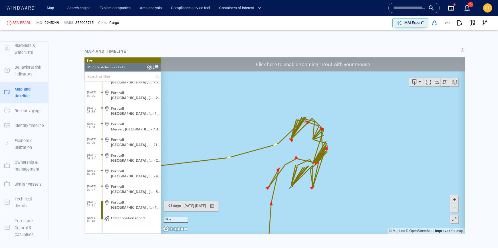
click at [455, 209] on span at bounding box center [454, 208] width 6 height 9
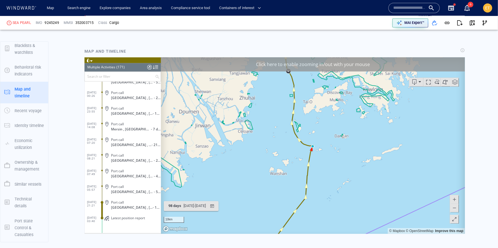
click at [455, 209] on span at bounding box center [454, 208] width 6 height 9
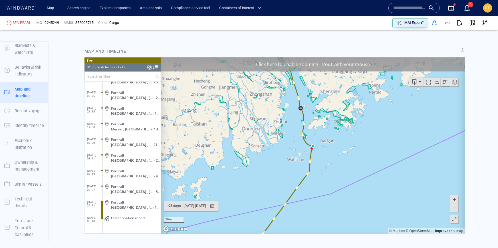
drag, startPoint x: 380, startPoint y: 145, endPoint x: 377, endPoint y: 179, distance: 34.1
click at [377, 179] on canvas "Map" at bounding box center [313, 145] width 304 height 177
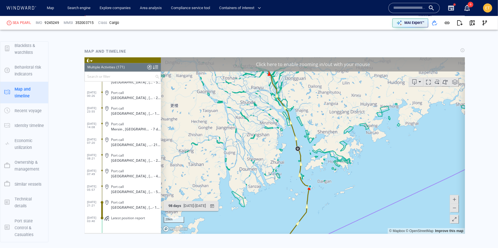
click at [453, 208] on span at bounding box center [454, 208] width 6 height 9
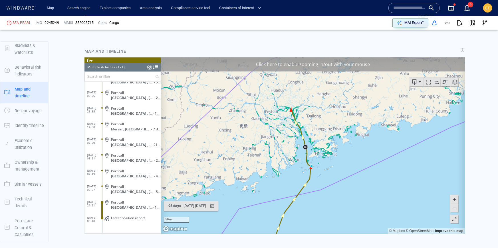
click at [453, 208] on span at bounding box center [454, 208] width 6 height 9
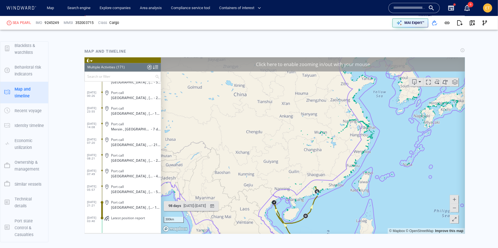
drag, startPoint x: 350, startPoint y: 141, endPoint x: 355, endPoint y: 186, distance: 44.5
click at [355, 186] on canvas "Map" at bounding box center [313, 145] width 304 height 177
click at [456, 210] on span at bounding box center [454, 208] width 6 height 9
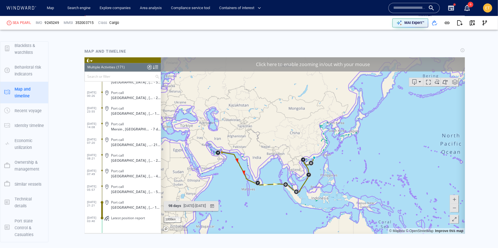
drag, startPoint x: 315, startPoint y: 155, endPoint x: 322, endPoint y: 162, distance: 9.9
click at [322, 162] on canvas "Map" at bounding box center [313, 145] width 304 height 177
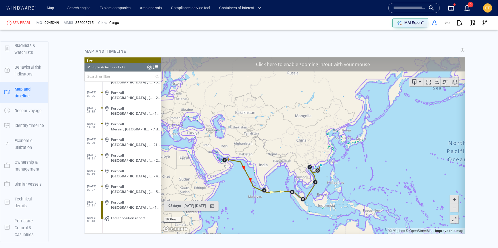
drag, startPoint x: 325, startPoint y: 151, endPoint x: 336, endPoint y: 151, distance: 10.6
click at [336, 151] on canvas "Map" at bounding box center [313, 145] width 304 height 177
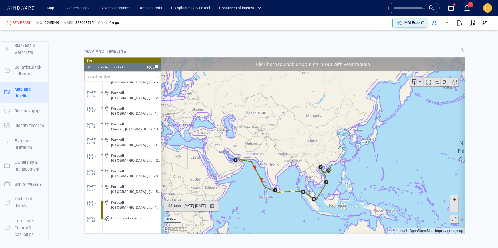
click at [270, 165] on canvas "Map" at bounding box center [313, 145] width 304 height 177
click at [256, 169] on canvas "Map" at bounding box center [313, 145] width 304 height 177
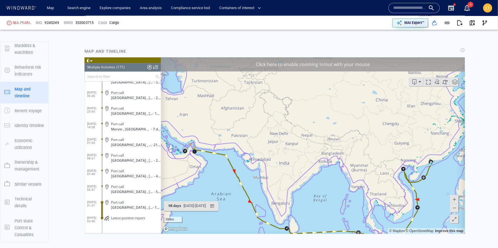
click at [249, 171] on canvas "Map" at bounding box center [313, 145] width 304 height 177
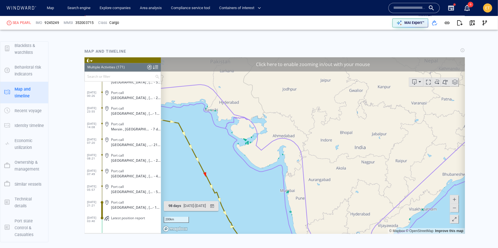
drag, startPoint x: 242, startPoint y: 166, endPoint x: 299, endPoint y: 164, distance: 57.1
click at [299, 164] on canvas "Map" at bounding box center [313, 145] width 304 height 177
drag, startPoint x: 250, startPoint y: 157, endPoint x: 313, endPoint y: 144, distance: 64.1
click at [313, 144] on canvas "Map" at bounding box center [313, 145] width 304 height 177
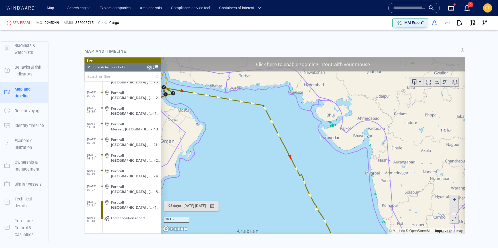
drag, startPoint x: 226, startPoint y: 143, endPoint x: 266, endPoint y: 170, distance: 48.3
click at [266, 170] on canvas "Map" at bounding box center [313, 145] width 304 height 177
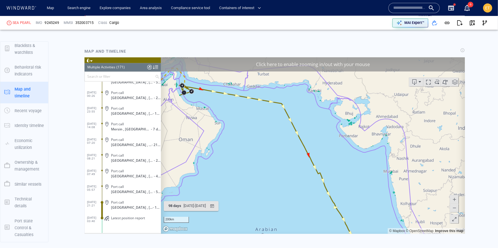
drag, startPoint x: 308, startPoint y: 216, endPoint x: 270, endPoint y: 183, distance: 50.2
click at [270, 183] on canvas "Map" at bounding box center [313, 145] width 304 height 177
click at [287, 183] on canvas "Map" at bounding box center [313, 145] width 304 height 177
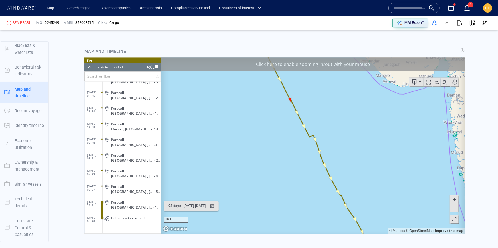
drag, startPoint x: 335, startPoint y: 151, endPoint x: 319, endPoint y: 131, distance: 25.7
click at [319, 131] on canvas "Map" at bounding box center [313, 145] width 304 height 177
click at [323, 160] on canvas "Map" at bounding box center [313, 145] width 304 height 177
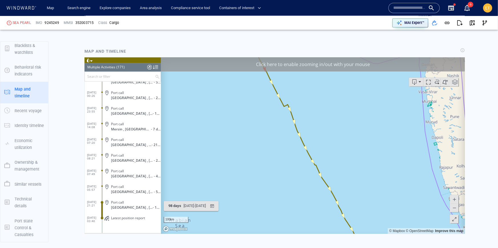
click at [323, 160] on canvas "Map" at bounding box center [313, 145] width 304 height 177
click at [315, 165] on canvas "Map" at bounding box center [313, 145] width 304 height 177
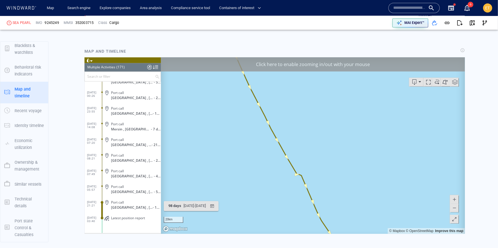
drag, startPoint x: 311, startPoint y: 175, endPoint x: 302, endPoint y: 123, distance: 53.0
click at [302, 123] on canvas "Map" at bounding box center [313, 145] width 304 height 177
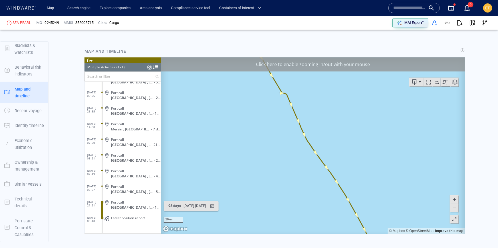
click at [453, 210] on span at bounding box center [454, 208] width 6 height 9
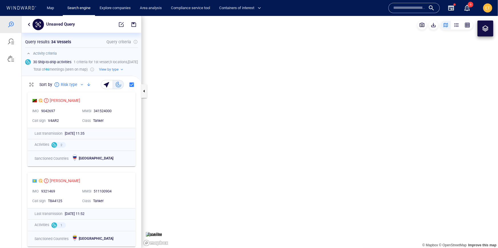
click at [264, 103] on canvas "Map" at bounding box center [319, 132] width 356 height 232
click at [255, 92] on canvas "Map" at bounding box center [319, 132] width 356 height 232
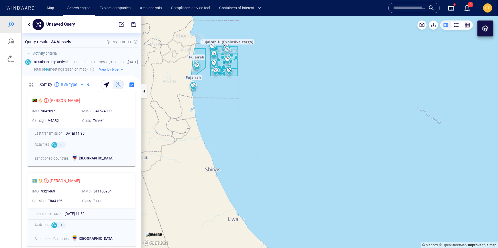
click at [243, 80] on canvas "Map" at bounding box center [319, 132] width 356 height 232
click at [236, 59] on canvas "Map" at bounding box center [319, 132] width 356 height 232
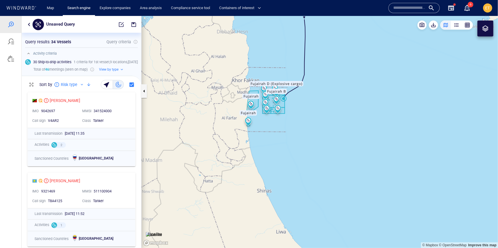
drag, startPoint x: 232, startPoint y: 79, endPoint x: 224, endPoint y: 79, distance: 7.7
click at [224, 79] on canvas "Map" at bounding box center [319, 132] width 356 height 232
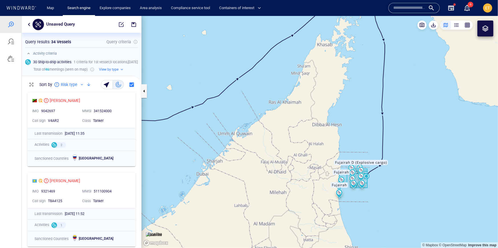
click at [366, 176] on canvas "Map" at bounding box center [319, 132] width 356 height 232
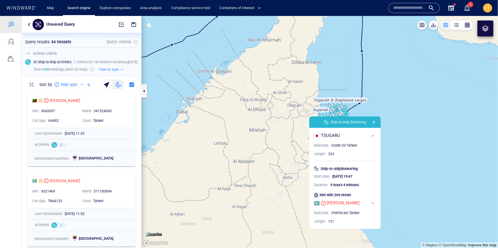
drag, startPoint x: 404, startPoint y: 161, endPoint x: 384, endPoint y: 106, distance: 57.8
click at [384, 106] on canvas "Map" at bounding box center [319, 132] width 356 height 232
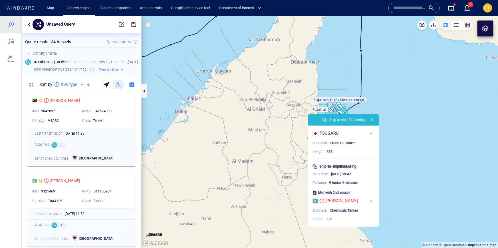
drag, startPoint x: 412, startPoint y: 156, endPoint x: 409, endPoint y: 149, distance: 6.9
click at [409, 149] on canvas "Map" at bounding box center [319, 132] width 356 height 232
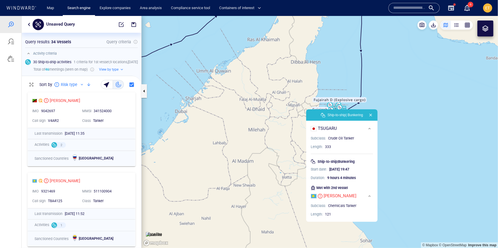
click at [409, 149] on canvas "Map" at bounding box center [319, 132] width 356 height 232
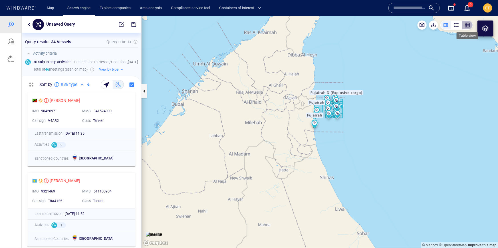
click at [467, 23] on div "button" at bounding box center [467, 25] width 6 height 6
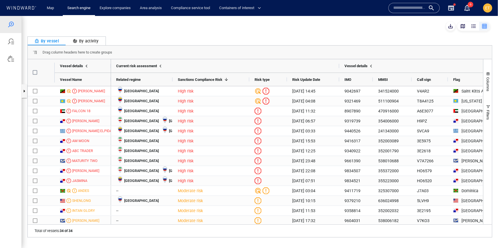
click at [88, 40] on div "By activity" at bounding box center [86, 40] width 26 height 7
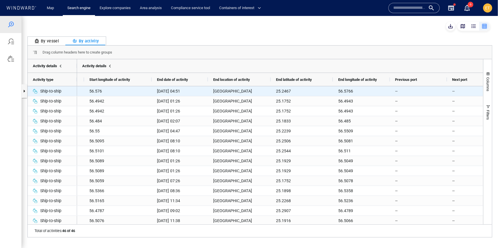
scroll to position [0, 0]
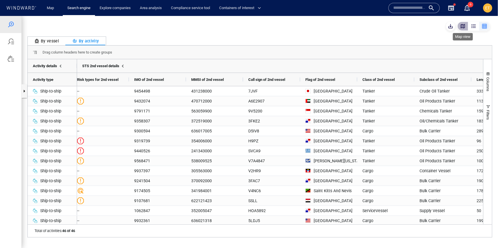
click at [462, 27] on div "button" at bounding box center [463, 26] width 6 height 6
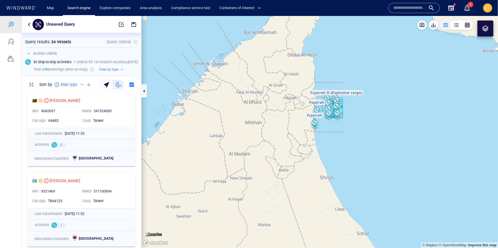
click at [272, 171] on canvas "Map" at bounding box center [319, 132] width 356 height 232
drag, startPoint x: 257, startPoint y: 158, endPoint x: 269, endPoint y: 157, distance: 11.7
click at [269, 157] on canvas "Map" at bounding box center [319, 132] width 356 height 232
